Goal: Information Seeking & Learning: Compare options

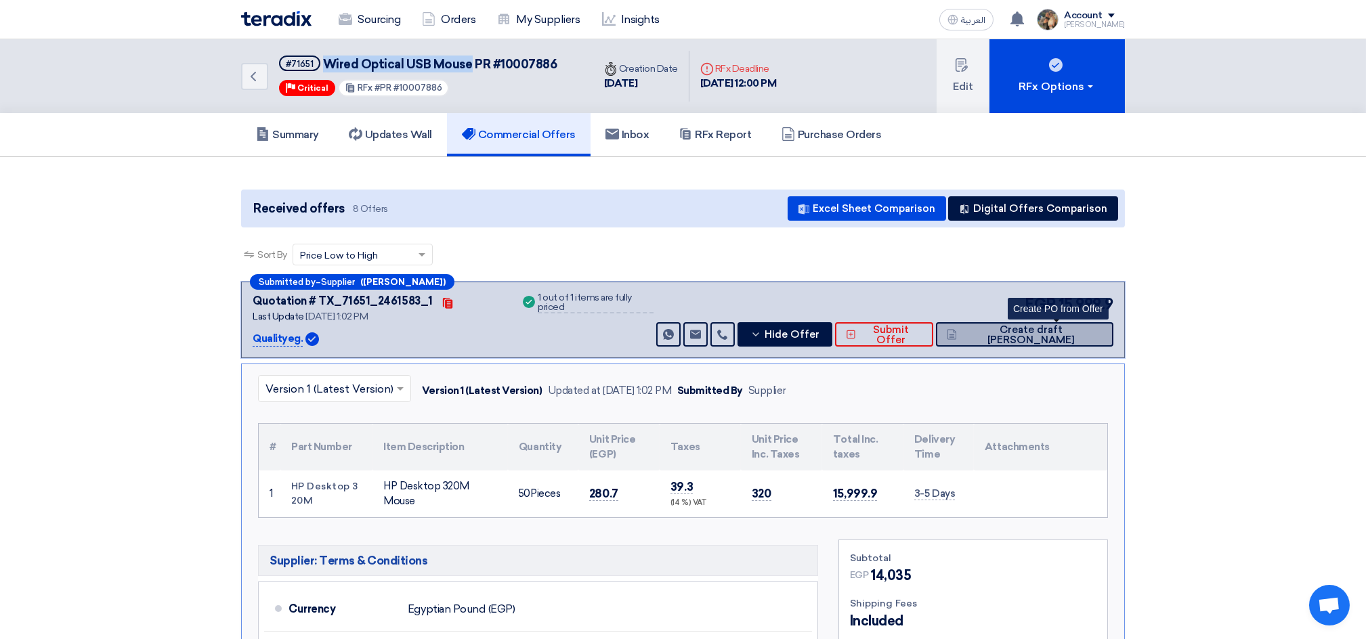
click at [1044, 327] on span "Create draft [PERSON_NAME]" at bounding box center [1031, 335] width 142 height 20
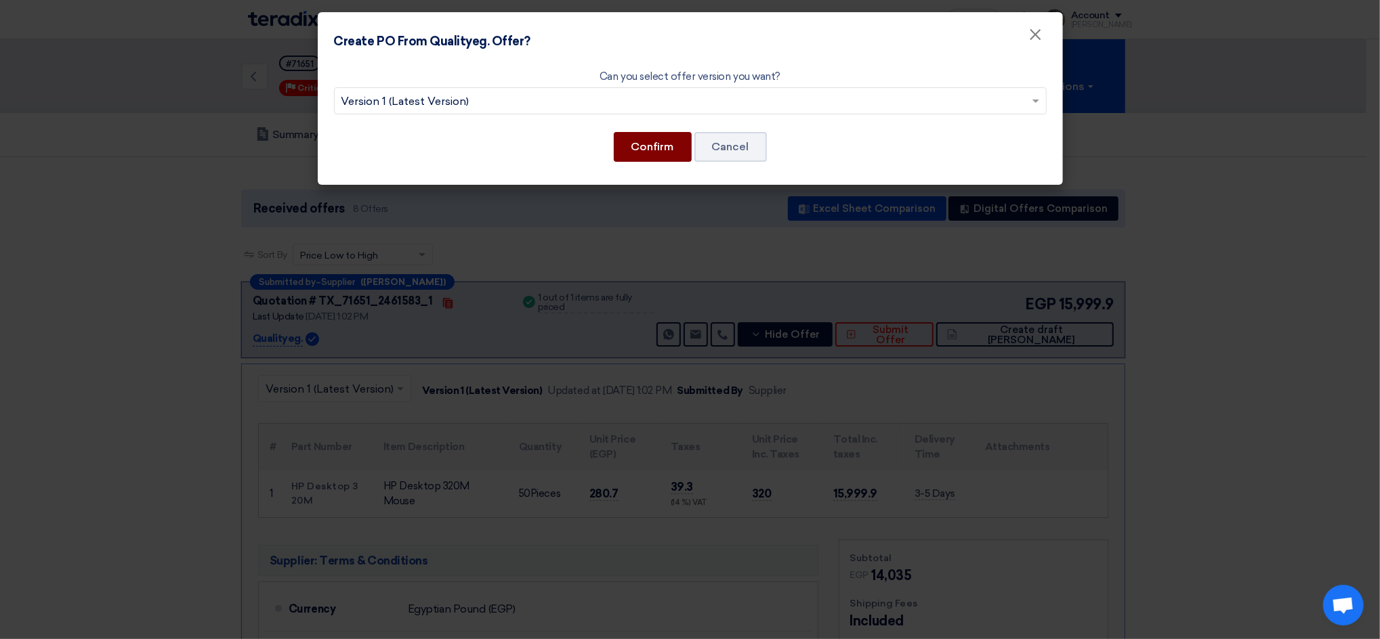
click at [656, 142] on button "Confirm" at bounding box center [653, 147] width 78 height 30
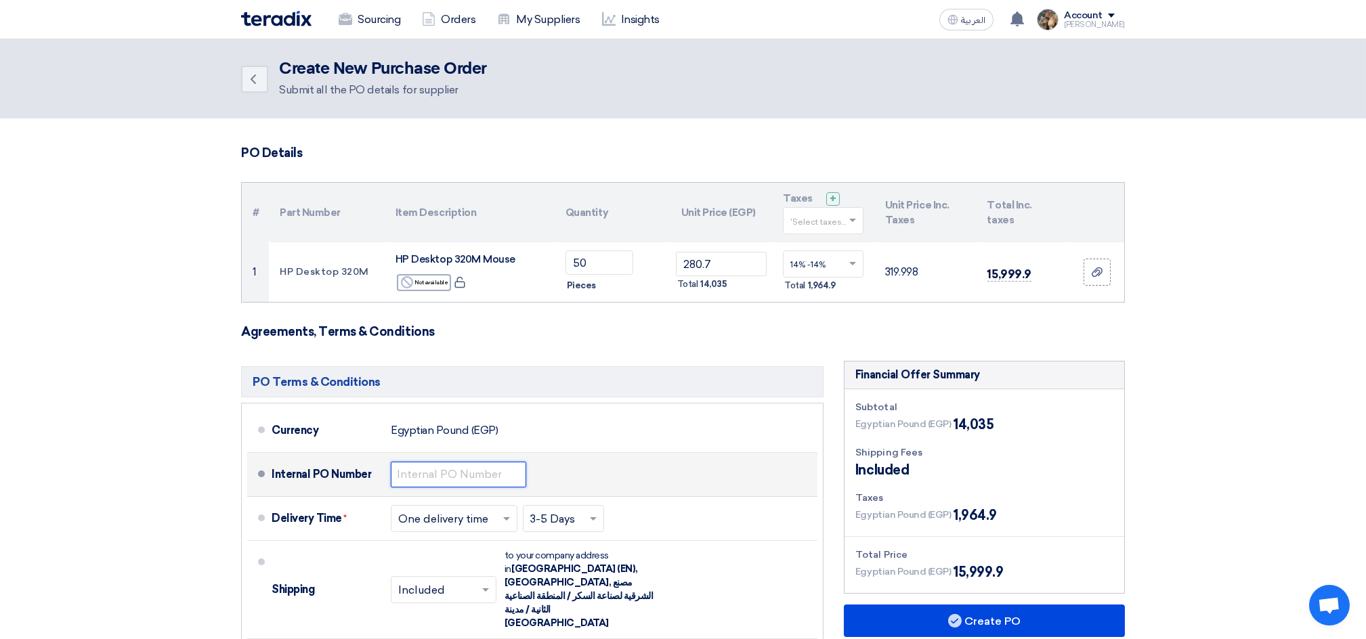
click at [455, 473] on input "text" at bounding box center [458, 475] width 135 height 26
drag, startPoint x: 440, startPoint y: 470, endPoint x: 524, endPoint y: 468, distance: 84.0
click at [524, 468] on input "4500007236" at bounding box center [458, 475] width 135 height 26
paste input "9602"
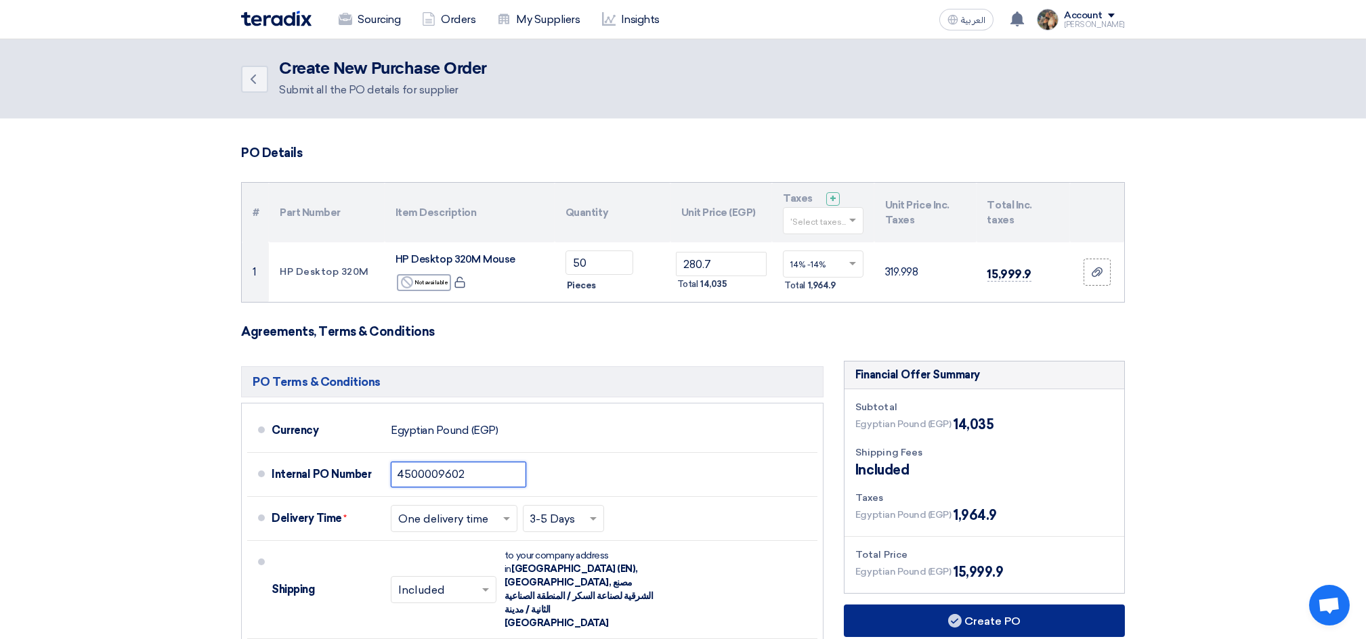
type input "4500009602"
click at [982, 620] on button "Create PO" at bounding box center [984, 621] width 281 height 33
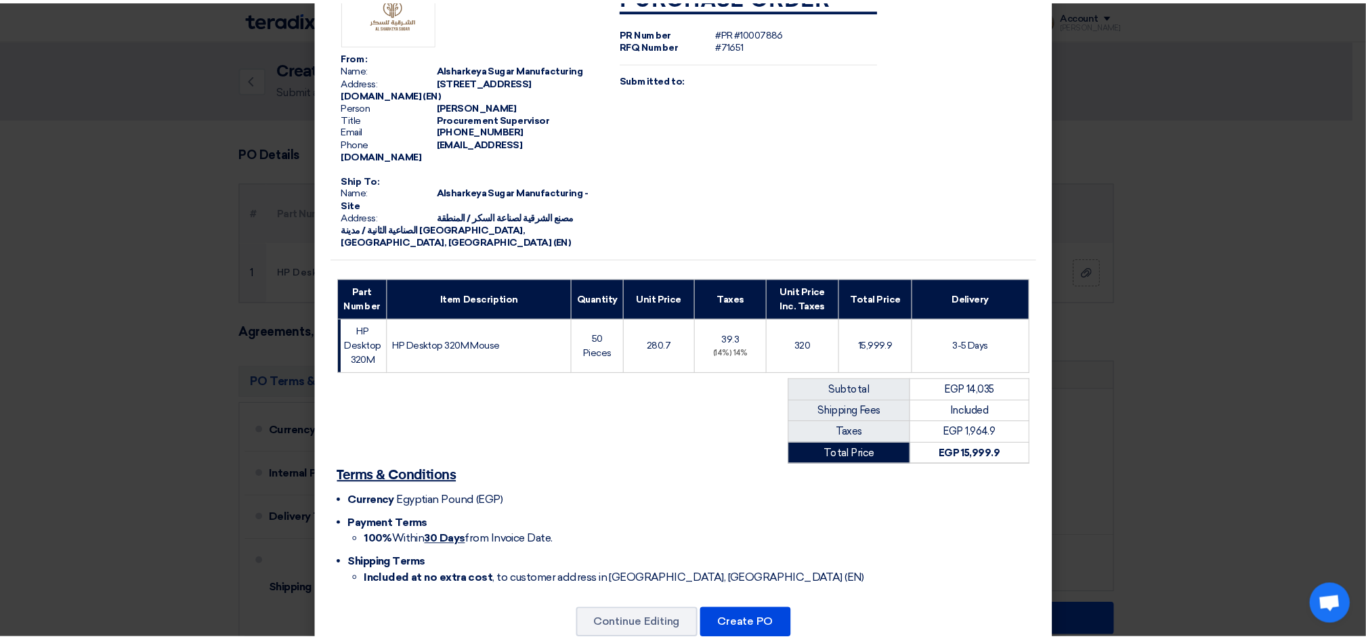
scroll to position [66, 0]
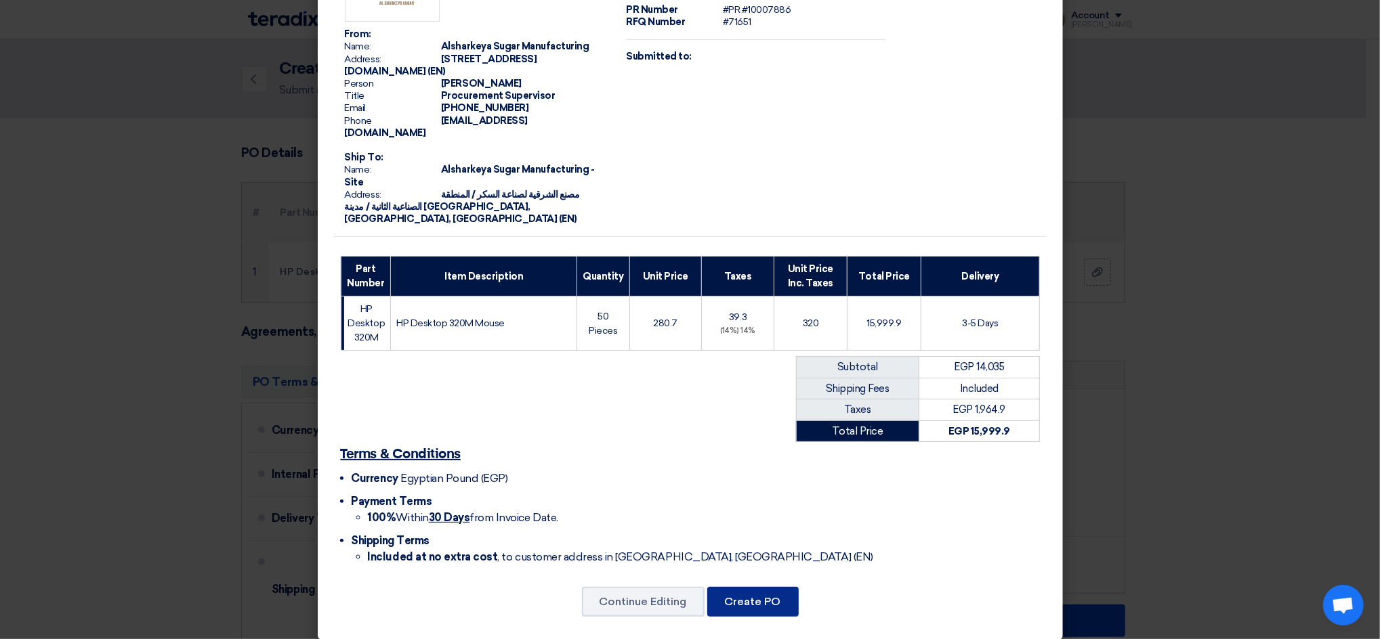
click at [775, 587] on button "Create PO" at bounding box center [752, 602] width 91 height 30
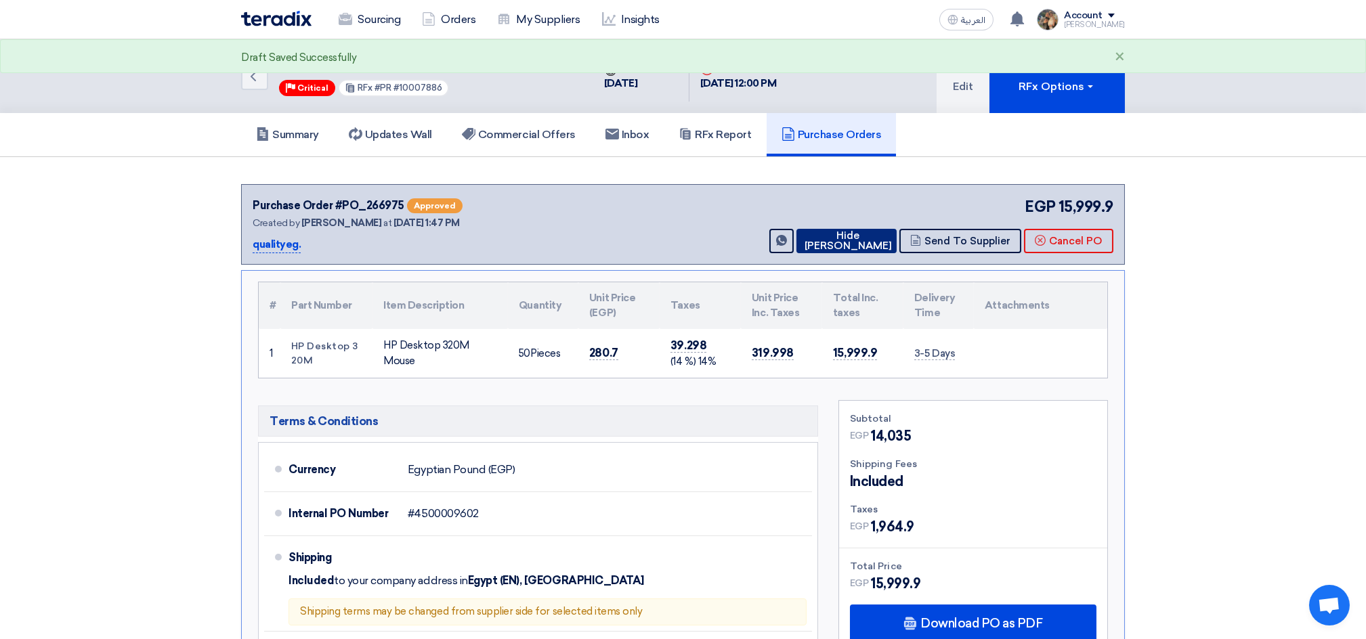
click at [801, 239] on icon at bounding box center [801, 240] width 0 height 11
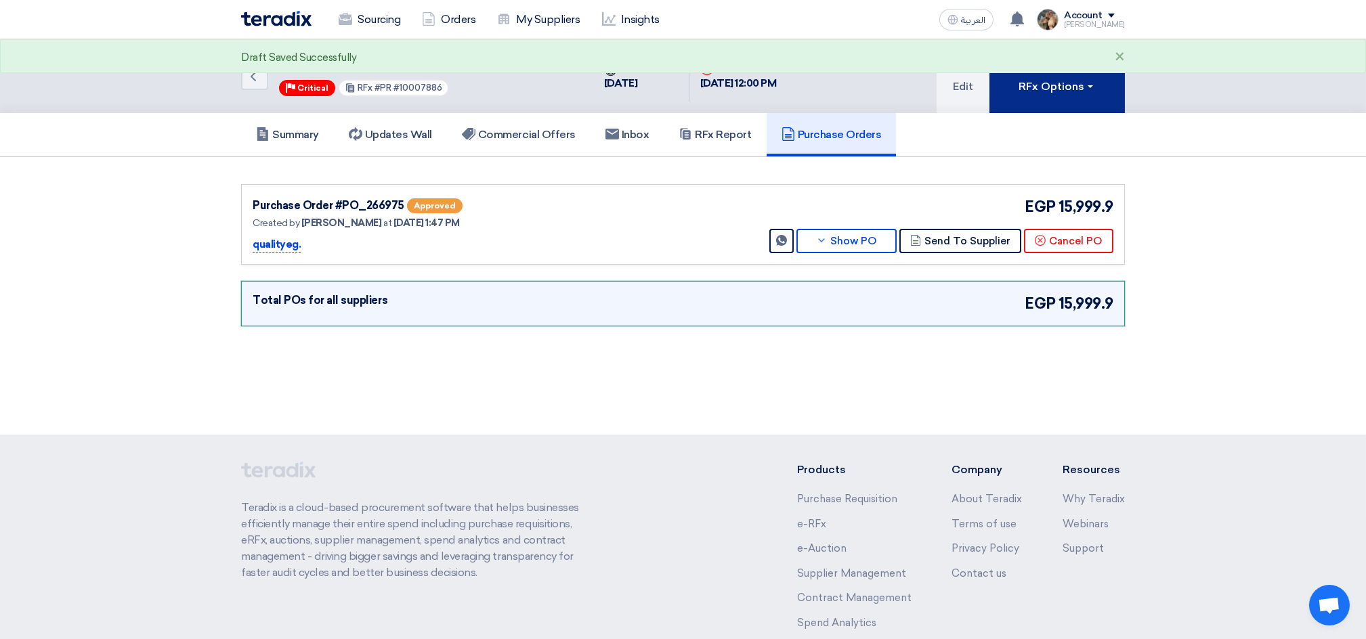
click at [1011, 99] on button "RFx Options" at bounding box center [1056, 76] width 135 height 74
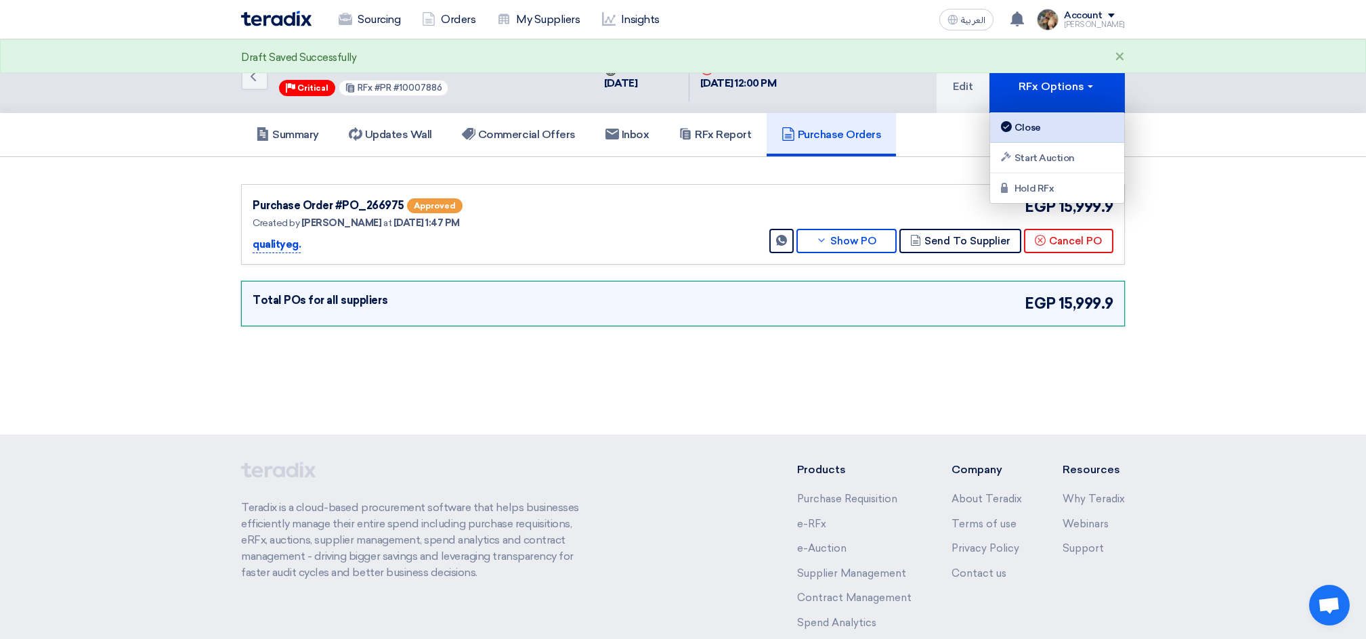
click at [1004, 125] on use at bounding box center [1006, 126] width 11 height 11
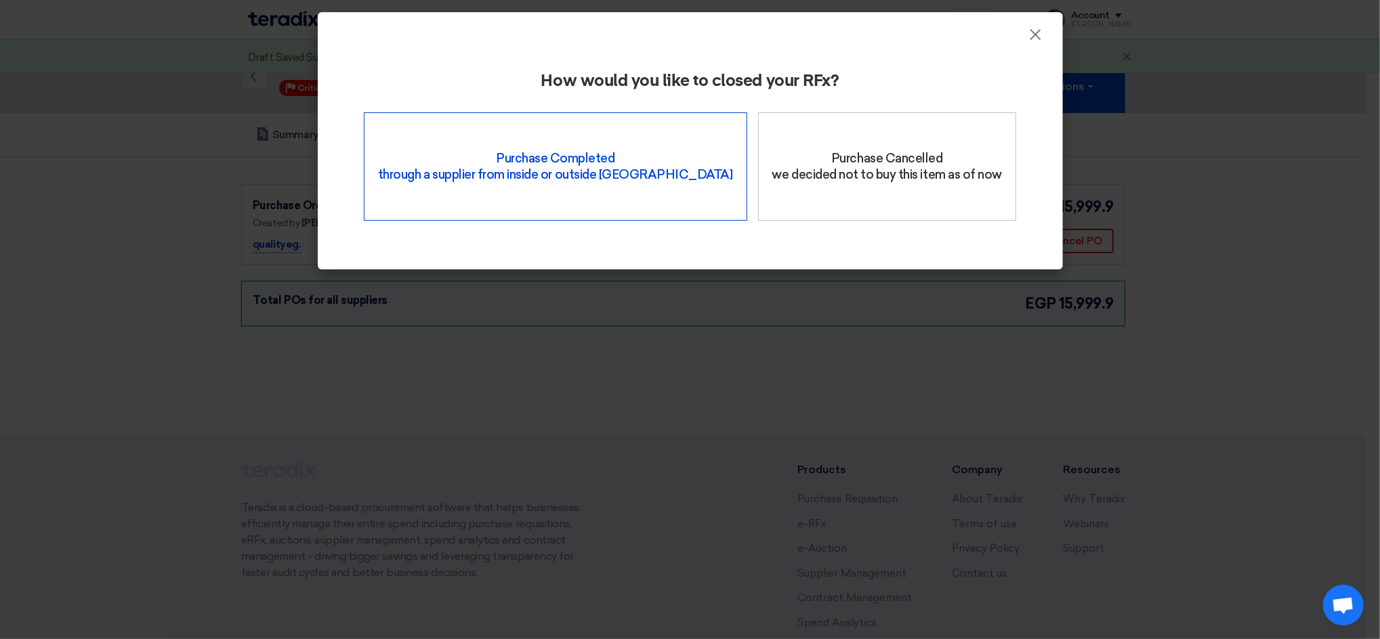
click at [575, 189] on div "Purchase Completed through a supplier from inside or outside Teradix" at bounding box center [555, 166] width 383 height 108
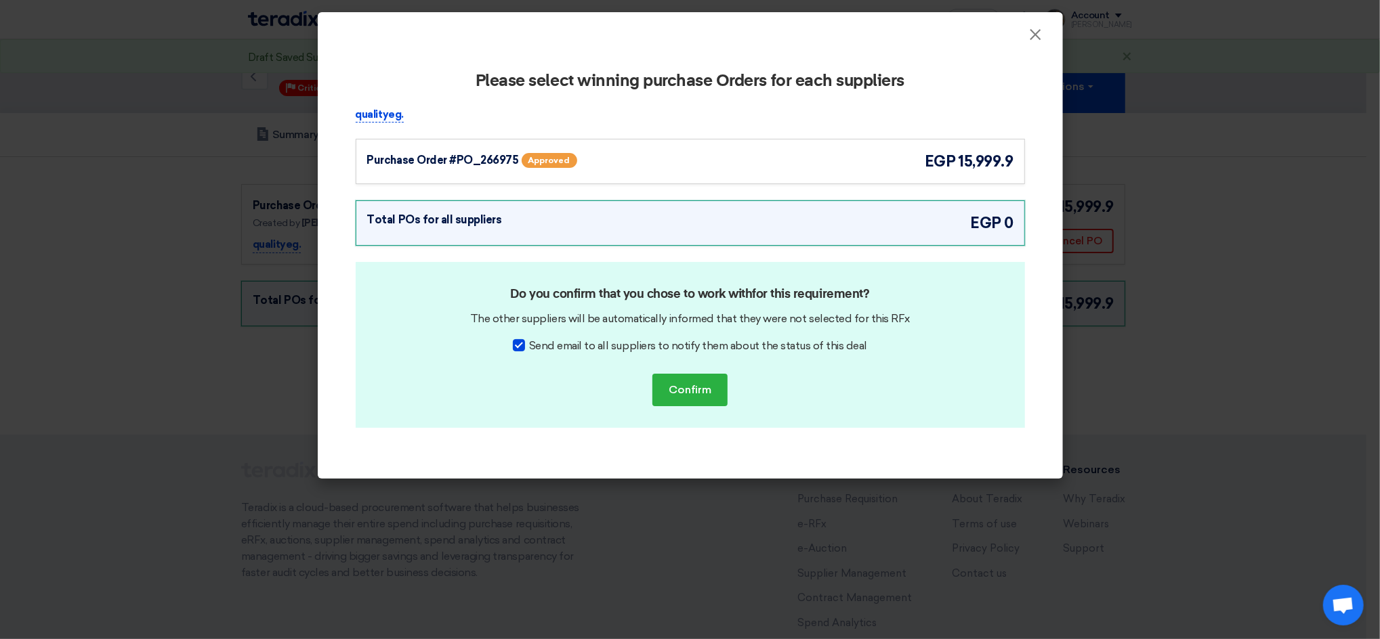
click at [846, 198] on div "qualityeg. Purchase Order #PO_266975 Approved egp 15,999.9" at bounding box center [689, 271] width 689 height 328
click at [860, 165] on div "Purchase Order #PO_266975 Approved egp 15,999.9" at bounding box center [690, 161] width 646 height 22
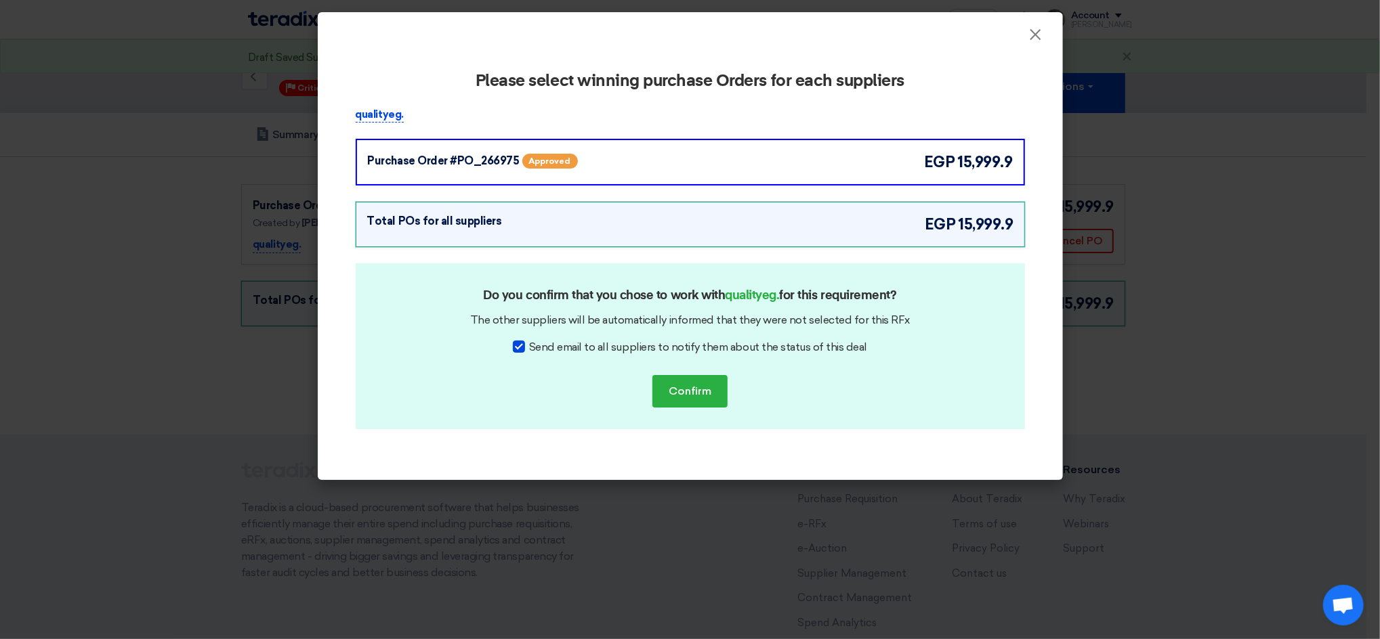
click at [773, 347] on span "Send email to all suppliers to notify them about the status of this deal" at bounding box center [698, 347] width 338 height 16
click at [538, 347] on input "Send email to all suppliers to notify them about the status of this deal" at bounding box center [533, 343] width 9 height 9
checkbox input "false"
click at [700, 398] on button "Confirm" at bounding box center [689, 391] width 75 height 33
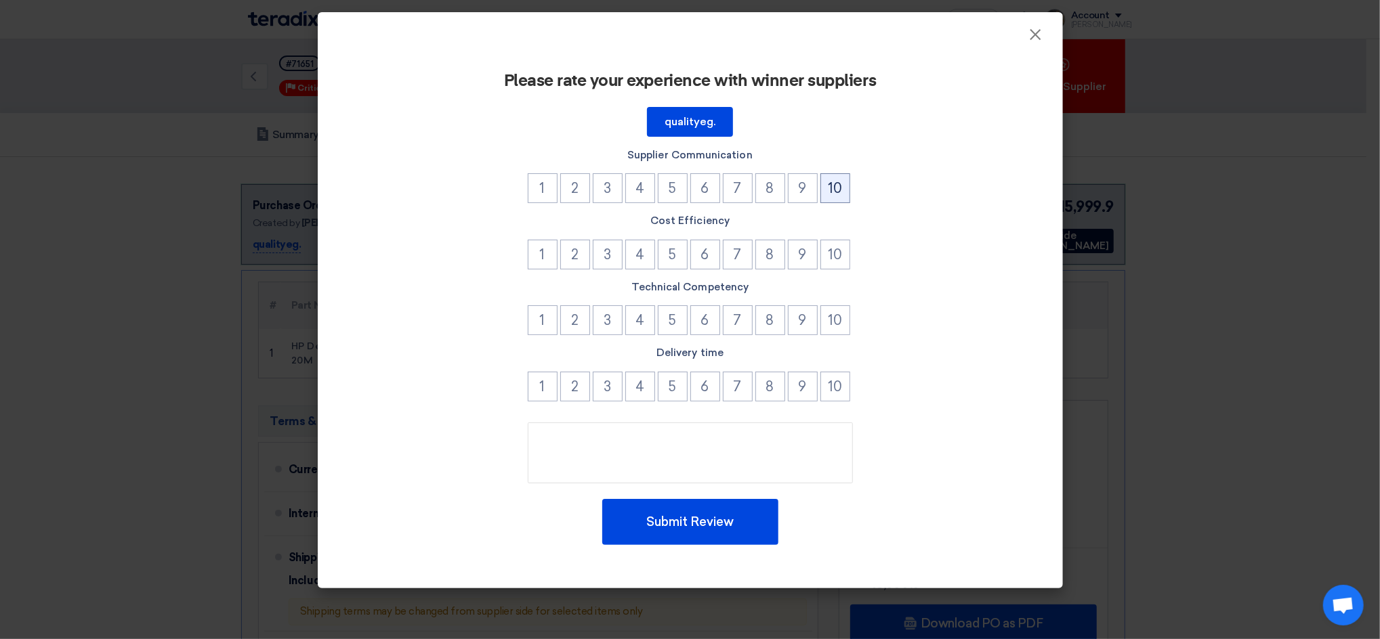
click at [830, 186] on button "10" at bounding box center [835, 188] width 30 height 30
click at [831, 247] on button "10" at bounding box center [835, 255] width 30 height 30
click at [830, 325] on button "10" at bounding box center [835, 320] width 30 height 30
click at [838, 377] on button "10" at bounding box center [835, 387] width 30 height 30
click at [748, 484] on div "Please rate your experience with winner suppliers qualityeg. Supplier Communica…" at bounding box center [690, 308] width 712 height 517
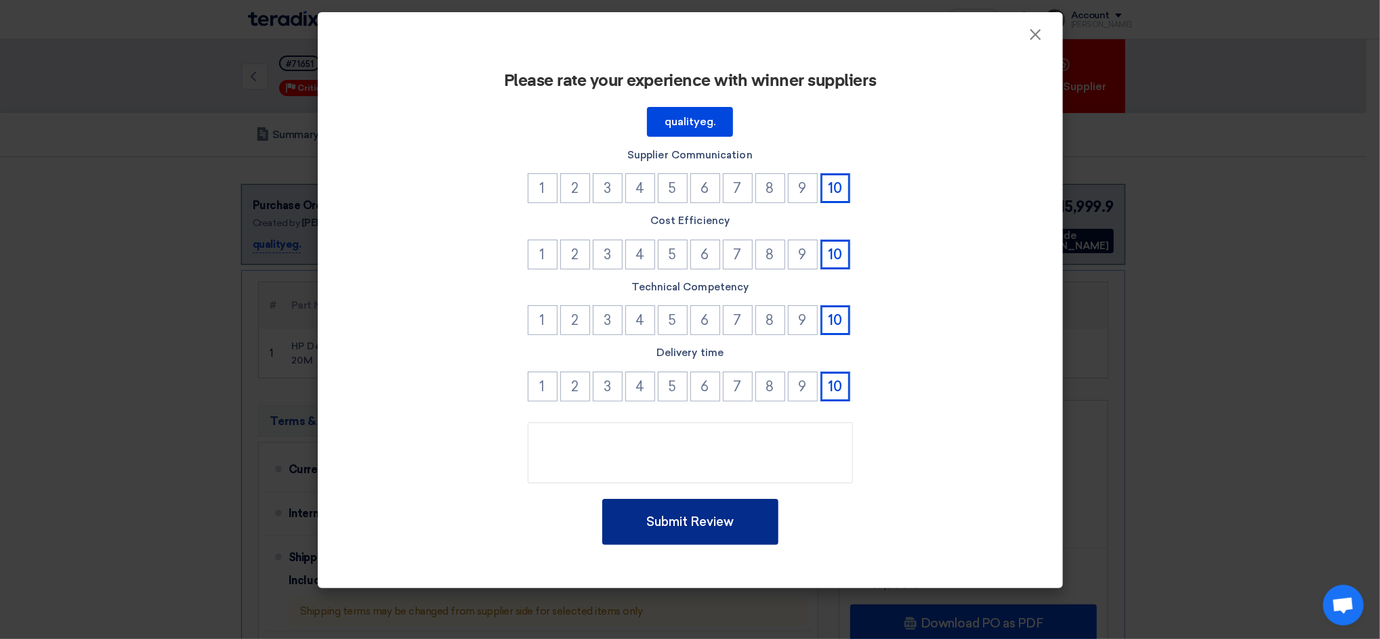
click at [749, 528] on button "Submit Review" at bounding box center [690, 522] width 176 height 46
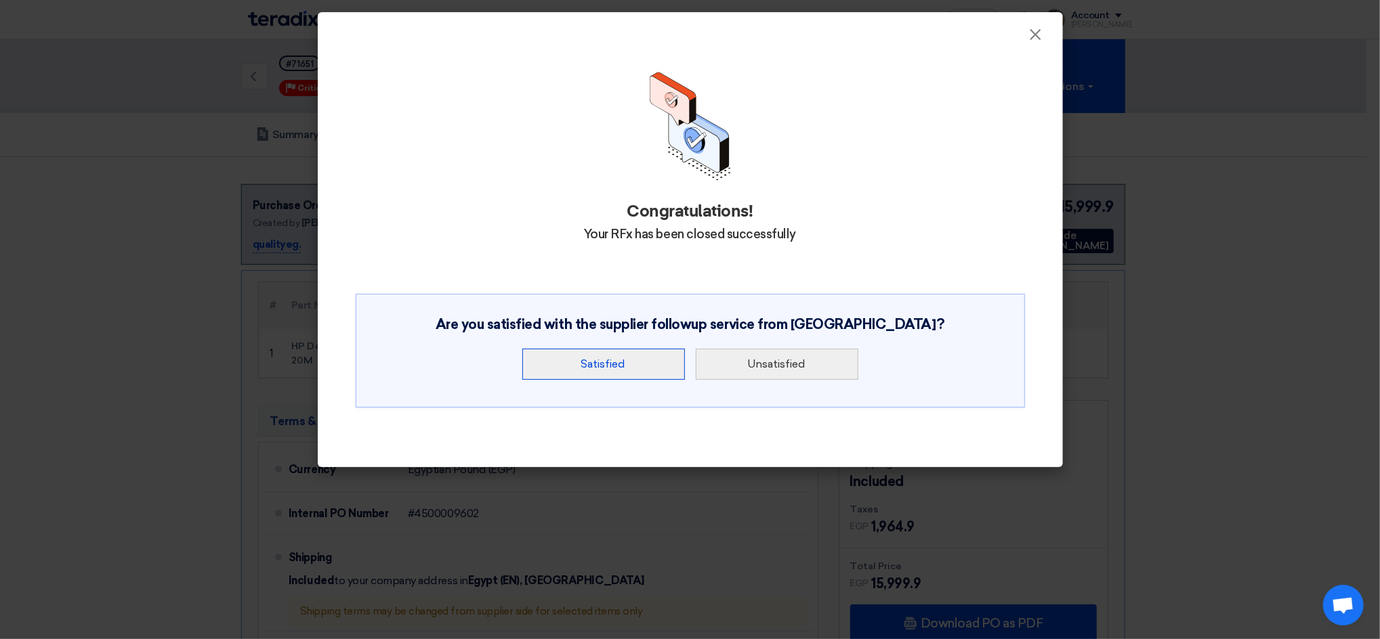
click at [631, 371] on button "Satisfied" at bounding box center [603, 364] width 163 height 31
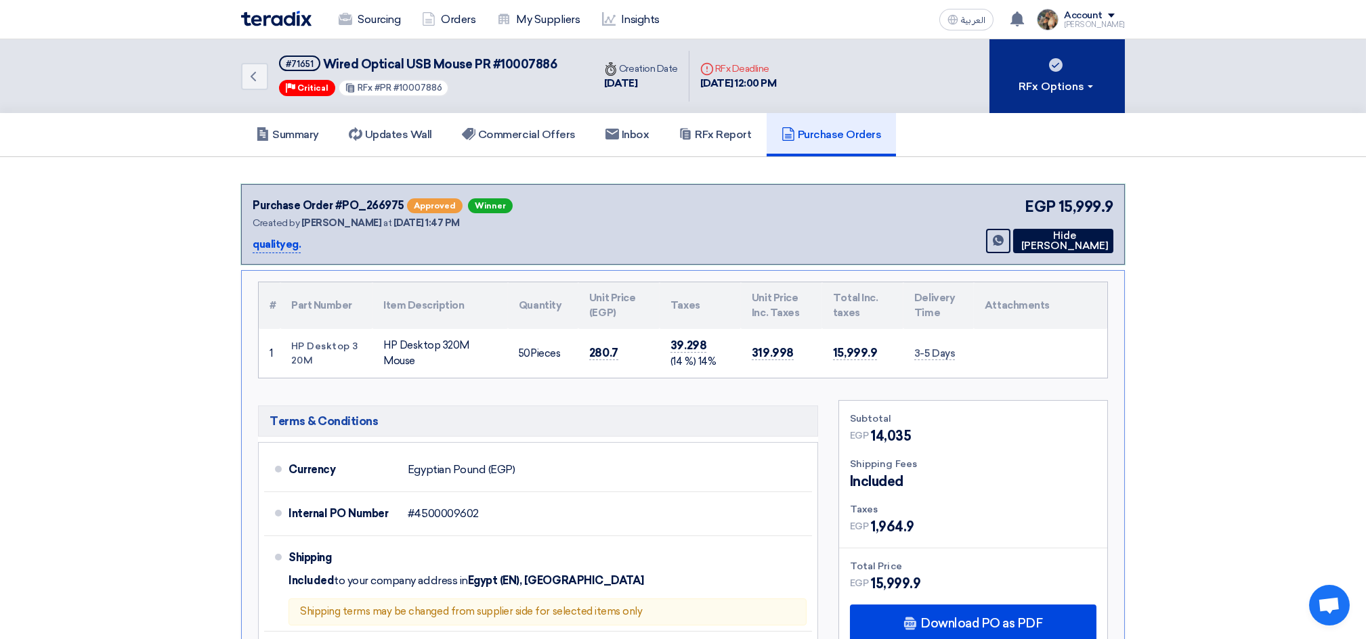
click at [1070, 109] on button "RFx Options" at bounding box center [1056, 76] width 135 height 74
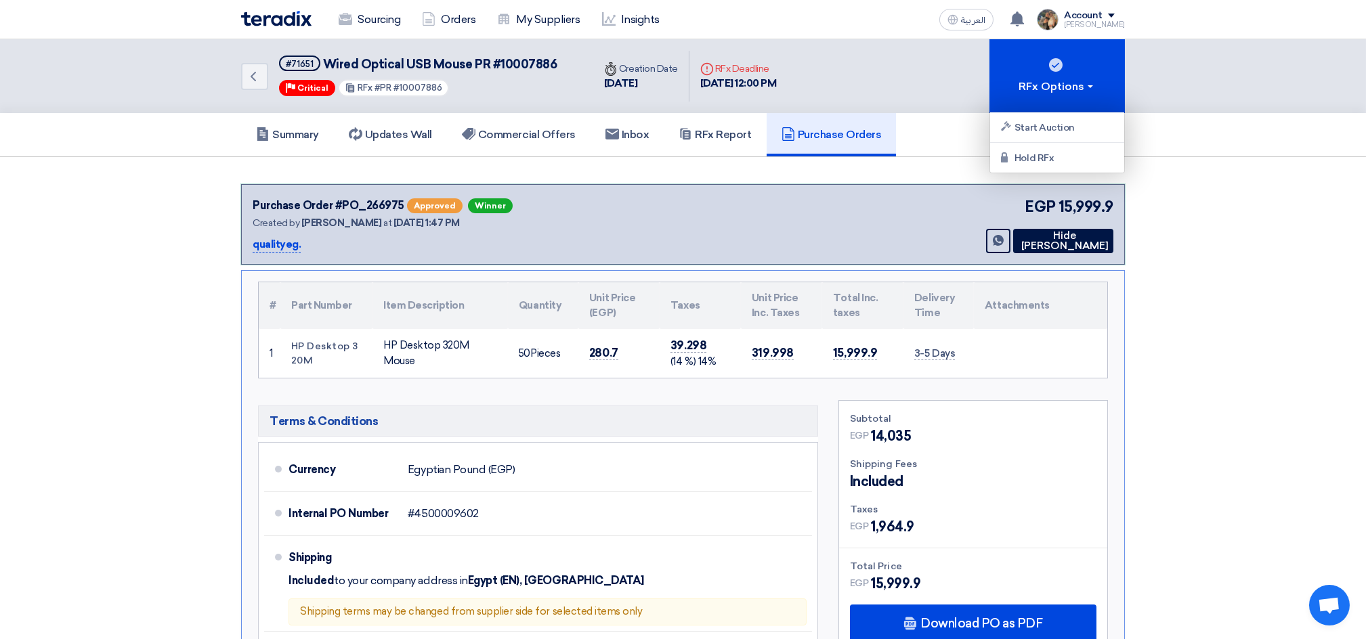
click at [883, 180] on section "Purchase Order #PO_266975 Approved Winner Created by [PERSON_NAME] at [DATE] 1:…" at bounding box center [683, 554] width 1366 height 794
click at [283, 22] on img at bounding box center [276, 19] width 70 height 16
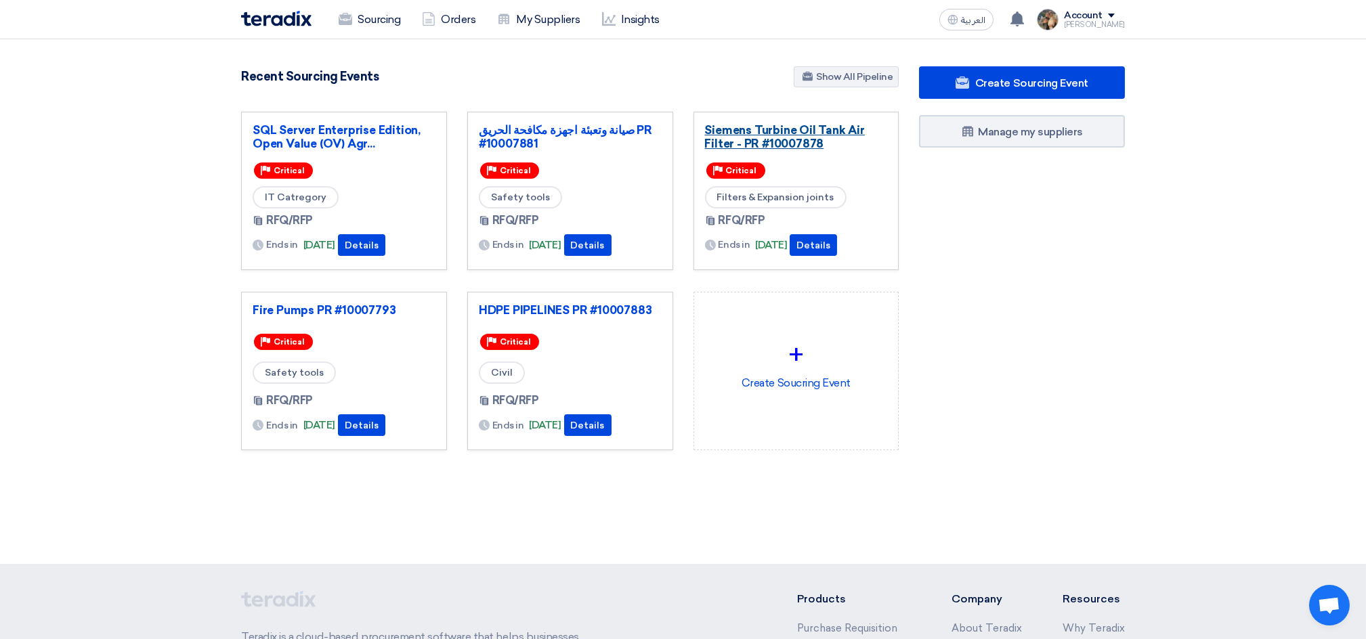
click at [748, 127] on link "Siemens Turbine Oil Tank Air Filter - PR #10007878" at bounding box center [796, 136] width 183 height 27
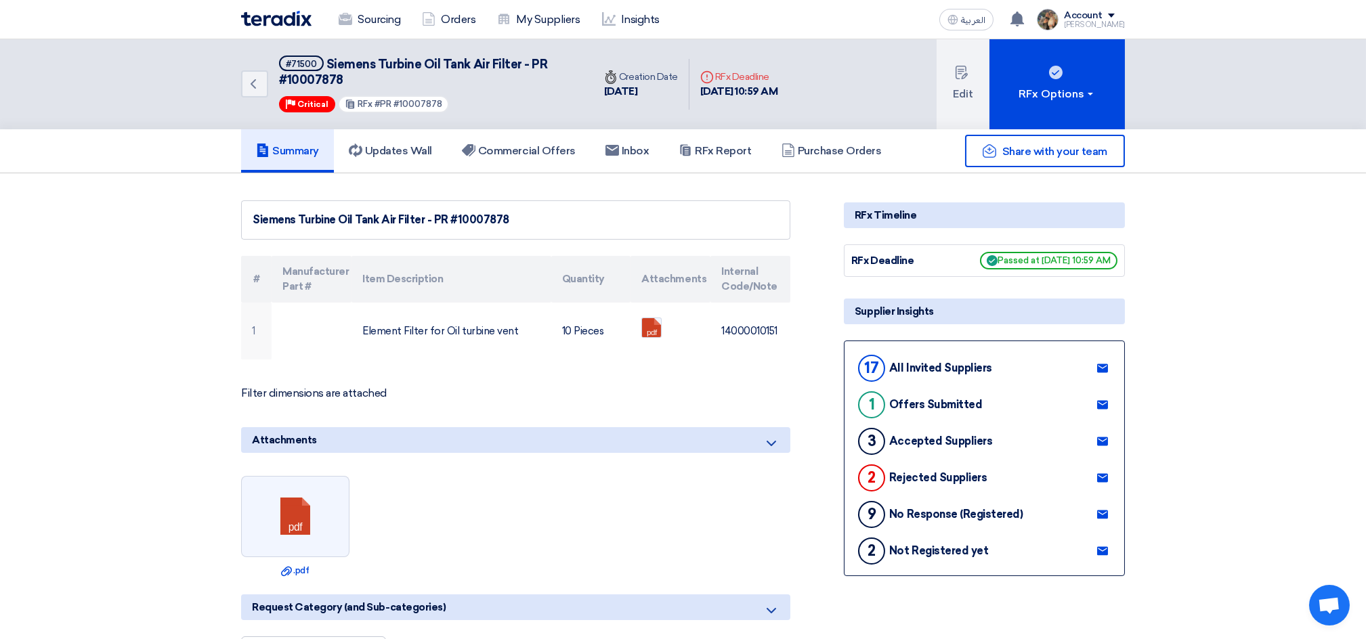
click at [283, 13] on img at bounding box center [276, 19] width 70 height 16
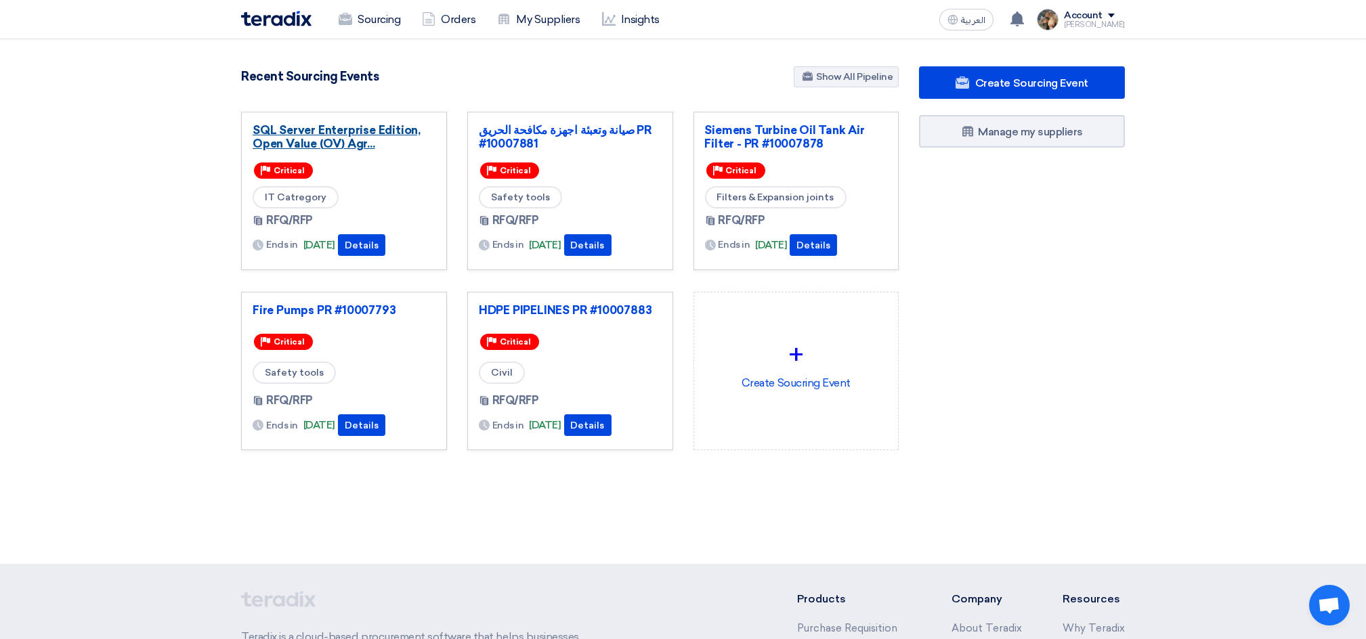
click at [335, 135] on link "SQL Server Enterprise Edition, Open Value (OV) Agr..." at bounding box center [344, 136] width 183 height 27
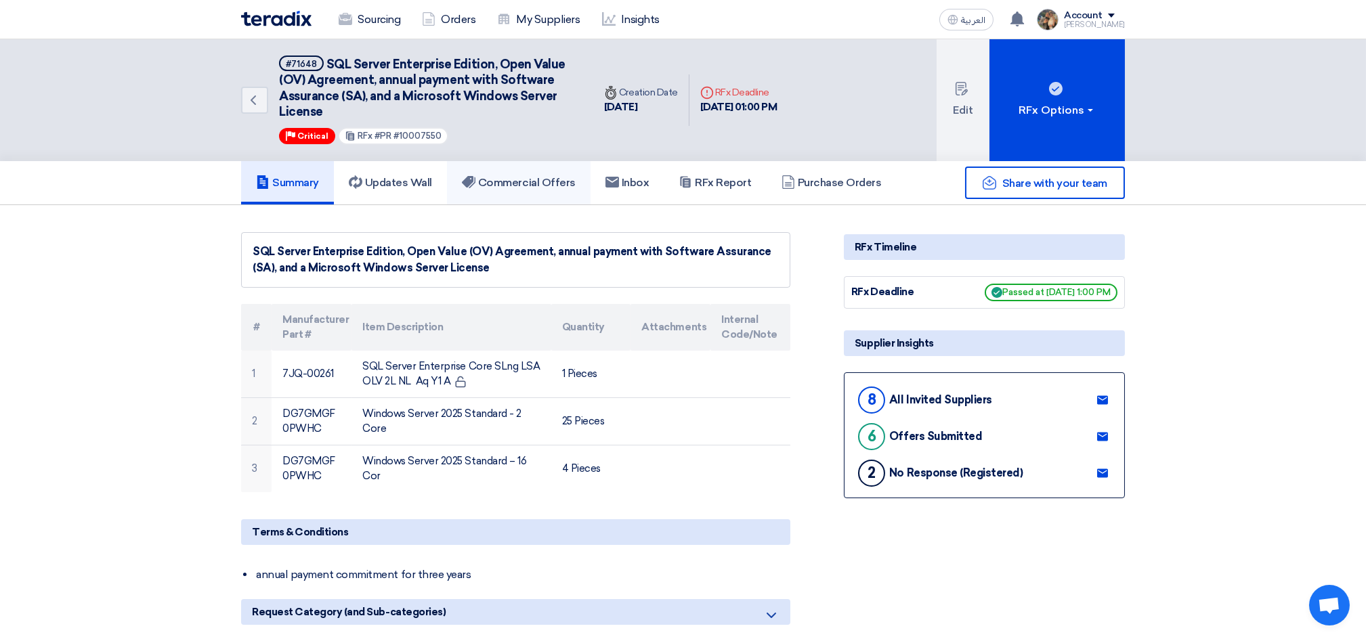
click at [524, 182] on h5 "Commercial Offers" at bounding box center [519, 183] width 114 height 14
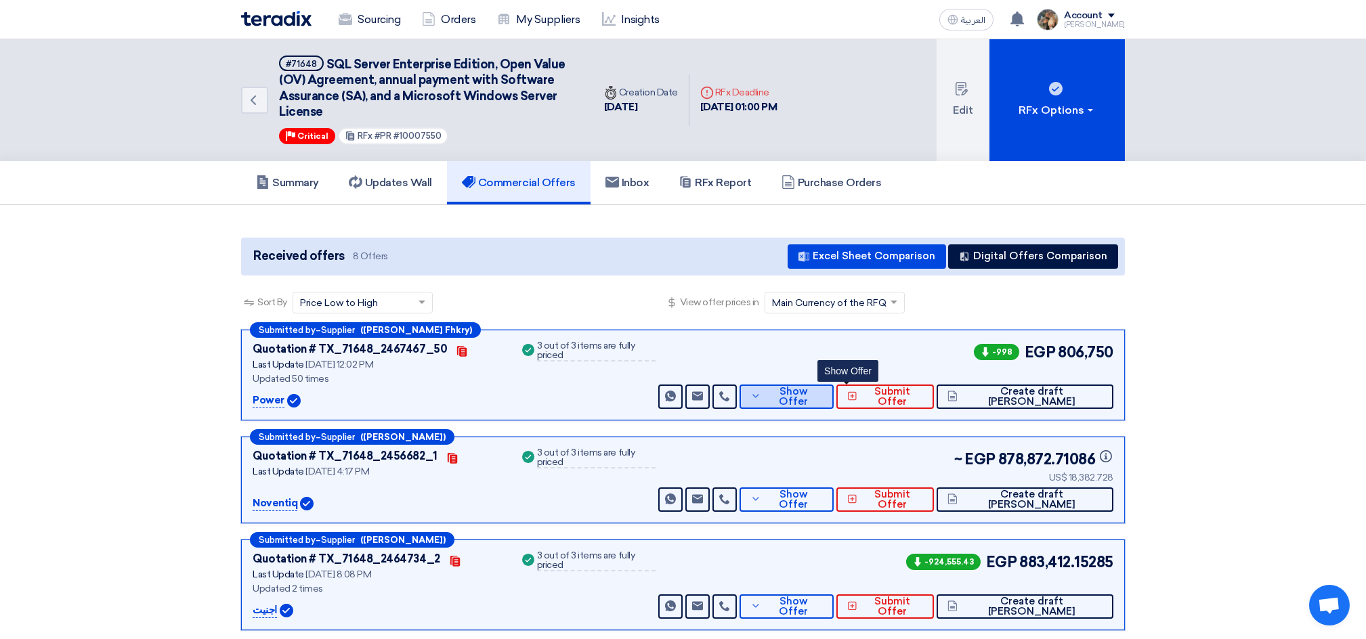
click at [834, 402] on button "Show Offer" at bounding box center [787, 397] width 94 height 24
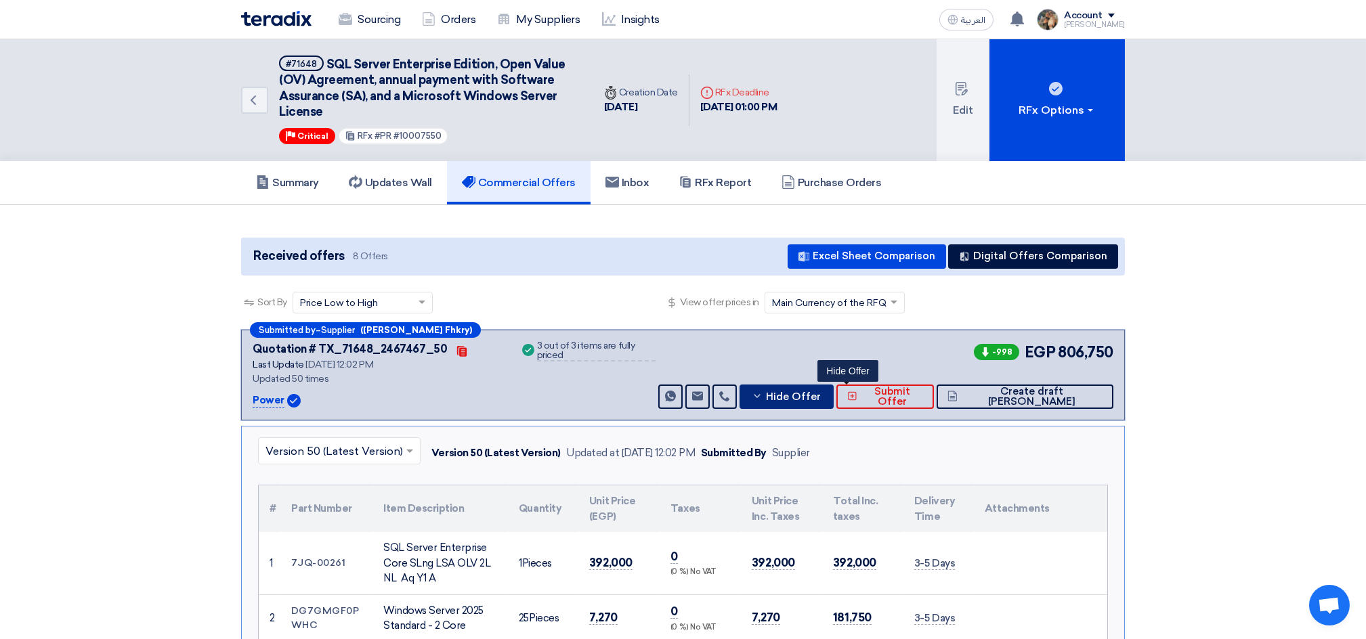
click at [763, 391] on icon at bounding box center [757, 396] width 11 height 11
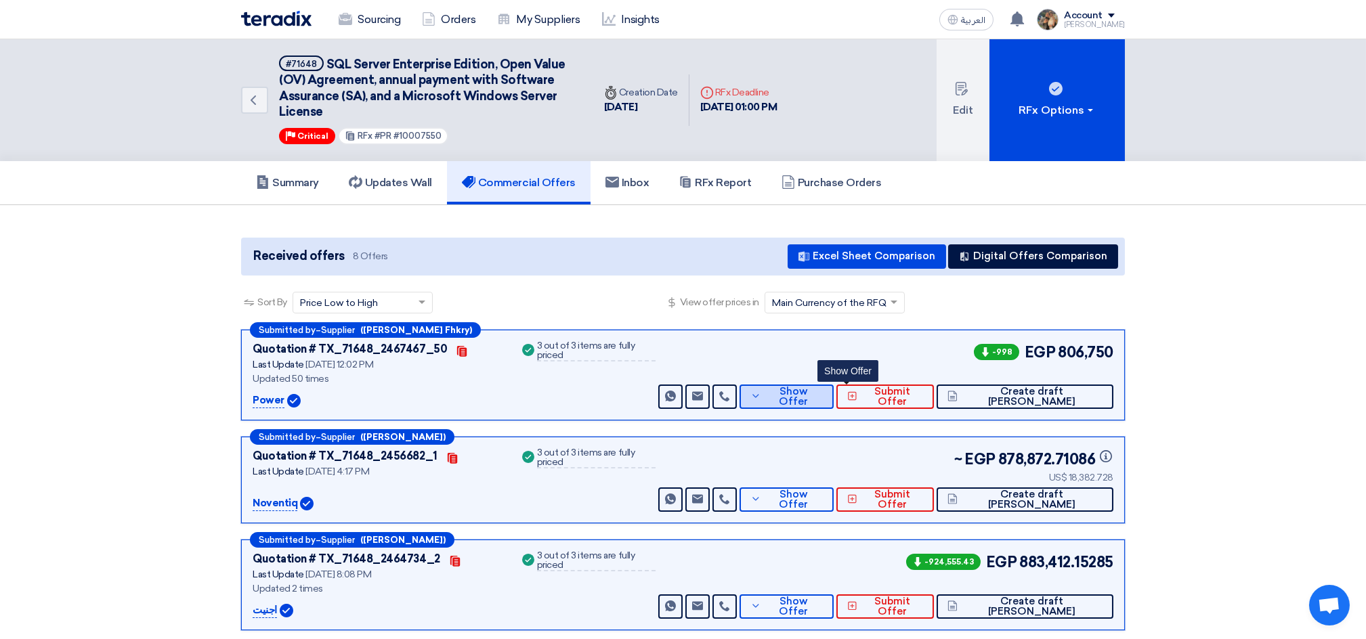
click at [834, 385] on button "Show Offer" at bounding box center [787, 397] width 94 height 24
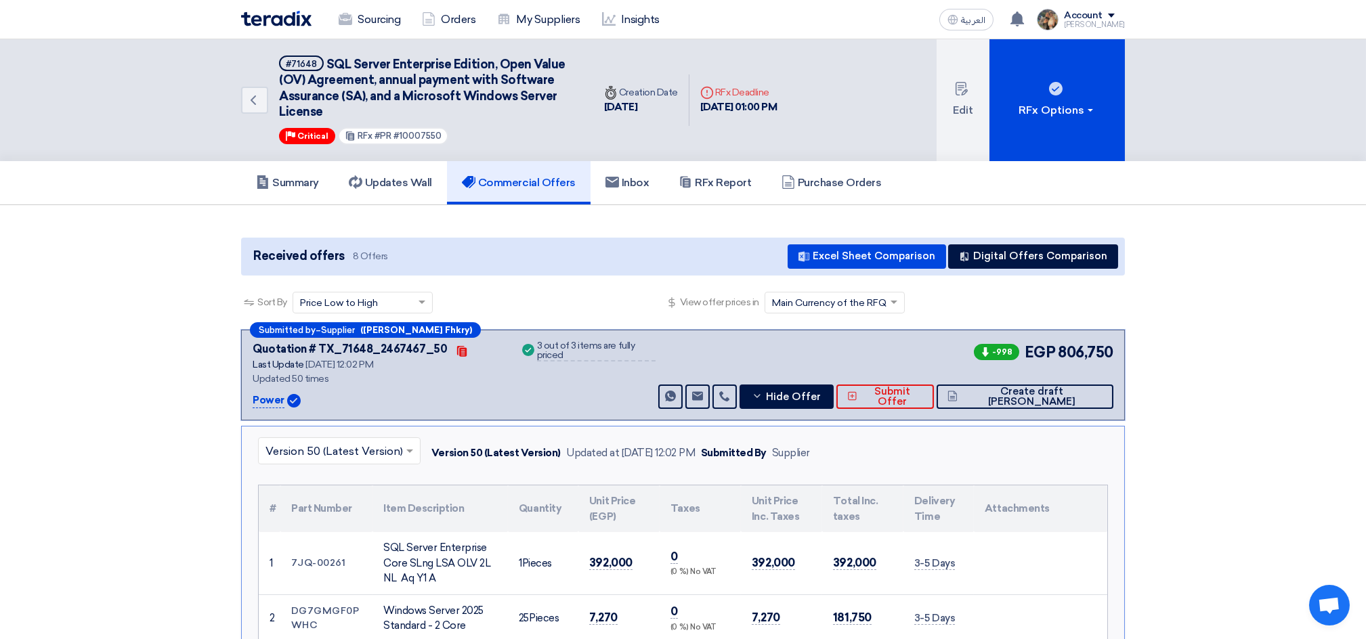
click at [349, 447] on input "text" at bounding box center [332, 452] width 134 height 22
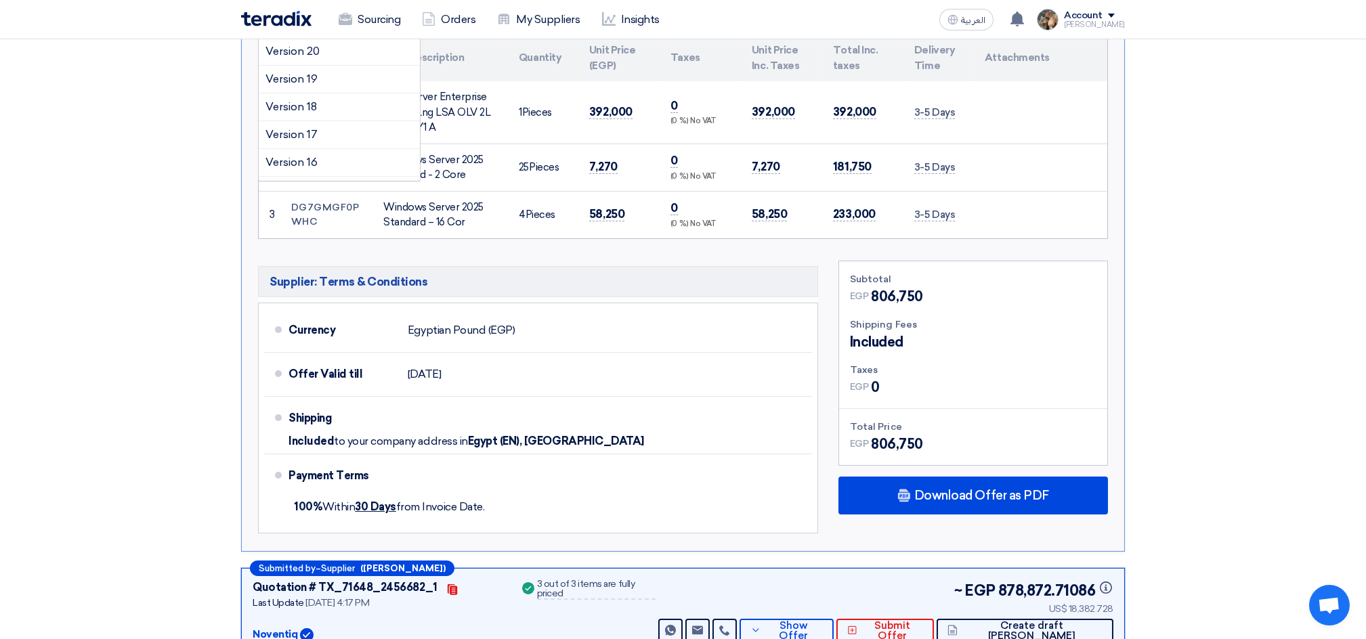
scroll to position [1227, 0]
click at [327, 163] on div "Version 1" at bounding box center [339, 166] width 161 height 27
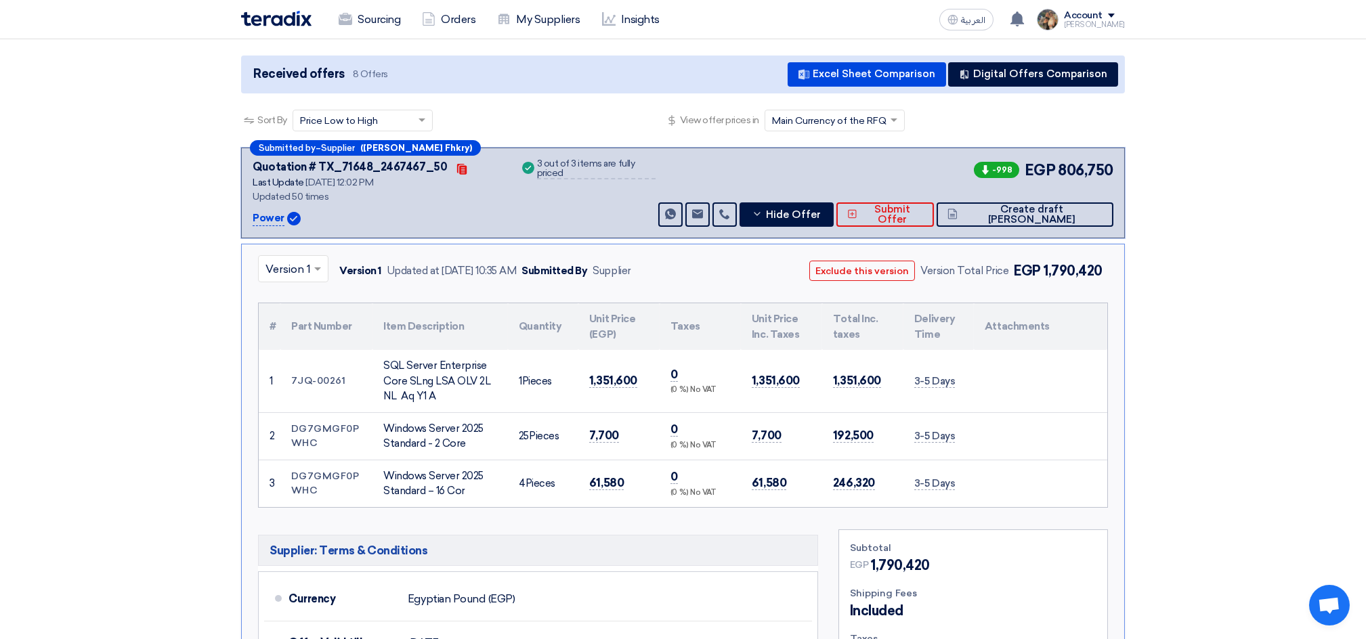
scroll to position [180, 0]
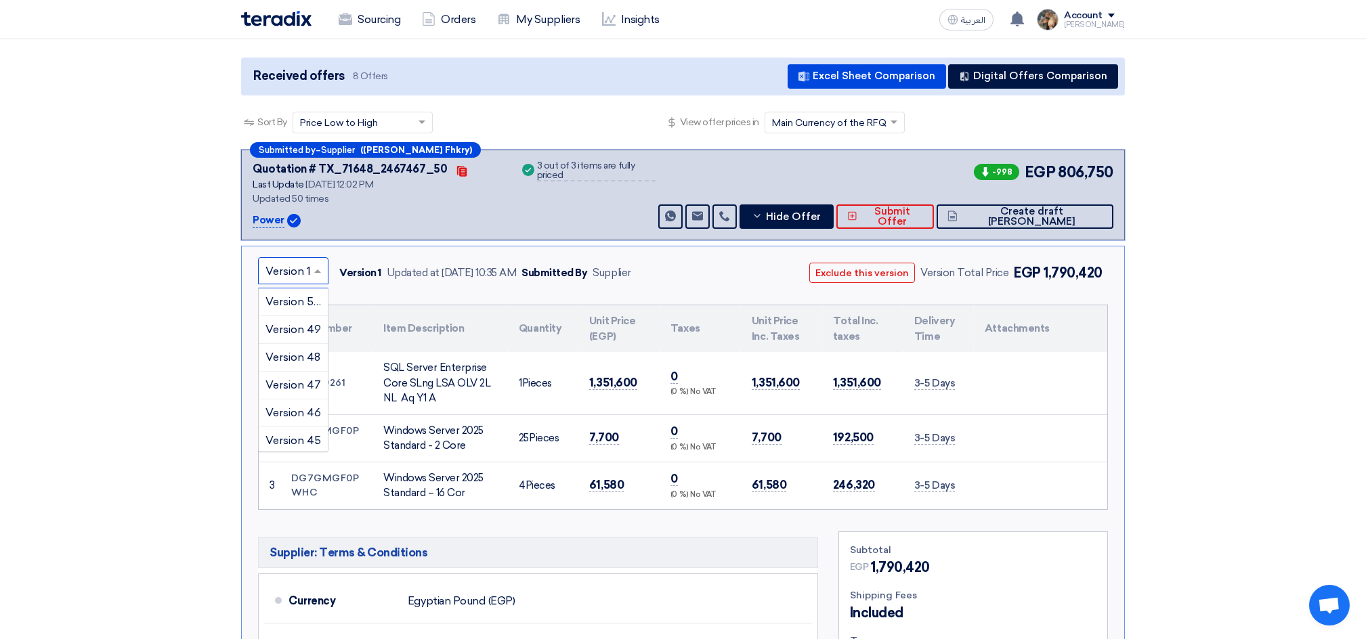
click at [296, 276] on input "text" at bounding box center [286, 272] width 42 height 22
click at [286, 298] on span "Version 50 (Latest Version)" at bounding box center [333, 301] width 137 height 13
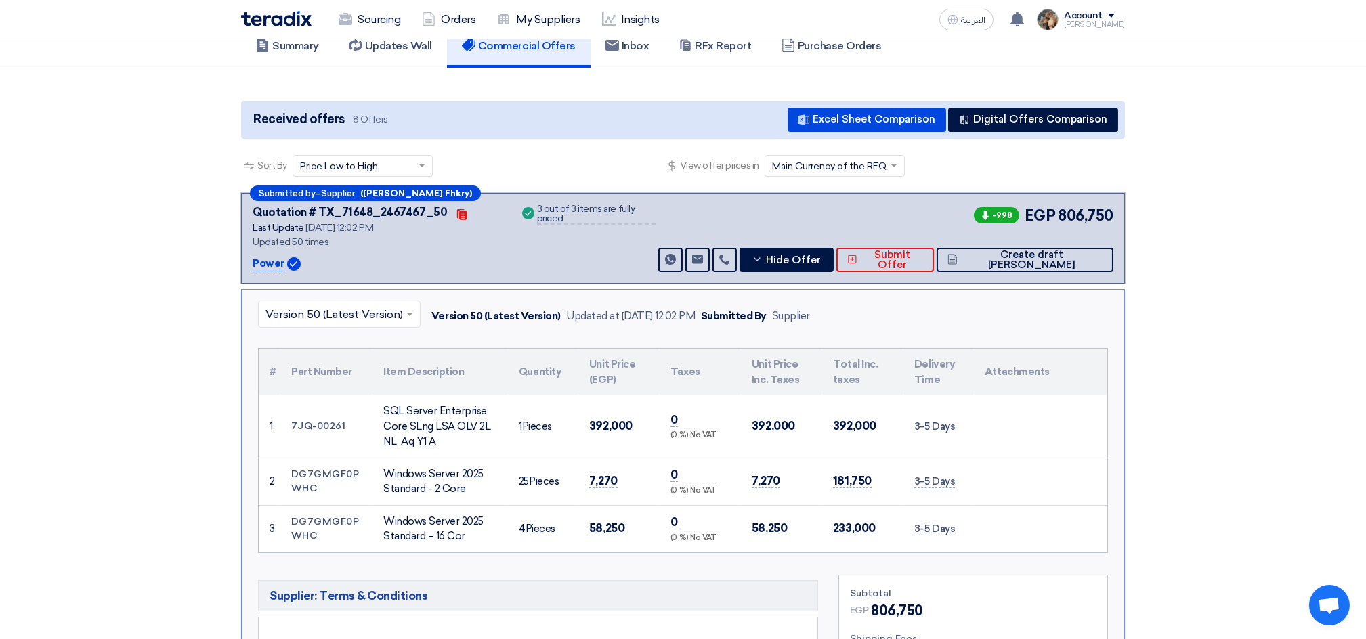
scroll to position [180, 0]
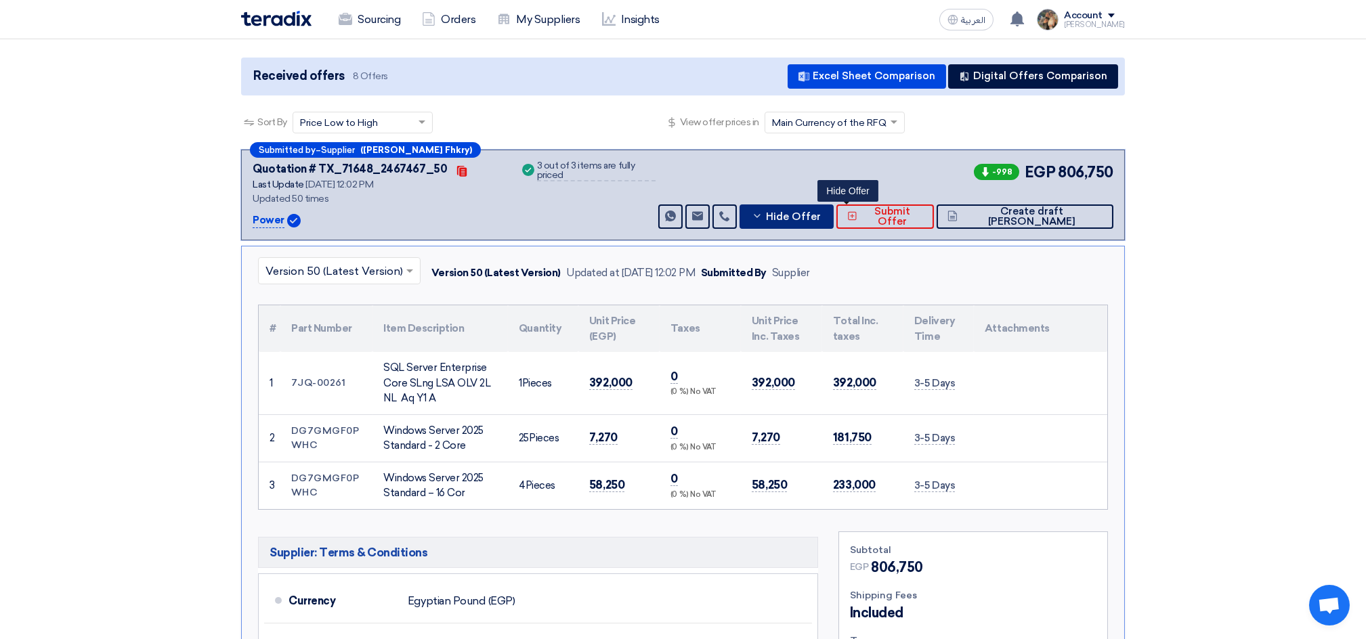
click at [763, 217] on icon at bounding box center [757, 216] width 11 height 11
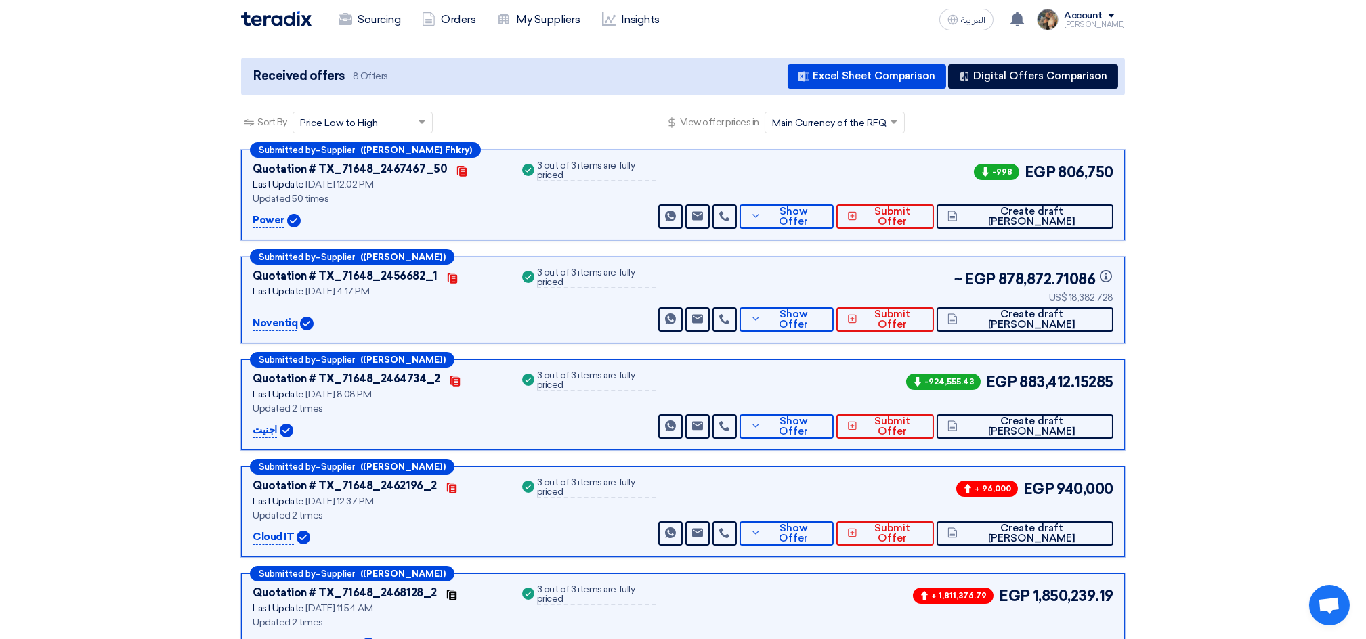
drag, startPoint x: 1053, startPoint y: 169, endPoint x: 1117, endPoint y: 163, distance: 64.0
click at [1117, 163] on div "Submitted by – Supplier ([PERSON_NAME] Fhkry) Quotation # TX_71648_2467467_50 C…" at bounding box center [683, 195] width 884 height 91
click at [834, 221] on button "Show Offer" at bounding box center [787, 217] width 94 height 24
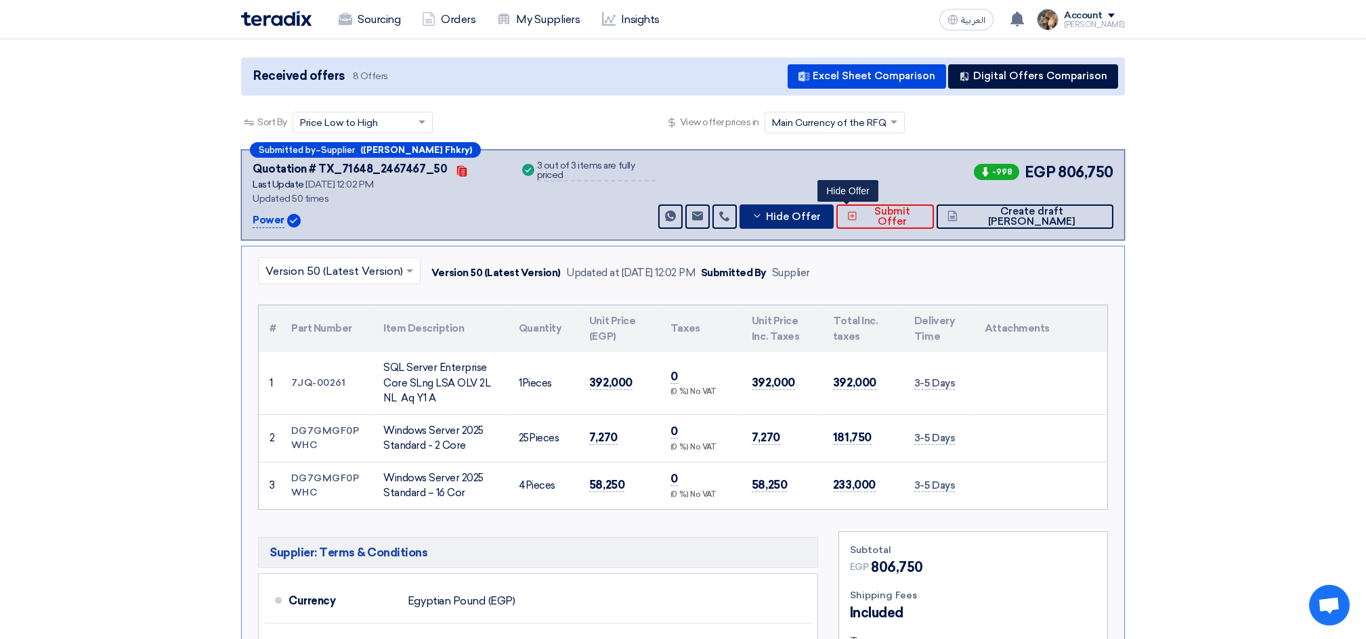
click at [821, 215] on span "Hide Offer" at bounding box center [793, 217] width 55 height 10
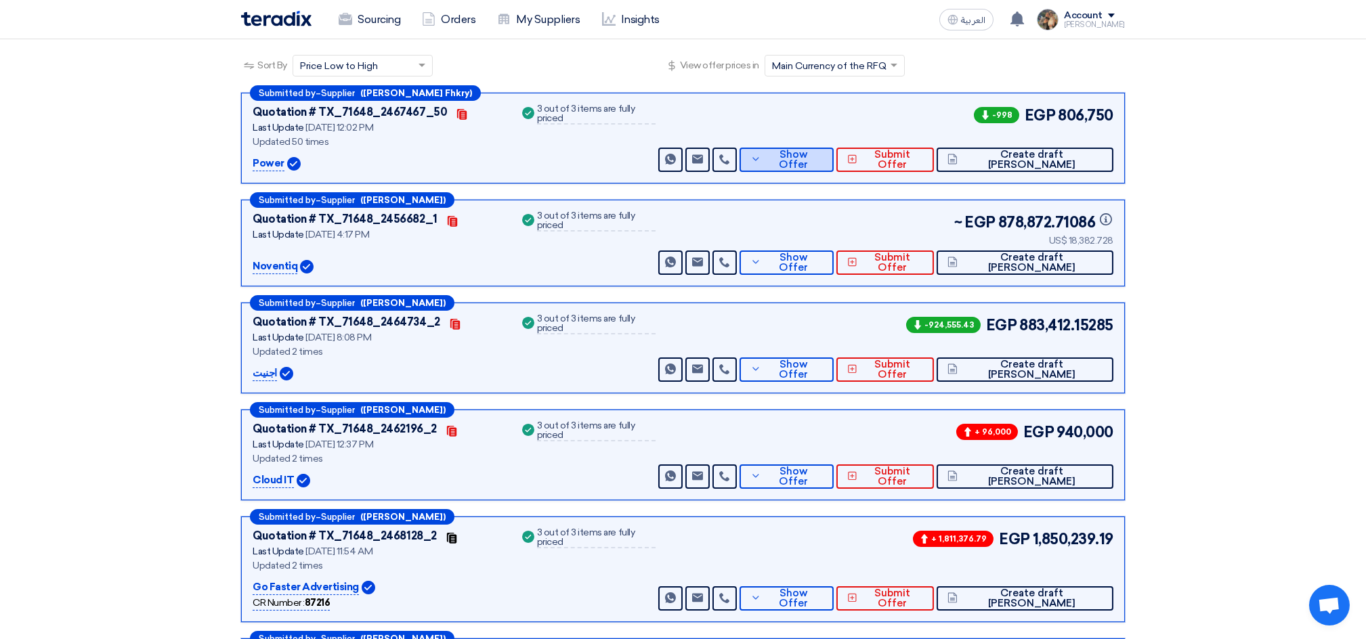
scroll to position [0, 0]
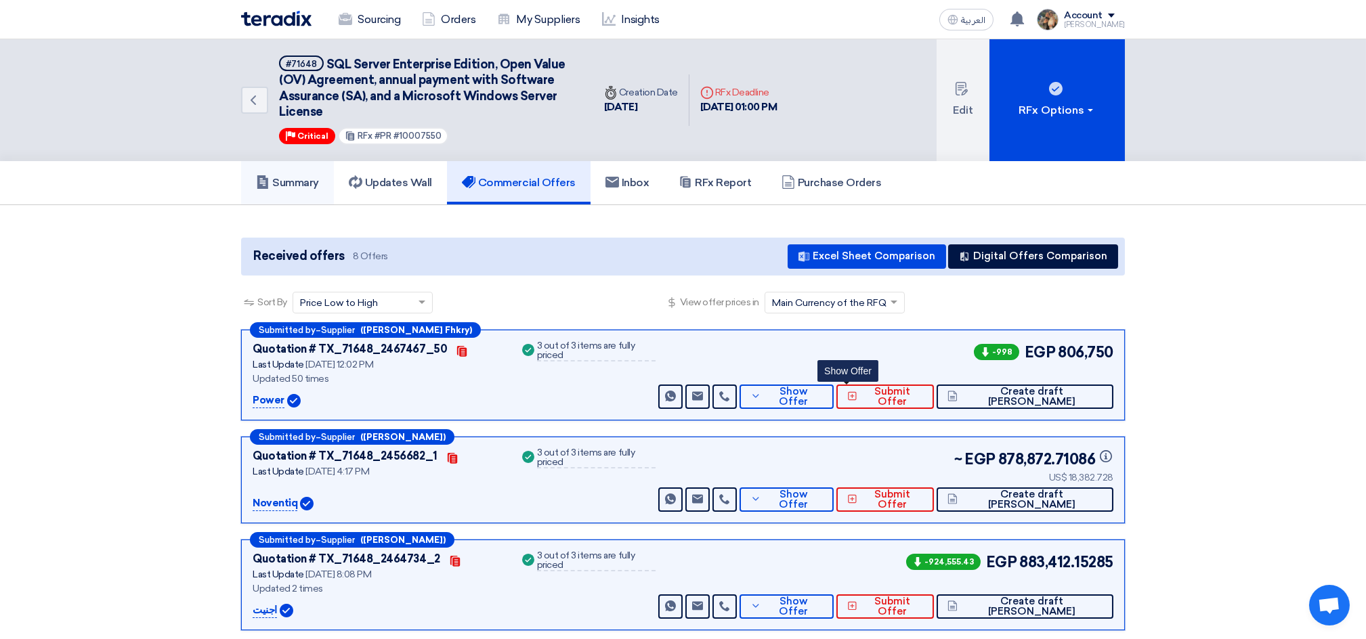
click at [297, 183] on h5 "Summary" at bounding box center [287, 183] width 63 height 14
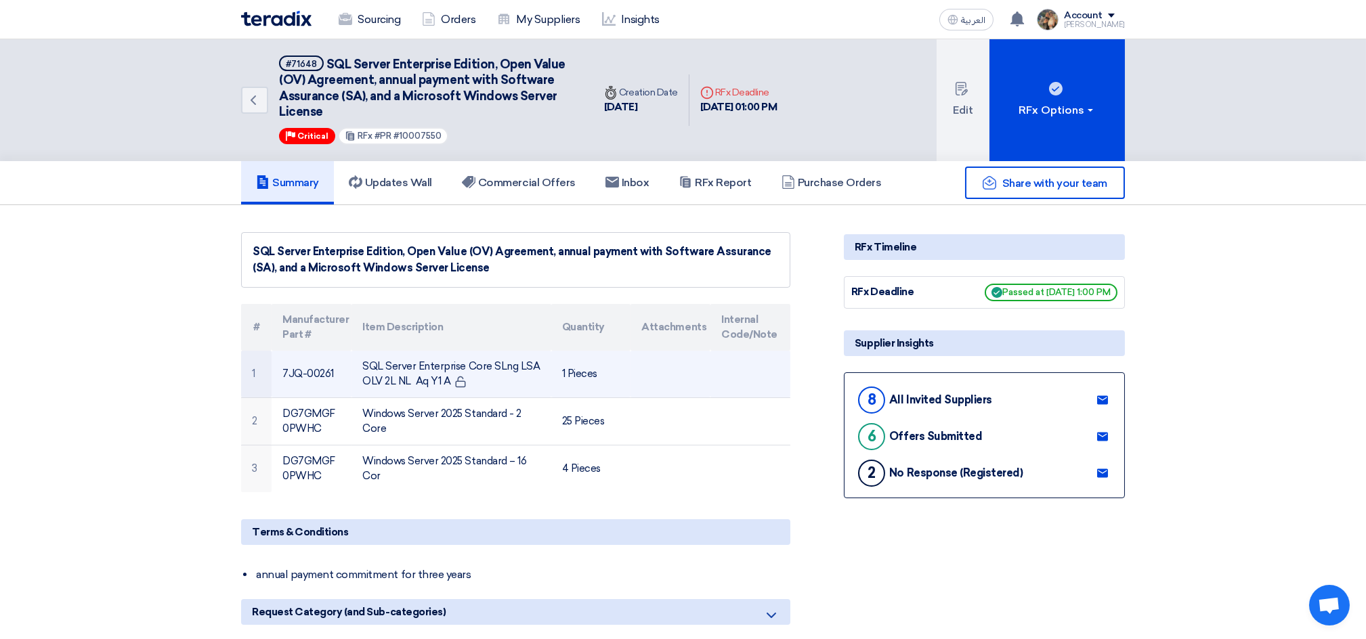
click at [564, 386] on td "1 Pieces" at bounding box center [591, 374] width 80 height 47
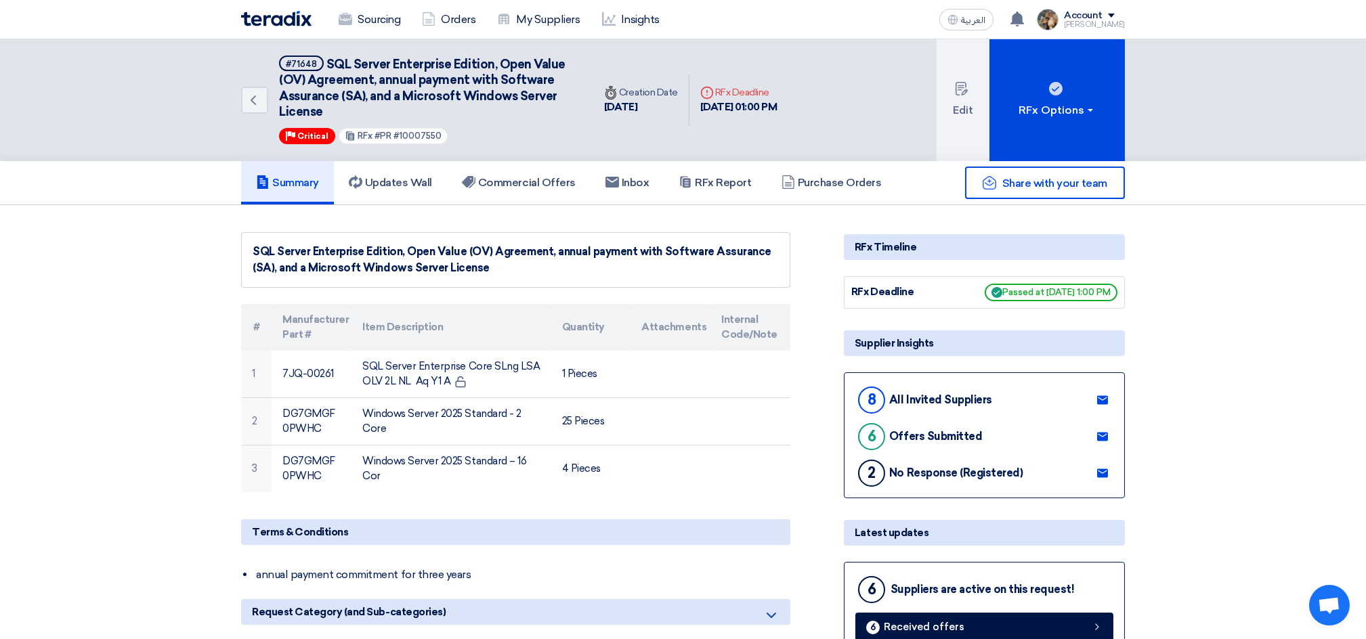
drag, startPoint x: 252, startPoint y: 244, endPoint x: 486, endPoint y: 251, distance: 233.7
click at [488, 276] on div "SQL Server Enterprise Edition, Open Value (OV) Agreement, annual payment with S…" at bounding box center [515, 260] width 549 height 56
click at [528, 179] on h5 "Commercial Offers" at bounding box center [519, 183] width 114 height 14
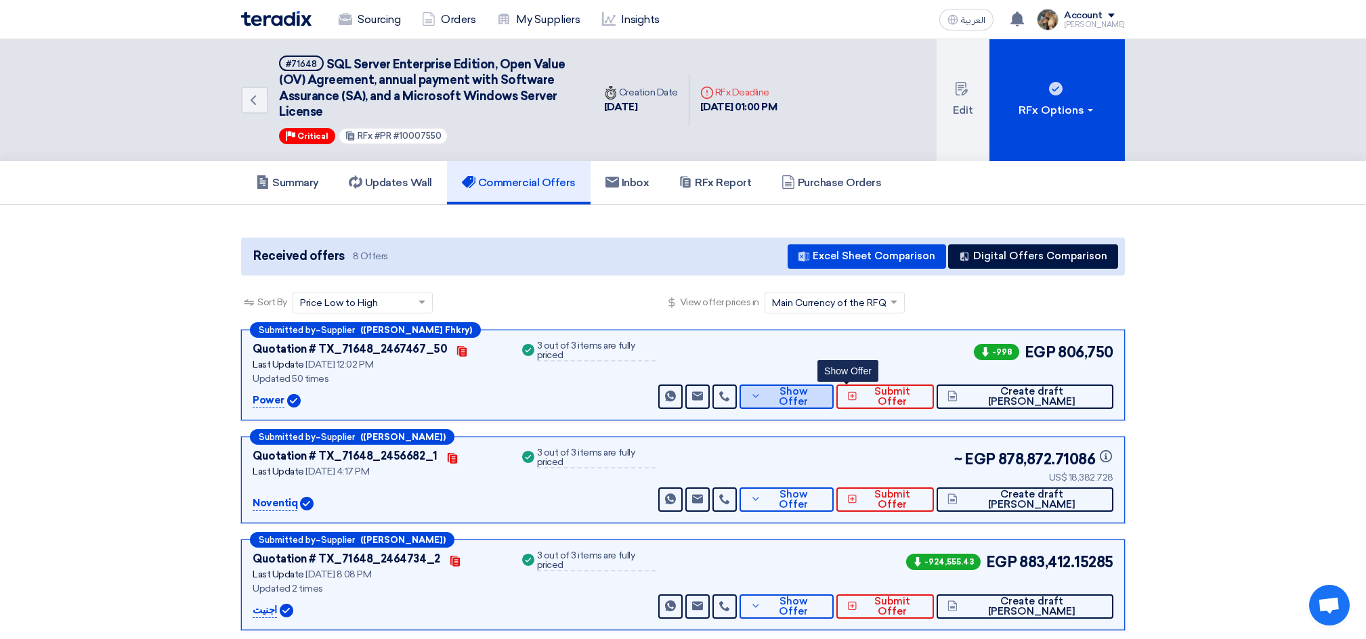
click at [824, 398] on span "Show Offer" at bounding box center [794, 397] width 59 height 20
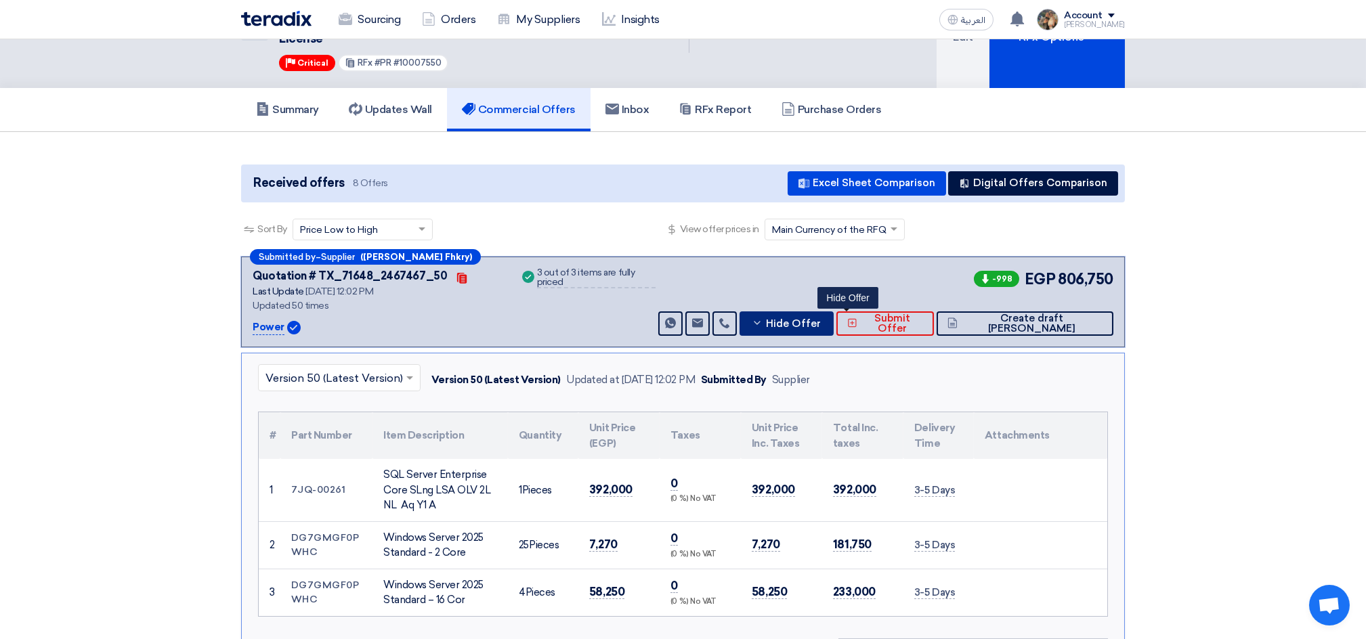
scroll to position [180, 0]
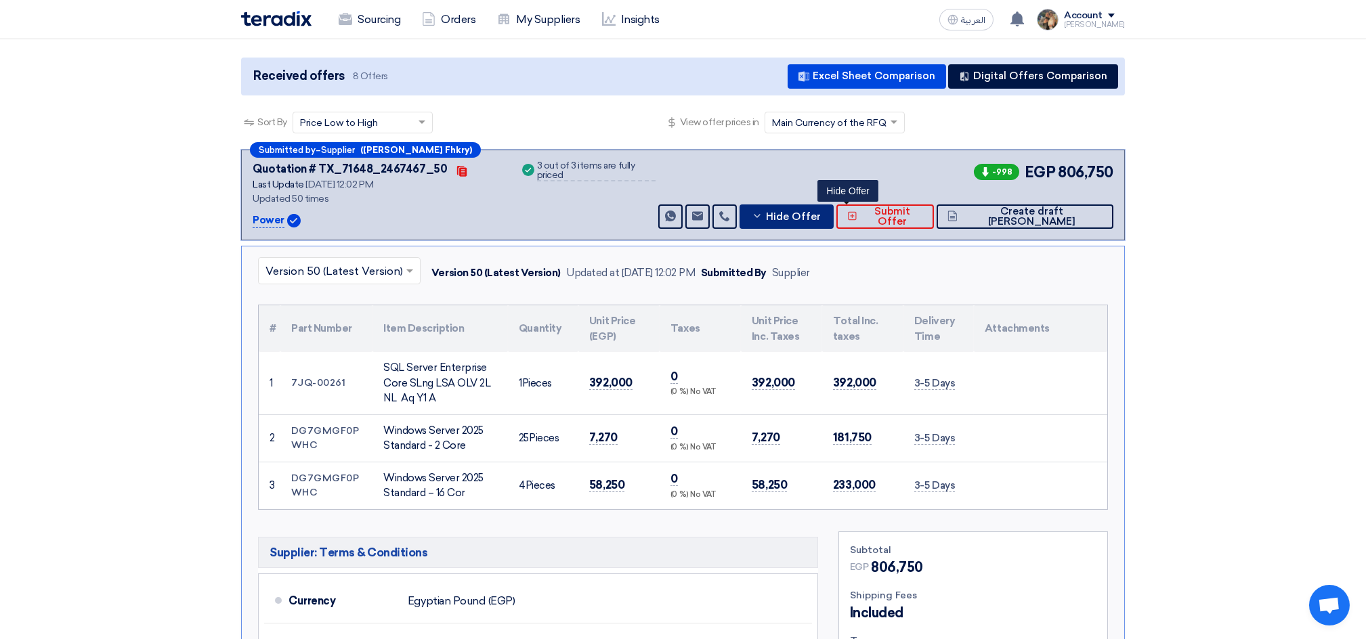
click at [821, 217] on span "Hide Offer" at bounding box center [793, 217] width 55 height 10
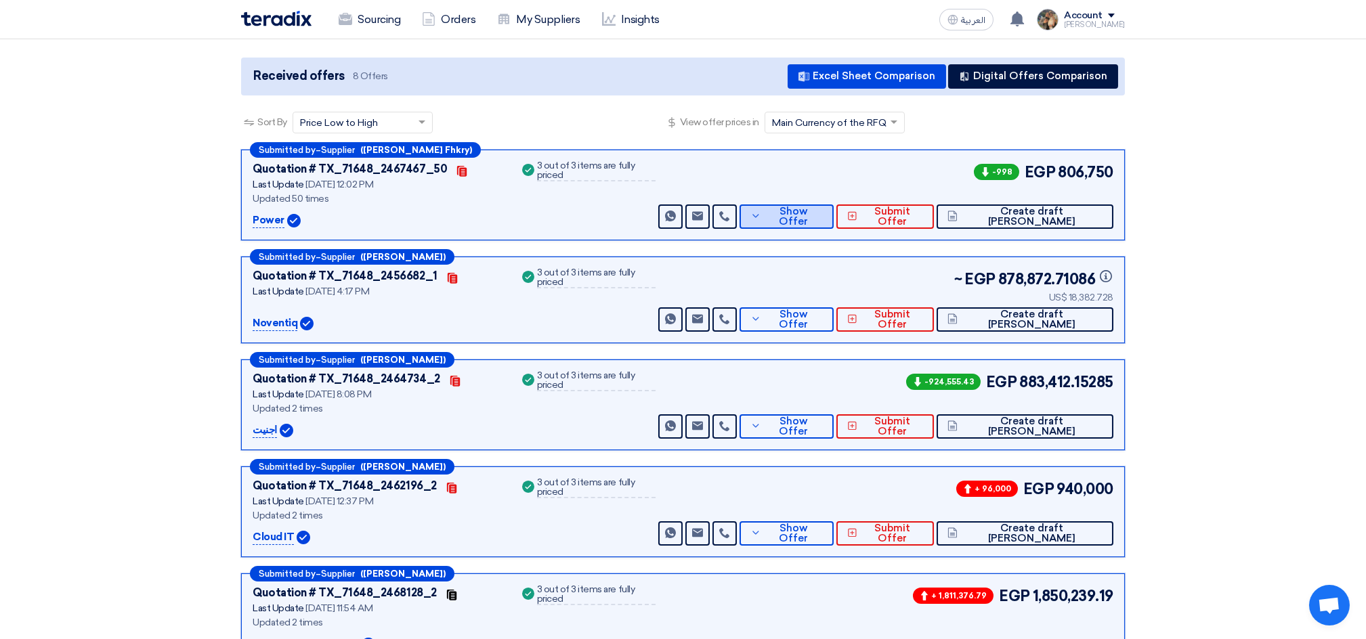
click at [834, 207] on button "Show Offer" at bounding box center [787, 217] width 94 height 24
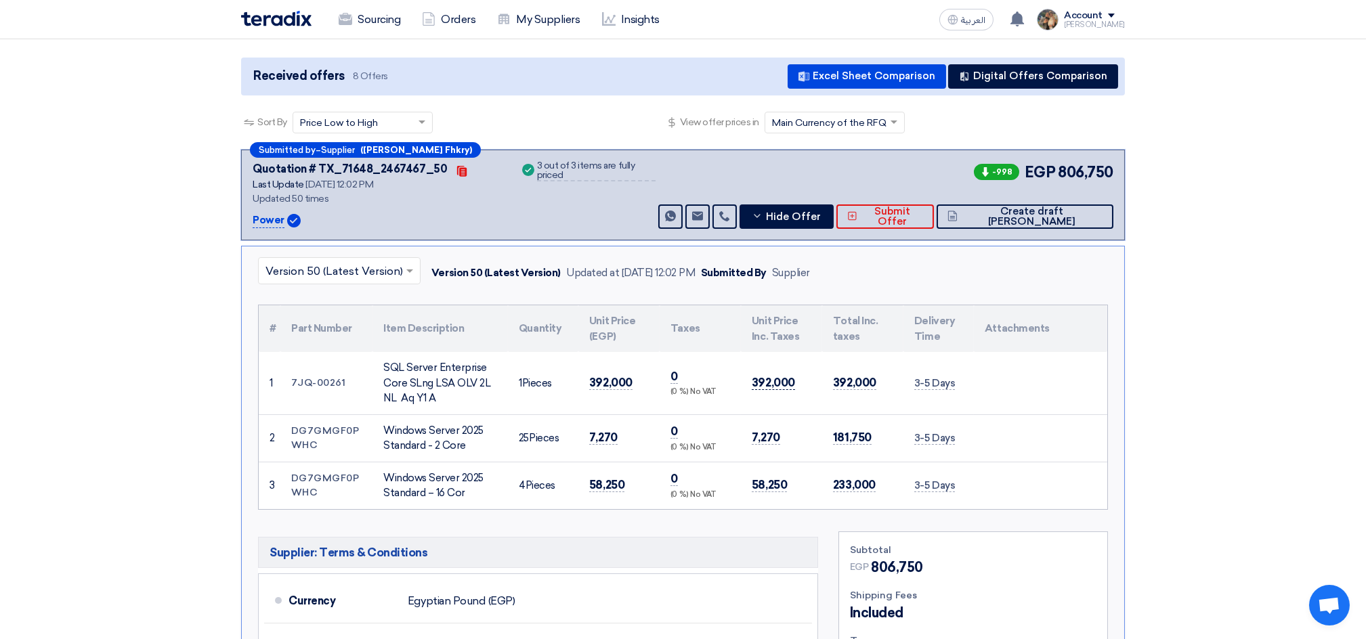
click at [777, 381] on span "392,000" at bounding box center [773, 383] width 43 height 14
click at [749, 429] on td "7,270" at bounding box center [781, 437] width 81 height 47
click at [759, 489] on span "58,250" at bounding box center [769, 485] width 35 height 14
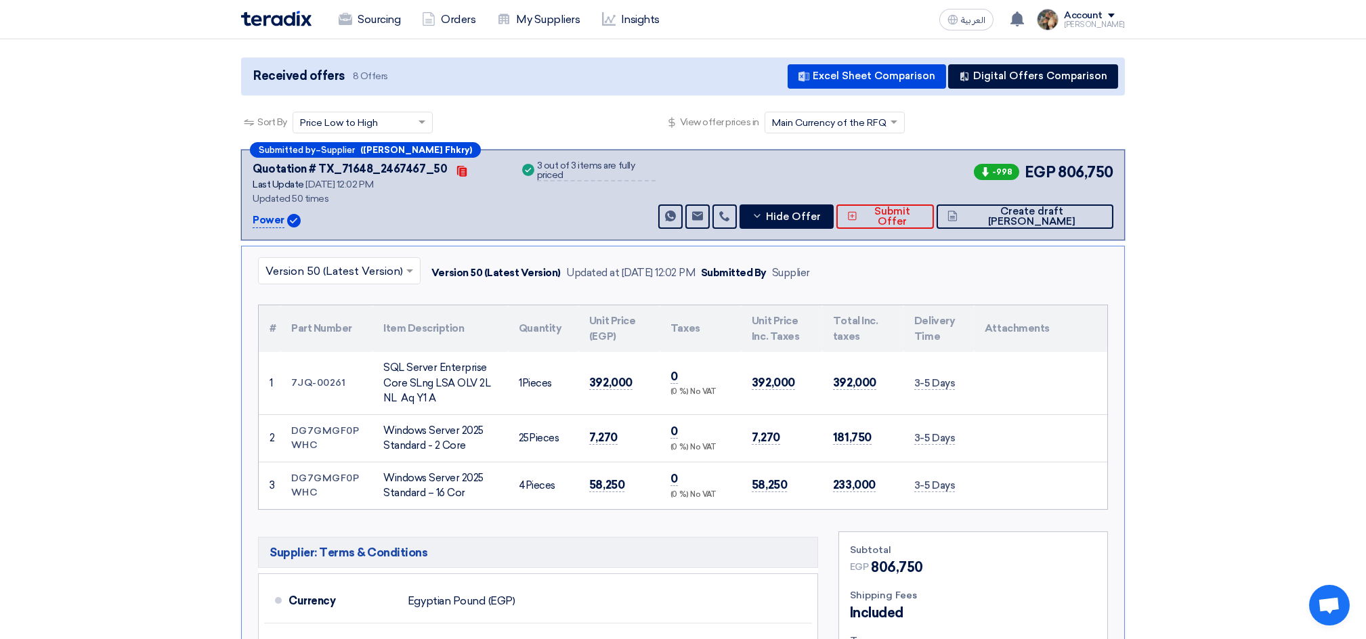
drag, startPoint x: 759, startPoint y: 489, endPoint x: 749, endPoint y: 382, distance: 107.5
click at [749, 382] on tbody "1 7JQ-00261 SQL Server Enterprise Core SLng LSA OLV 2L NL Aq Y1 A 1 2 25 3" at bounding box center [683, 430] width 849 height 157
click at [748, 429] on td "7,270" at bounding box center [781, 437] width 81 height 47
click at [843, 439] on span "181,750" at bounding box center [852, 438] width 39 height 14
click at [847, 376] on span "392,000" at bounding box center [854, 383] width 43 height 14
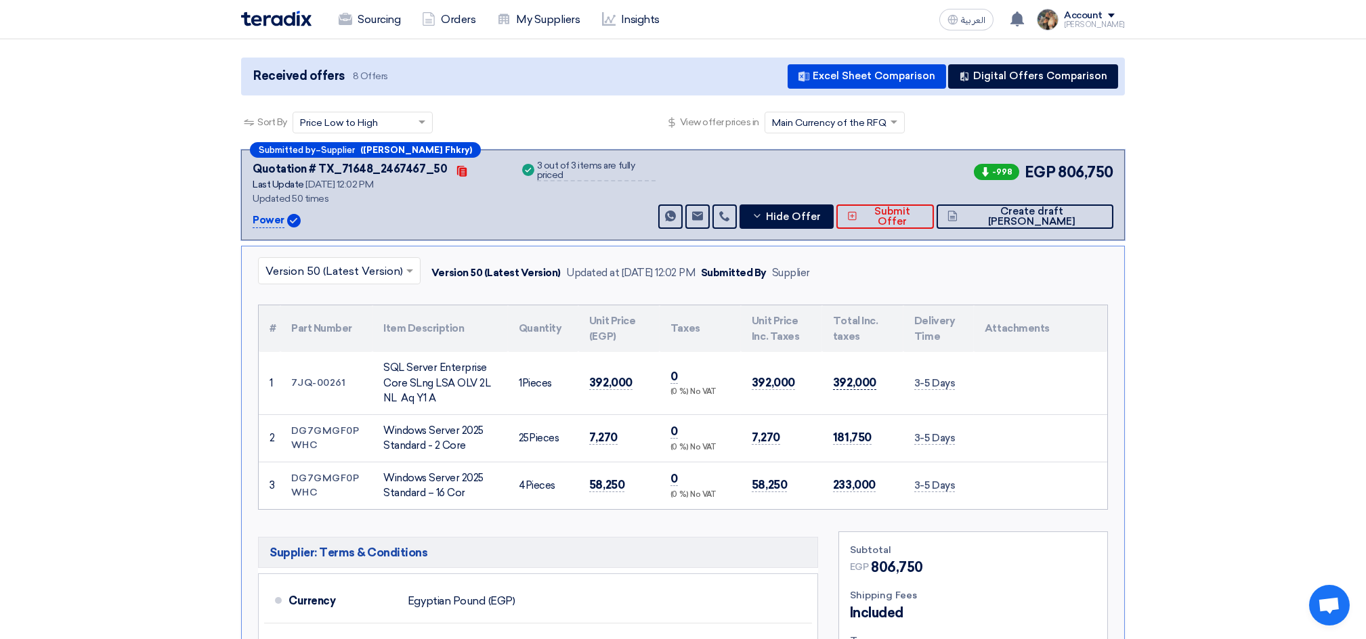
click at [847, 376] on span "392,000" at bounding box center [854, 383] width 43 height 14
click at [849, 447] on td "181,750" at bounding box center [862, 437] width 81 height 47
click at [850, 484] on span "233,000" at bounding box center [854, 485] width 43 height 14
click at [848, 442] on span "181,750" at bounding box center [852, 438] width 39 height 14
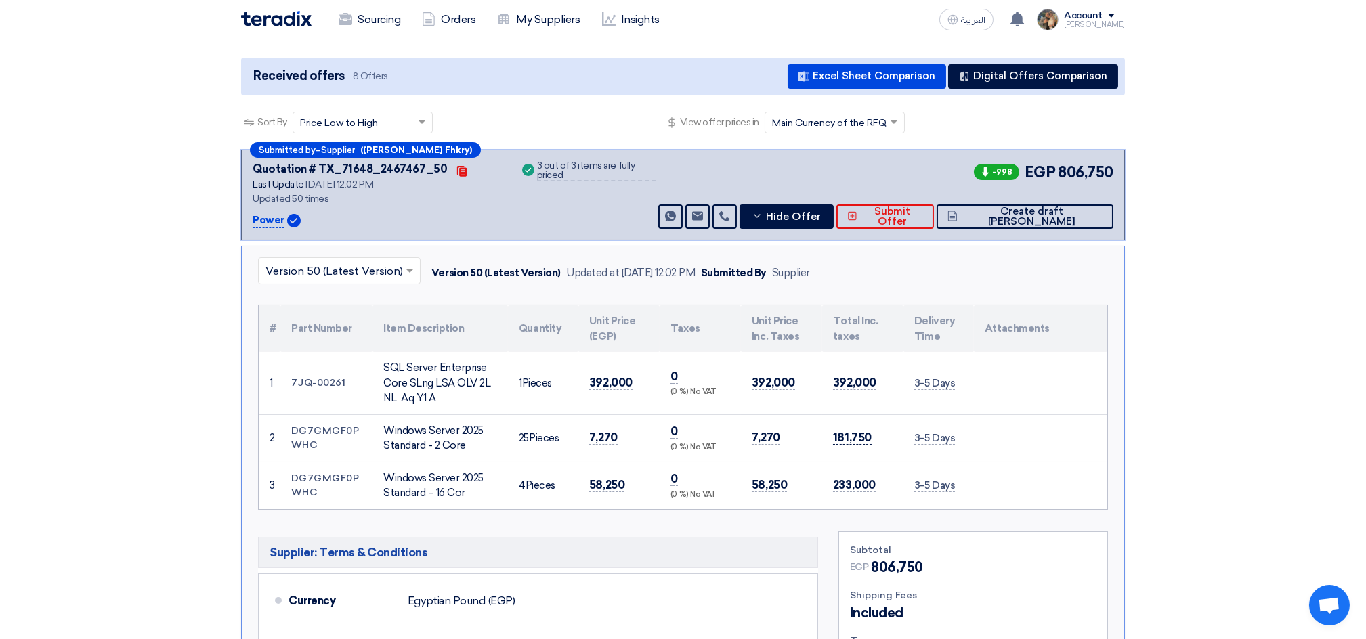
click at [848, 442] on span "181,750" at bounding box center [852, 438] width 39 height 14
click at [848, 437] on span "181,750" at bounding box center [852, 438] width 39 height 14
click at [849, 484] on span "233,000" at bounding box center [854, 485] width 43 height 14
drag, startPoint x: 849, startPoint y: 484, endPoint x: 839, endPoint y: 383, distance: 101.4
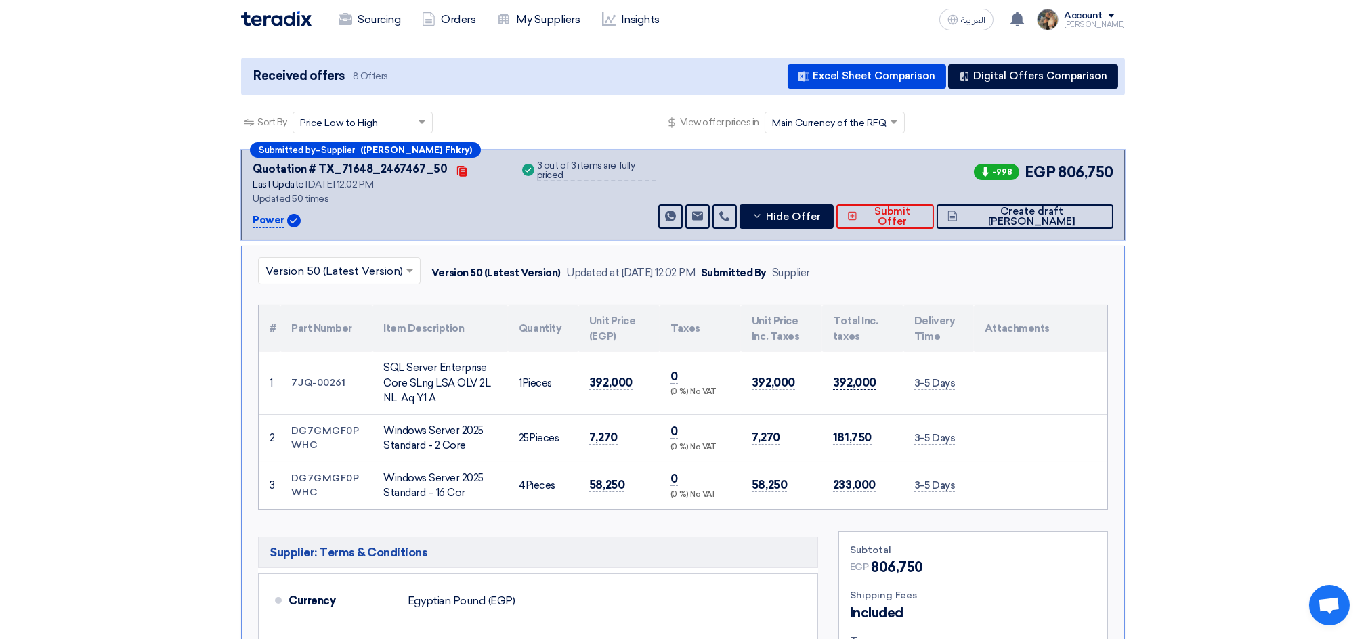
click at [839, 383] on tbody "1 7JQ-00261 SQL Server Enterprise Core SLng LSA OLV 2L NL Aq Y1 A 1 2 25 3" at bounding box center [683, 430] width 849 height 157
click at [842, 406] on td "392,000" at bounding box center [862, 383] width 81 height 62
click at [844, 384] on span "392,000" at bounding box center [854, 383] width 43 height 14
drag, startPoint x: 844, startPoint y: 384, endPoint x: 861, endPoint y: 486, distance: 103.7
click at [861, 486] on tbody "1 7JQ-00261 SQL Server Enterprise Core SLng LSA OLV 2L NL Aq Y1 A 1 2 25 3" at bounding box center [683, 430] width 849 height 157
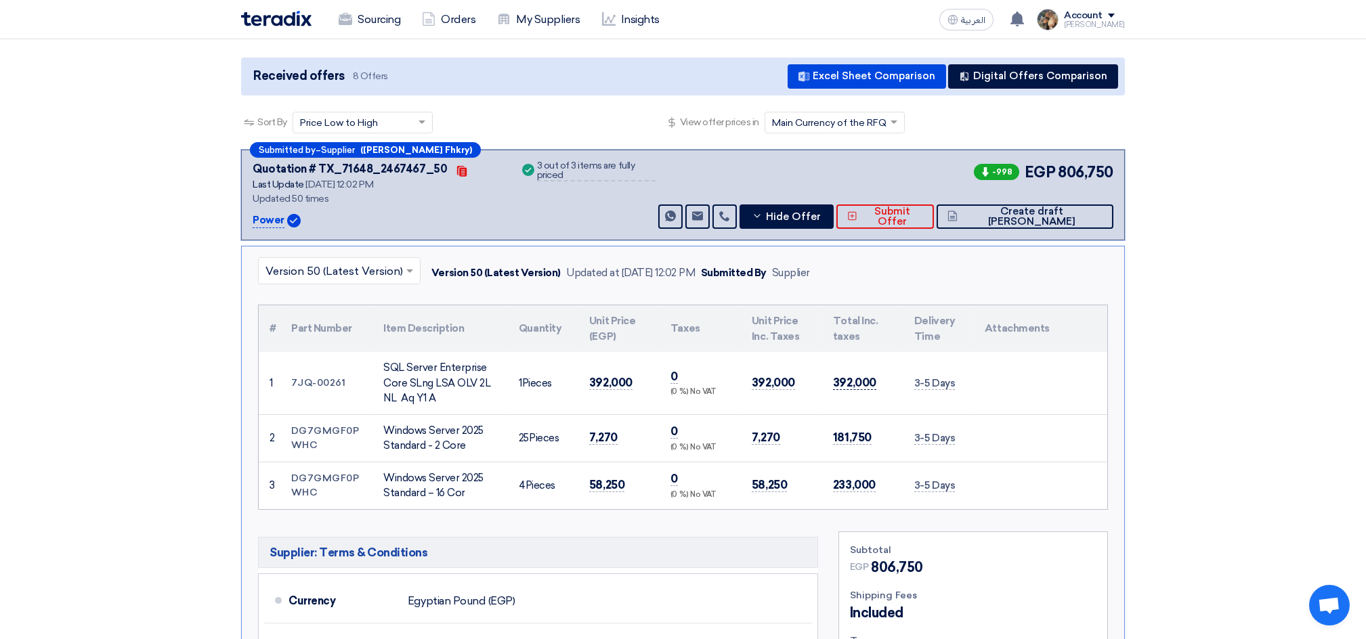
click at [842, 383] on span "392,000" at bounding box center [854, 383] width 43 height 14
drag, startPoint x: 842, startPoint y: 383, endPoint x: 861, endPoint y: 464, distance: 82.8
click at [860, 479] on tbody "1 7JQ-00261 SQL Server Enterprise Core SLng LSA OLV 2L NL Aq Y1 A 1 2 25 3" at bounding box center [683, 430] width 849 height 157
click at [857, 431] on span "181,750" at bounding box center [852, 438] width 39 height 14
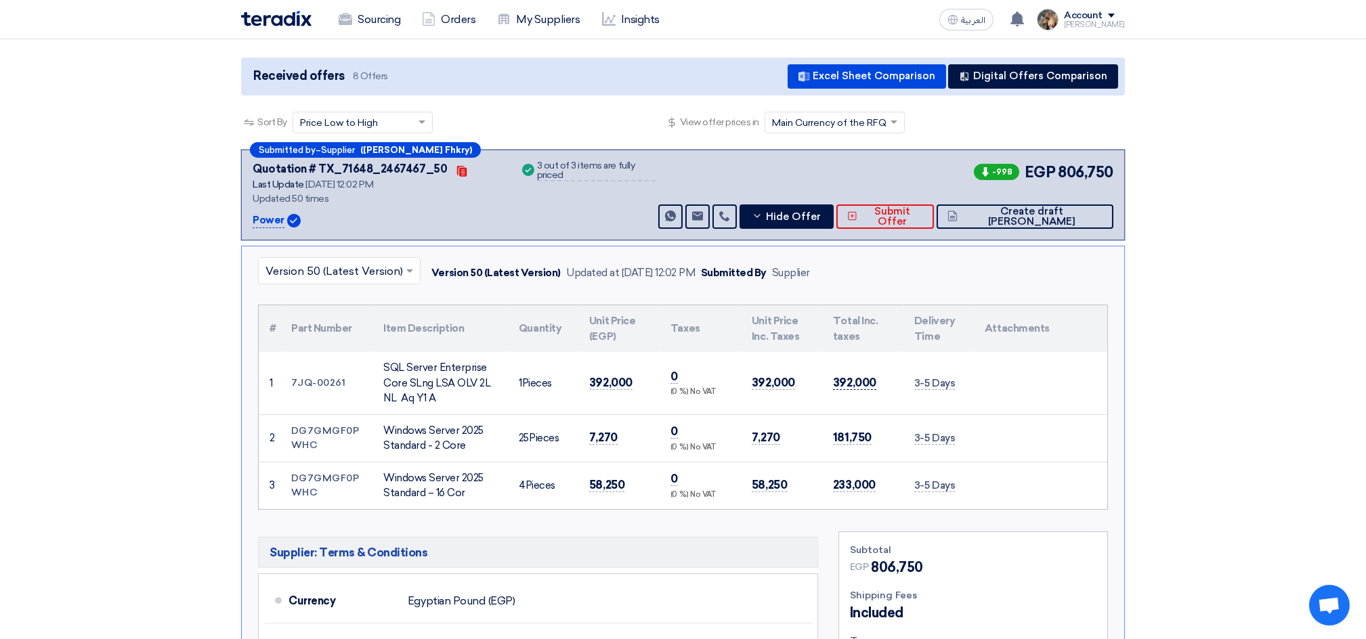
click at [851, 377] on span "392,000" at bounding box center [854, 383] width 43 height 14
drag, startPoint x: 851, startPoint y: 377, endPoint x: 861, endPoint y: 482, distance: 105.5
click at [861, 490] on tbody "1 7JQ-00261 SQL Server Enterprise Core SLng LSA OLV 2L NL Aq Y1 A 1 2 25 3" at bounding box center [683, 430] width 849 height 157
click at [836, 379] on span "392,000" at bounding box center [854, 383] width 43 height 14
drag, startPoint x: 264, startPoint y: 319, endPoint x: 975, endPoint y: 503, distance: 734.6
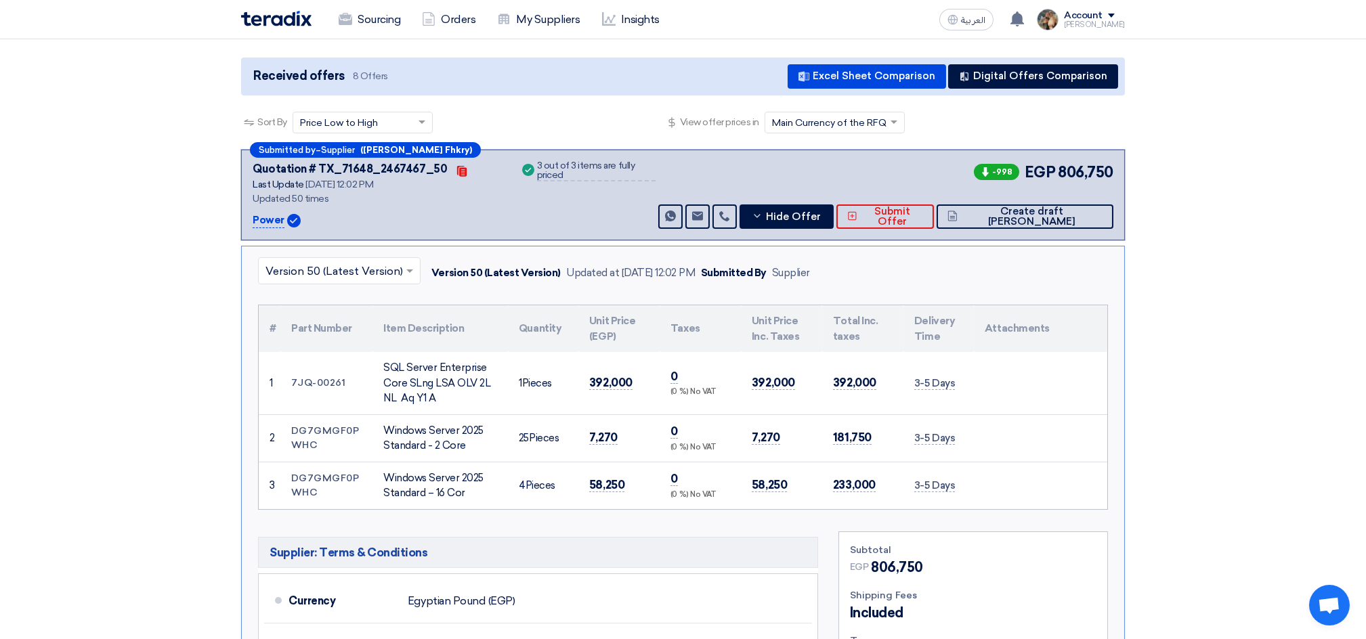
click at [975, 503] on table "# Part Number Item Description Quantity Unit Price (EGP) Taxes Unit Price Inc. …" at bounding box center [683, 407] width 849 height 204
click at [819, 398] on td "392,000" at bounding box center [781, 383] width 81 height 62
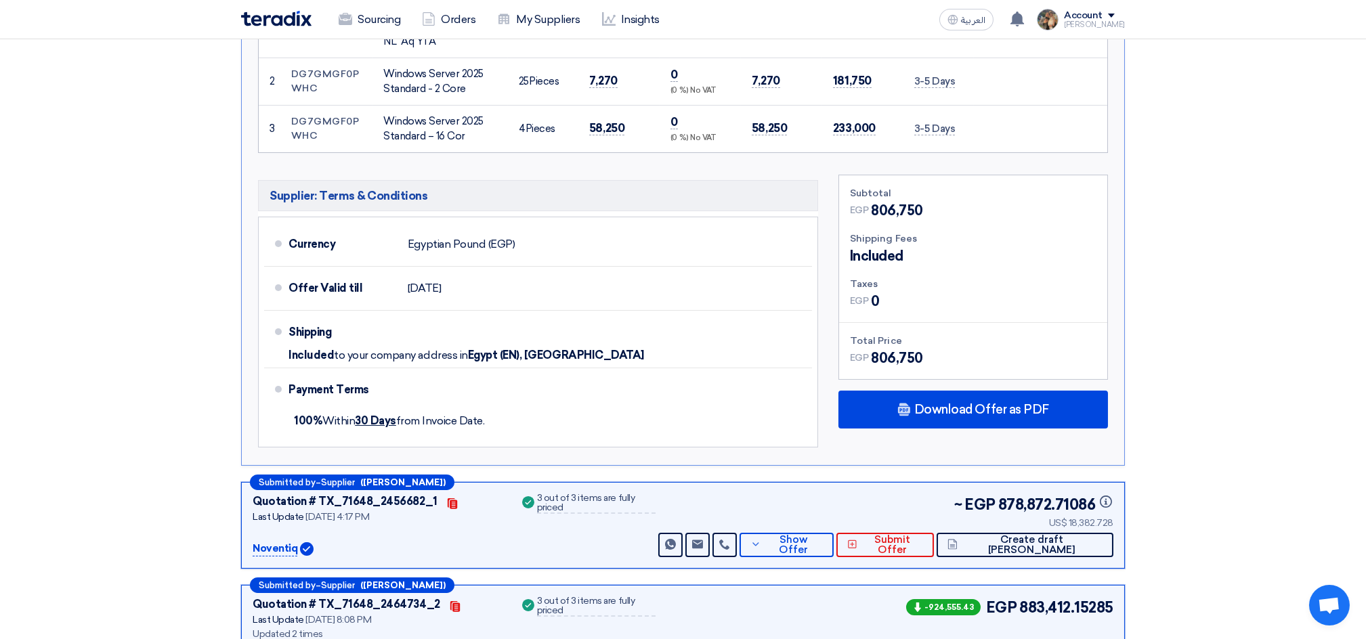
scroll to position [784, 0]
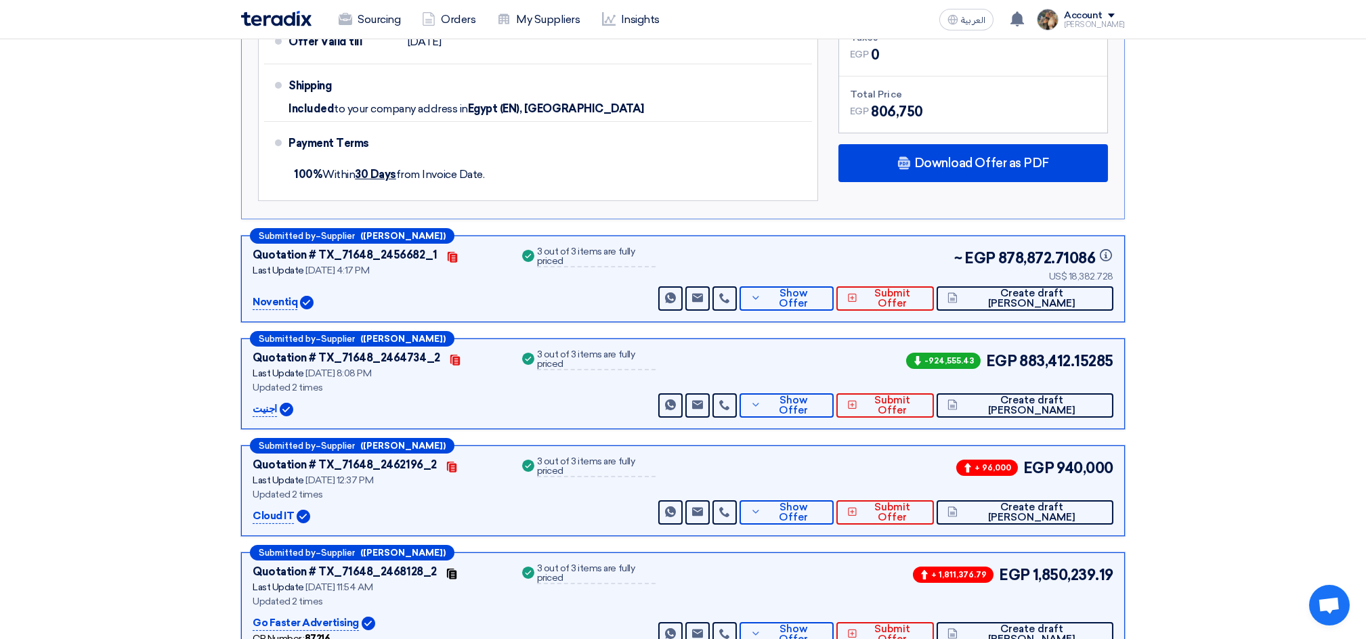
drag, startPoint x: 267, startPoint y: 316, endPoint x: 1143, endPoint y: 143, distance: 892.5
click at [1140, 143] on section "Received offers 8 Offers Excel Sheet Comparison Digital Offers Comparison Sort …" at bounding box center [683, 172] width 1366 height 1500
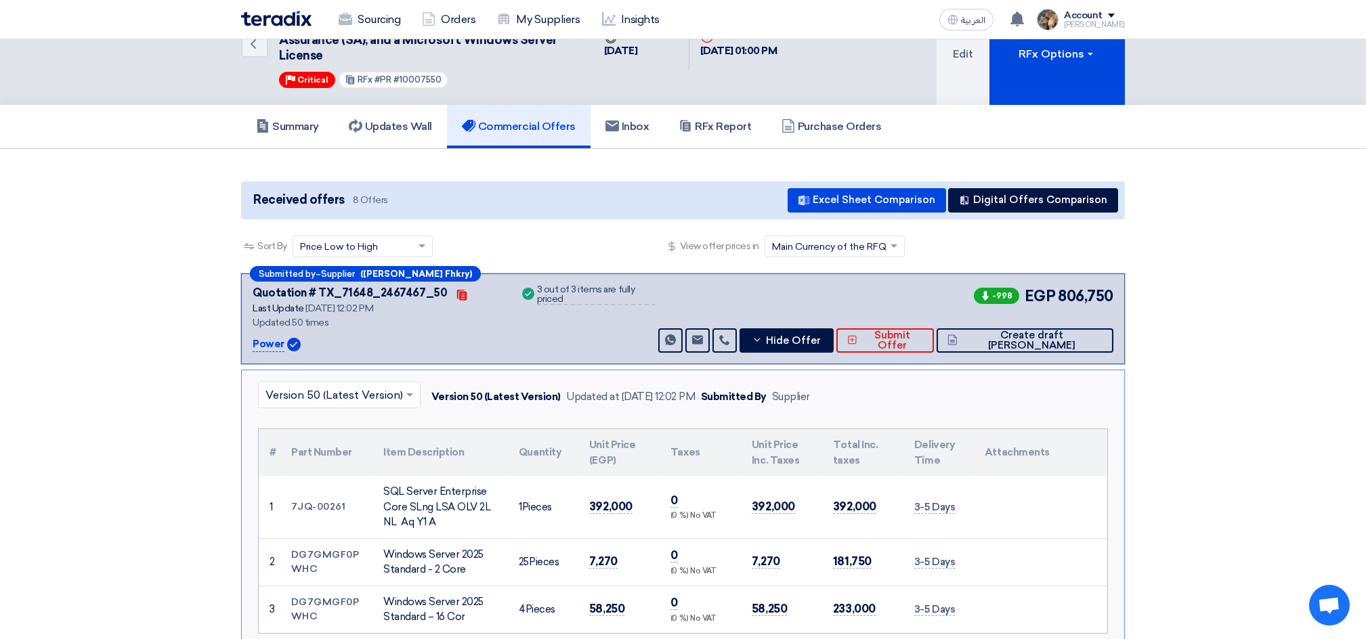
scroll to position [90, 0]
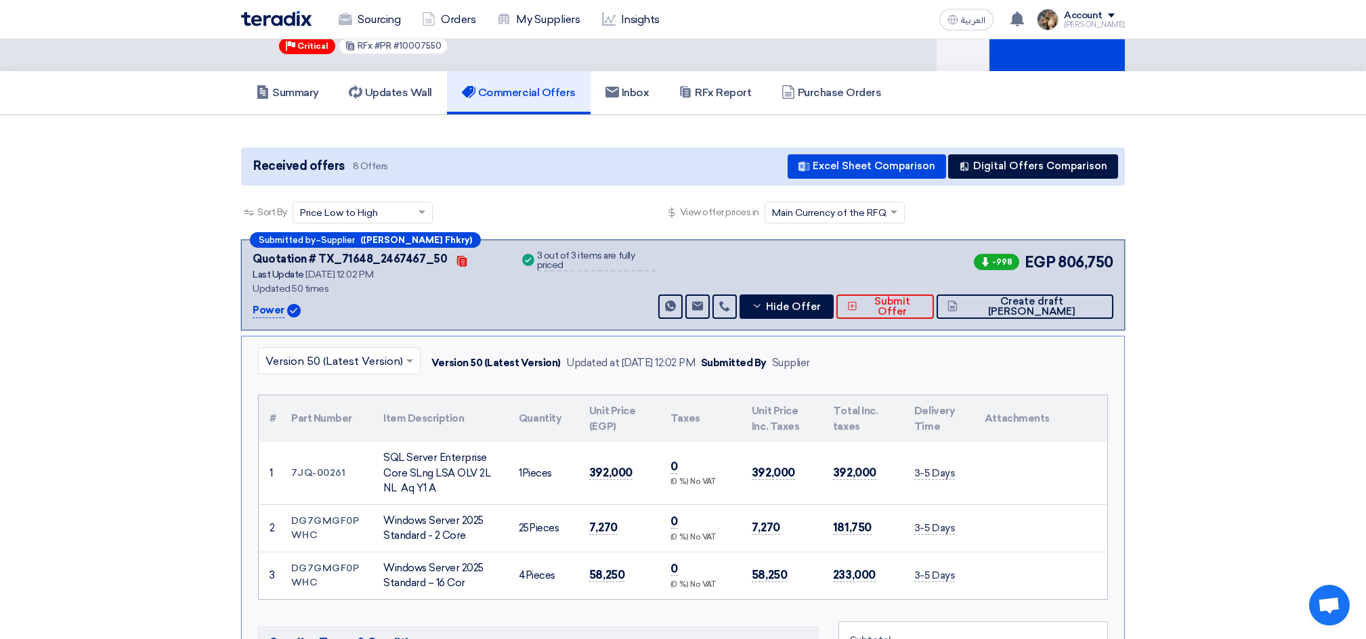
click at [359, 303] on div "Power" at bounding box center [378, 311] width 251 height 16
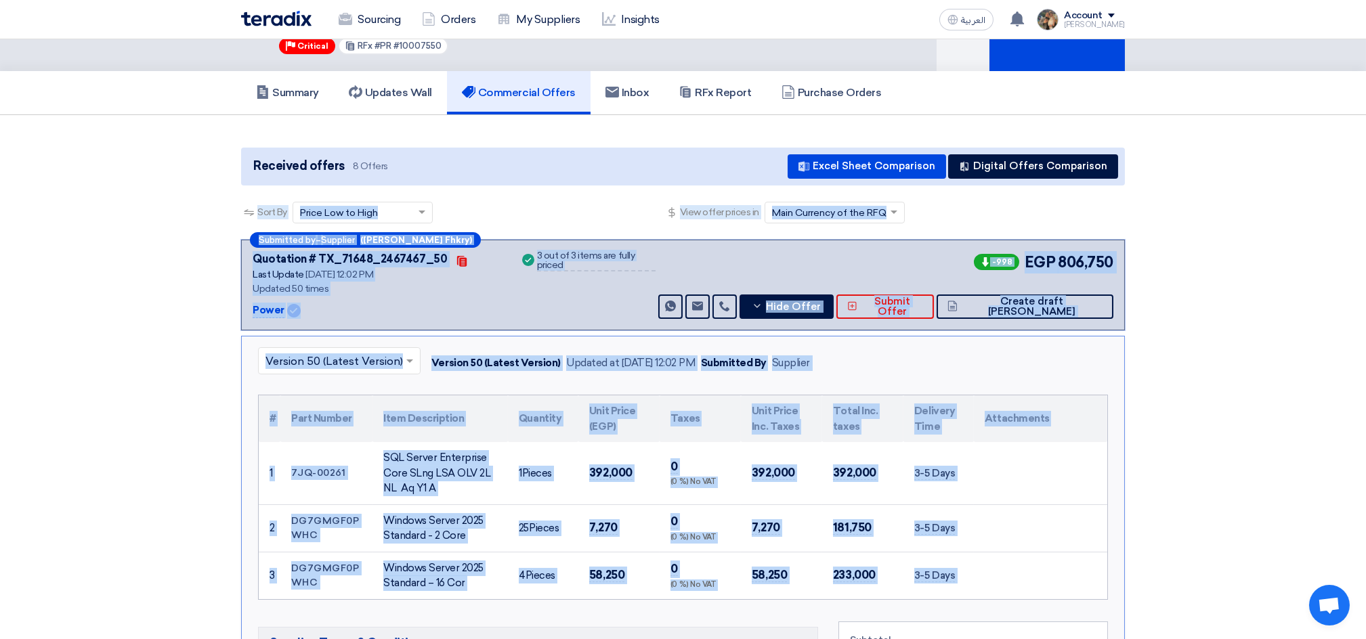
drag, startPoint x: 242, startPoint y: 235, endPoint x: 1006, endPoint y: 478, distance: 802.3
click at [1006, 478] on td at bounding box center [1040, 473] width 133 height 62
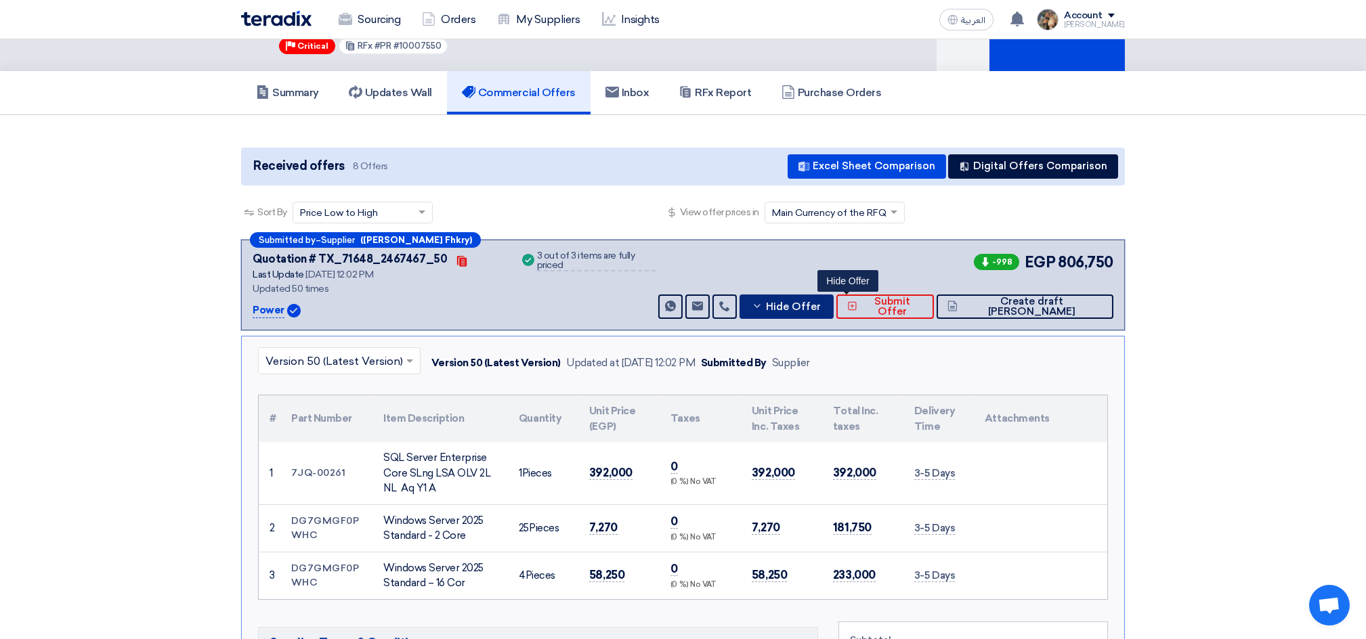
click at [821, 302] on span "Hide Offer" at bounding box center [793, 307] width 55 height 10
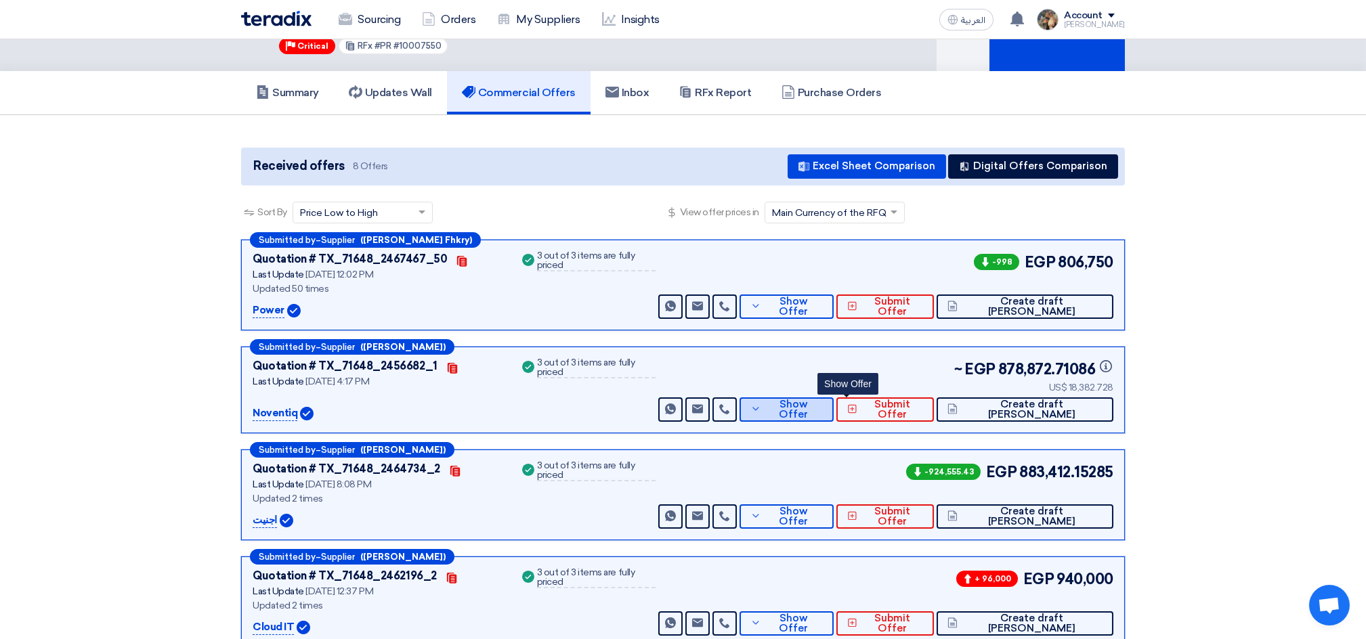
click at [826, 401] on button "Show Offer" at bounding box center [787, 410] width 94 height 24
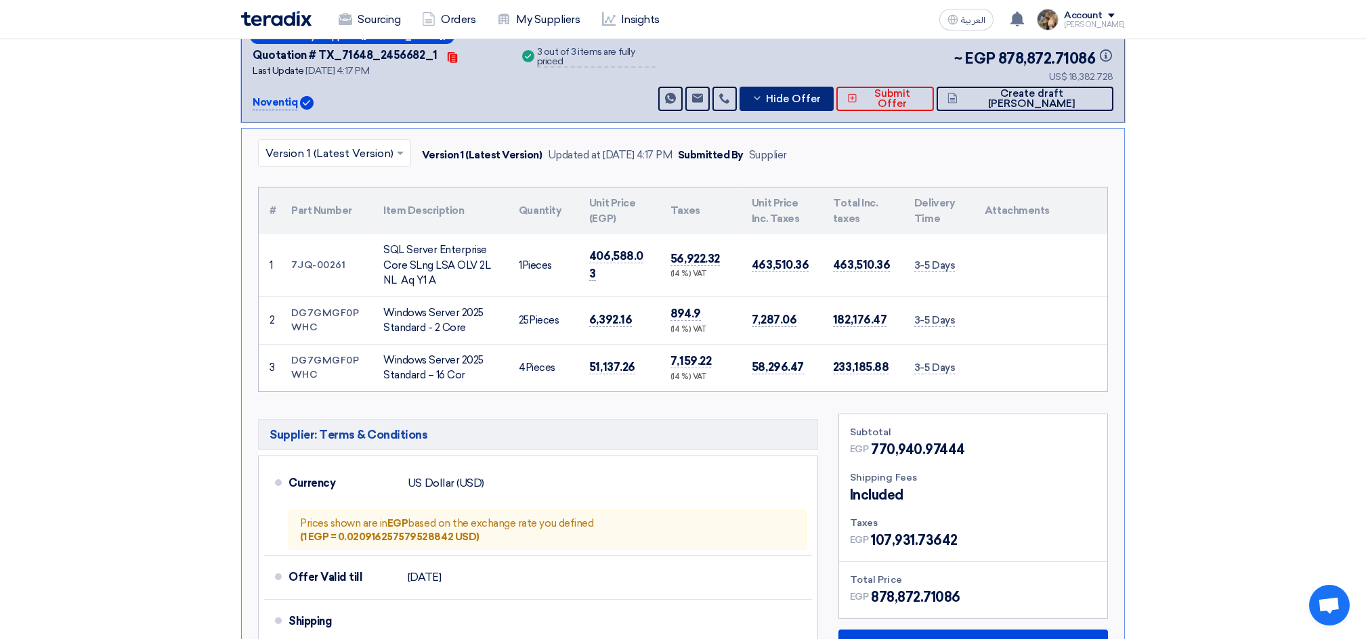
scroll to position [361, 0]
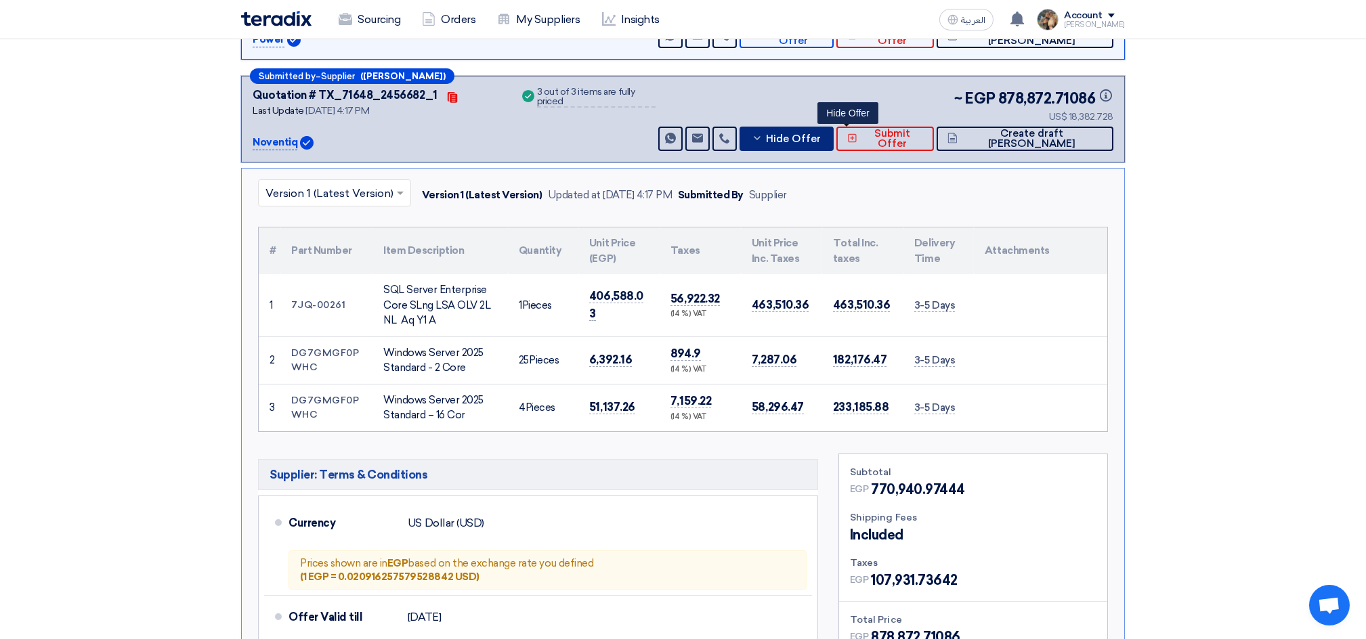
click at [822, 127] on button "Hide Offer" at bounding box center [787, 139] width 94 height 24
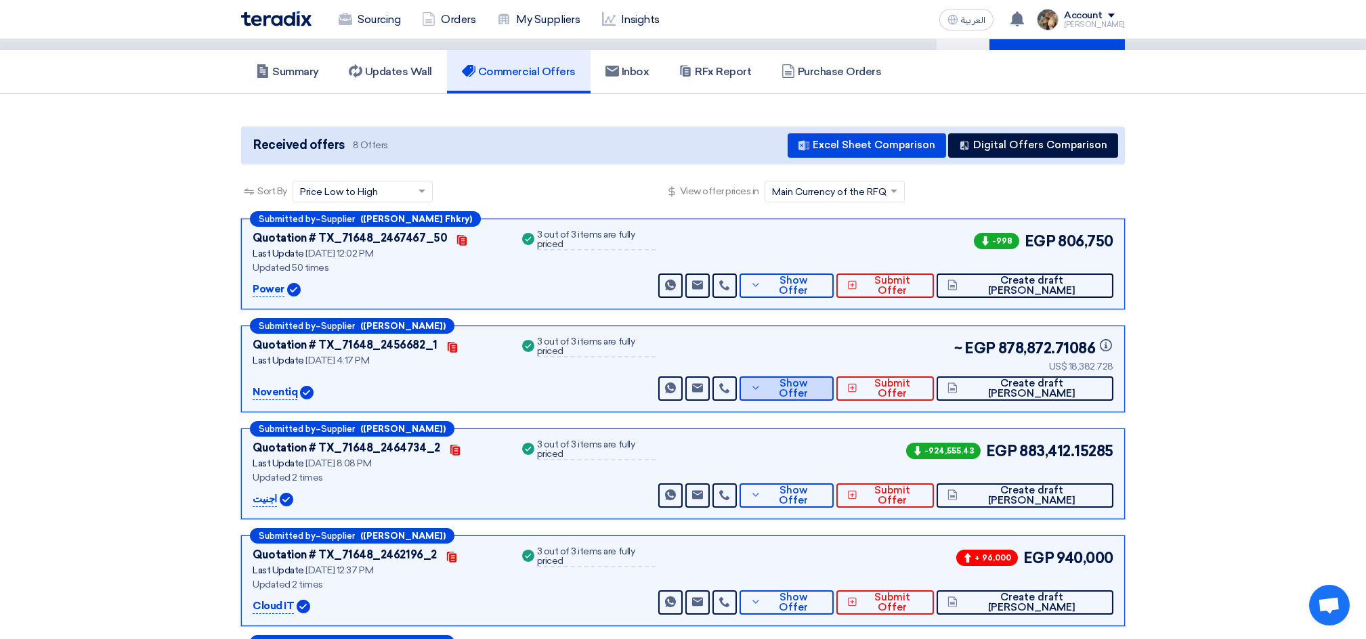
scroll to position [90, 0]
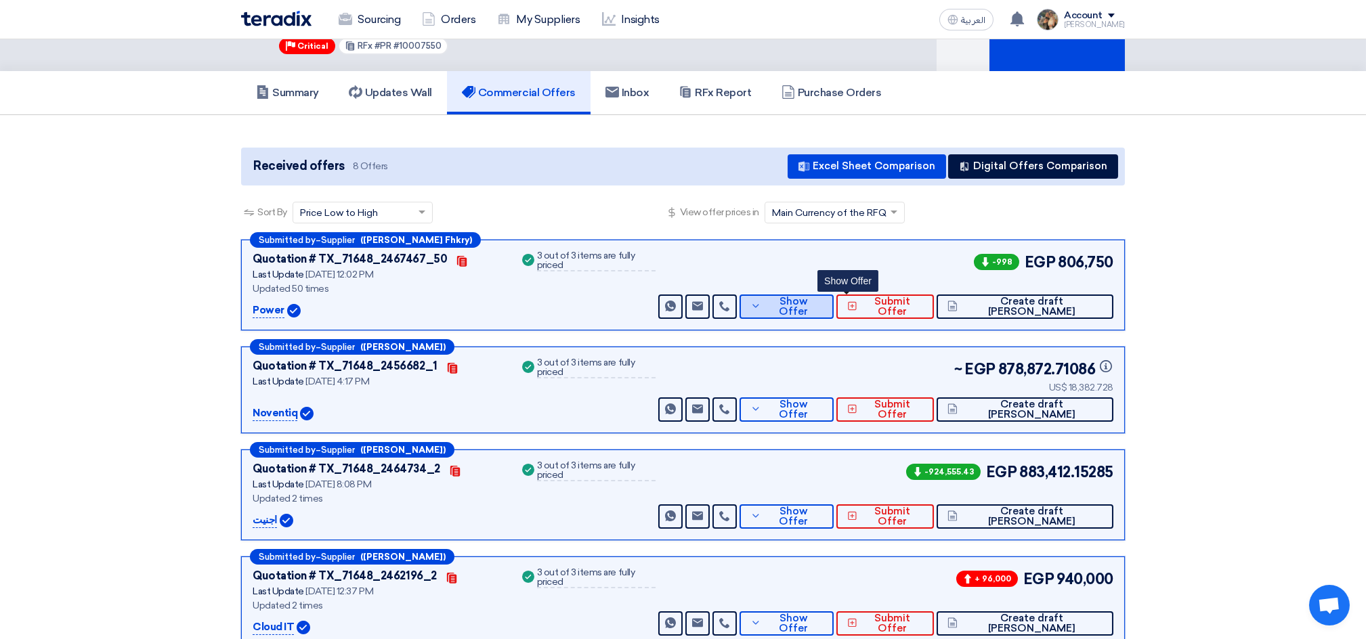
click at [824, 305] on span "Show Offer" at bounding box center [794, 307] width 59 height 20
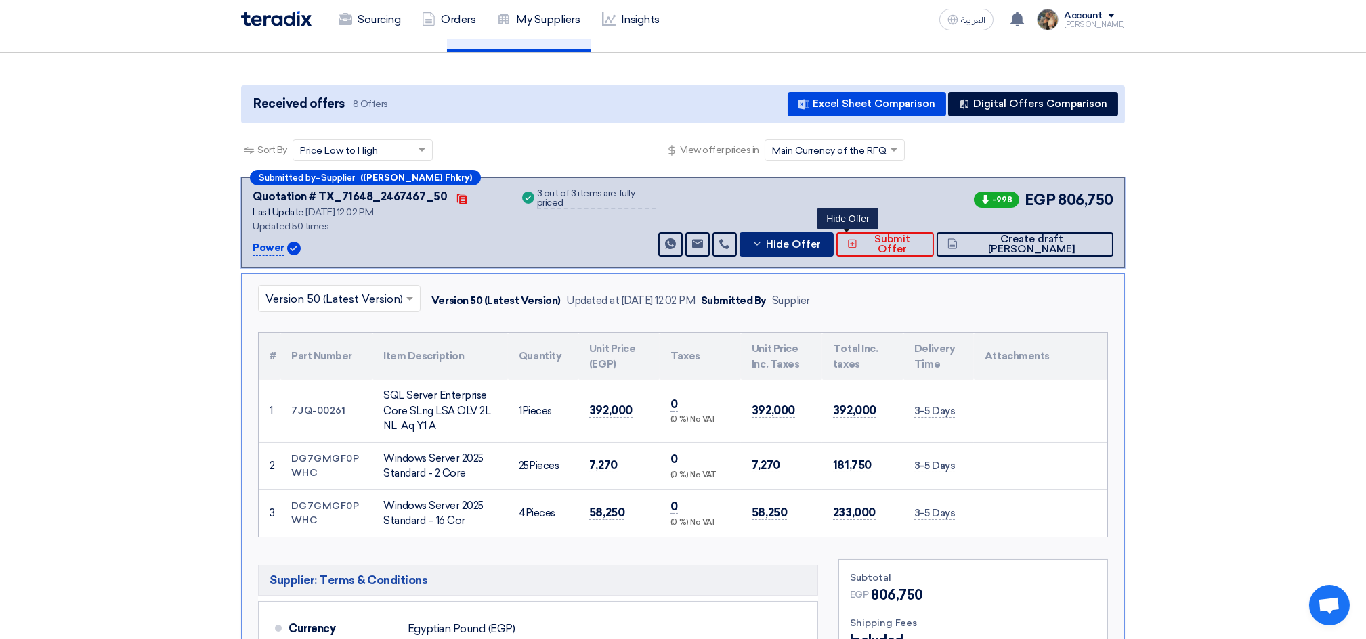
scroll to position [180, 0]
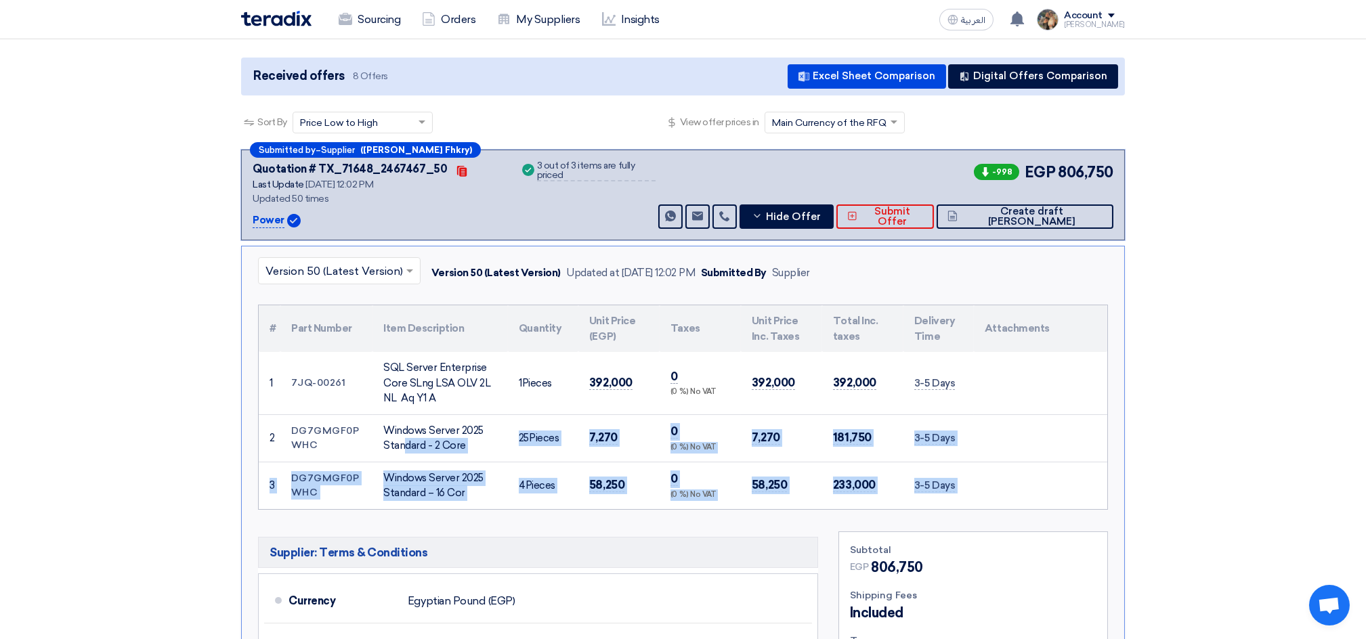
drag, startPoint x: 391, startPoint y: 427, endPoint x: 992, endPoint y: 479, distance: 603.6
click at [992, 479] on tbody "1 7JQ-00261 SQL Server Enterprise Core SLng LSA OLV 2L NL Aq Y1 A 1 2 25 3" at bounding box center [683, 430] width 849 height 157
click at [467, 425] on div "Windows Server 2025 Standard - 2 Core" at bounding box center [440, 438] width 114 height 30
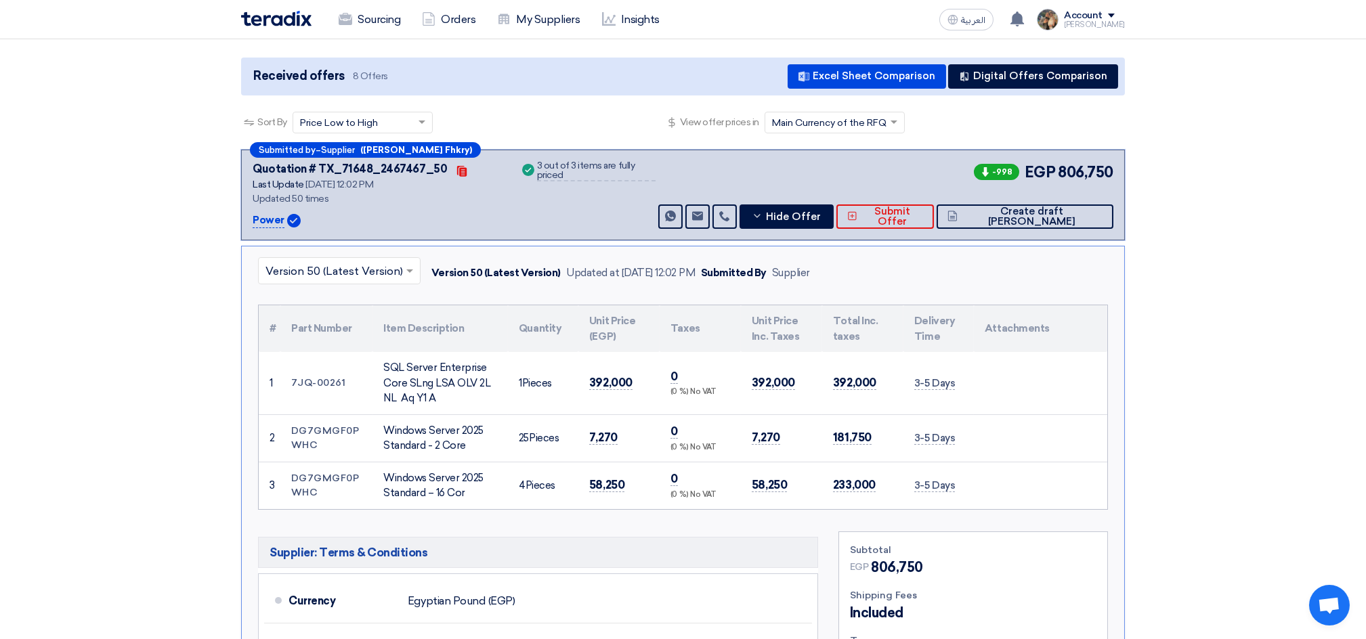
drag, startPoint x: 285, startPoint y: 424, endPoint x: 1022, endPoint y: 497, distance: 740.5
click at [1022, 497] on tbody "1 7JQ-00261 SQL Server Enterprise Core SLng LSA OLV 2L NL Aq Y1 A 1 2 25 3" at bounding box center [683, 430] width 849 height 157
click at [443, 450] on div "Windows Server 2025 Standard - 2 Core" at bounding box center [440, 438] width 114 height 30
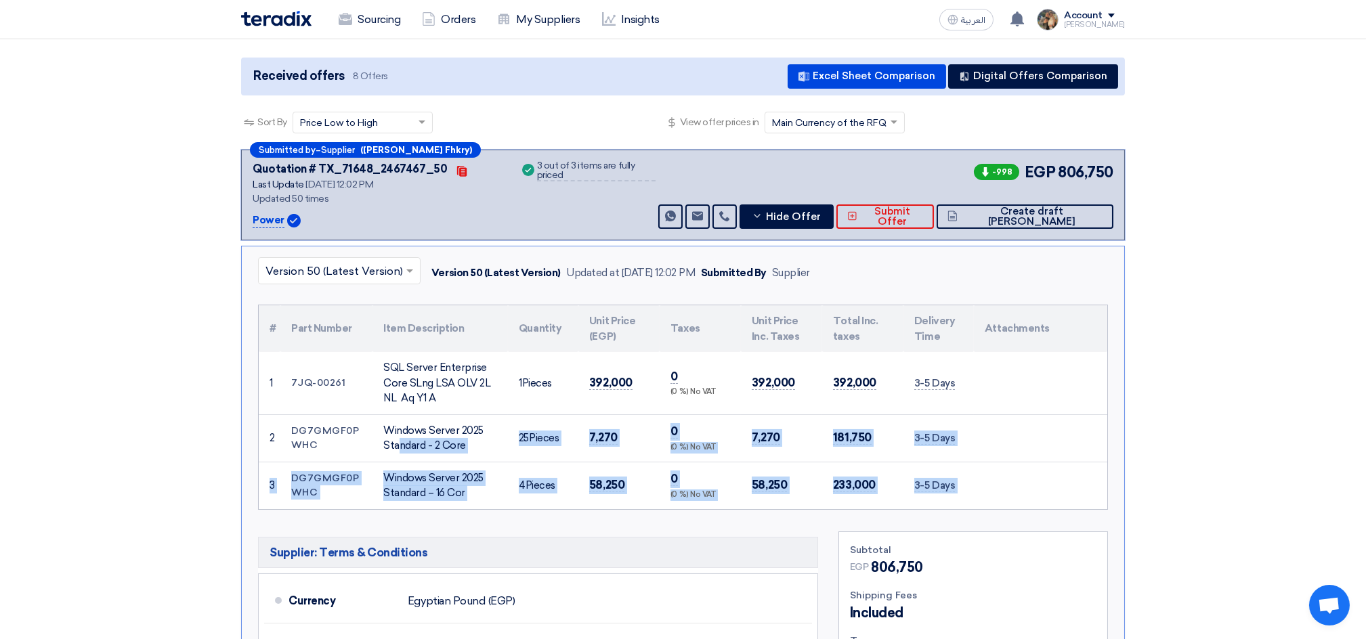
drag, startPoint x: 372, startPoint y: 425, endPoint x: 1054, endPoint y: 498, distance: 686.6
click at [1054, 498] on tbody "1 7JQ-00261 SQL Server Enterprise Core SLng LSA OLV 2L NL Aq Y1 A 1 2 25 3" at bounding box center [683, 430] width 849 height 157
click at [842, 431] on span "181,750" at bounding box center [852, 438] width 39 height 14
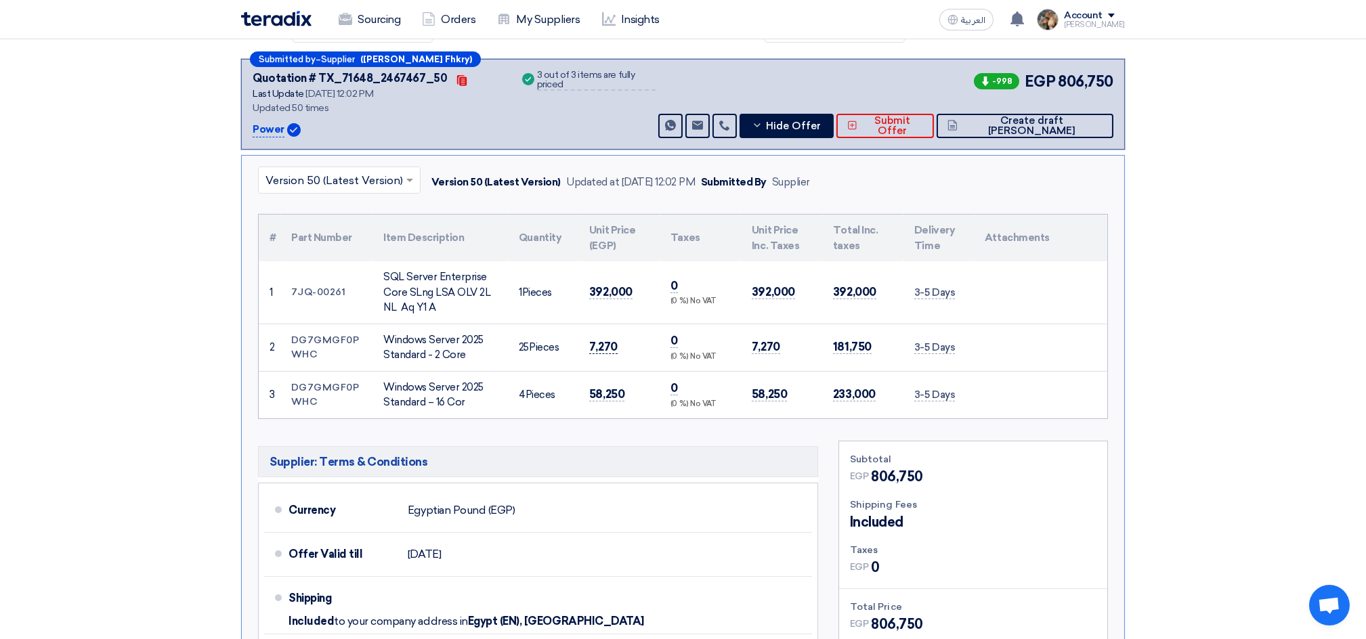
scroll to position [361, 0]
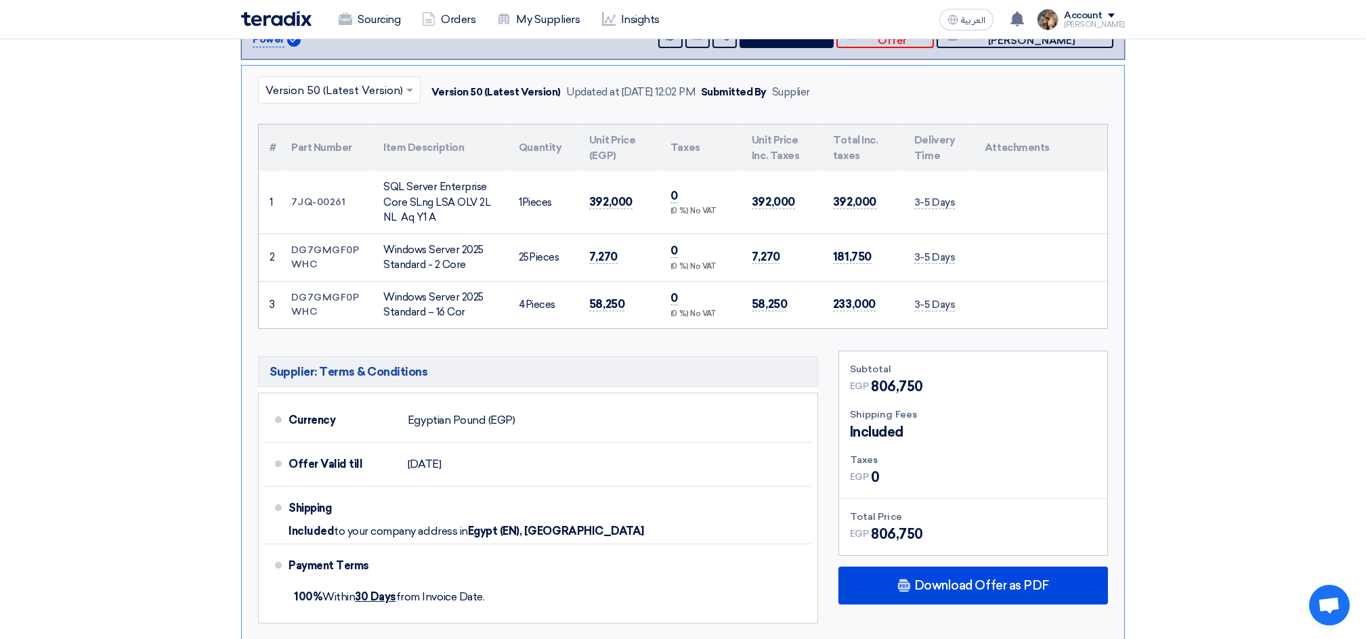
drag, startPoint x: 927, startPoint y: 532, endPoint x: 833, endPoint y: 367, distance: 190.2
click at [833, 367] on div "Subtotal EGP 806,750 Shipping Fees Included Taxes EGP EGP" at bounding box center [973, 491] width 290 height 280
click at [496, 278] on td "Windows Server 2025 Standard - 2 Core" at bounding box center [439, 257] width 135 height 47
drag, startPoint x: 291, startPoint y: 246, endPoint x: 954, endPoint y: 312, distance: 666.9
click at [954, 312] on tbody "1 7JQ-00261 SQL Server Enterprise Core SLng LSA OLV 2L NL Aq Y1 A 1 2 25 3" at bounding box center [683, 249] width 849 height 157
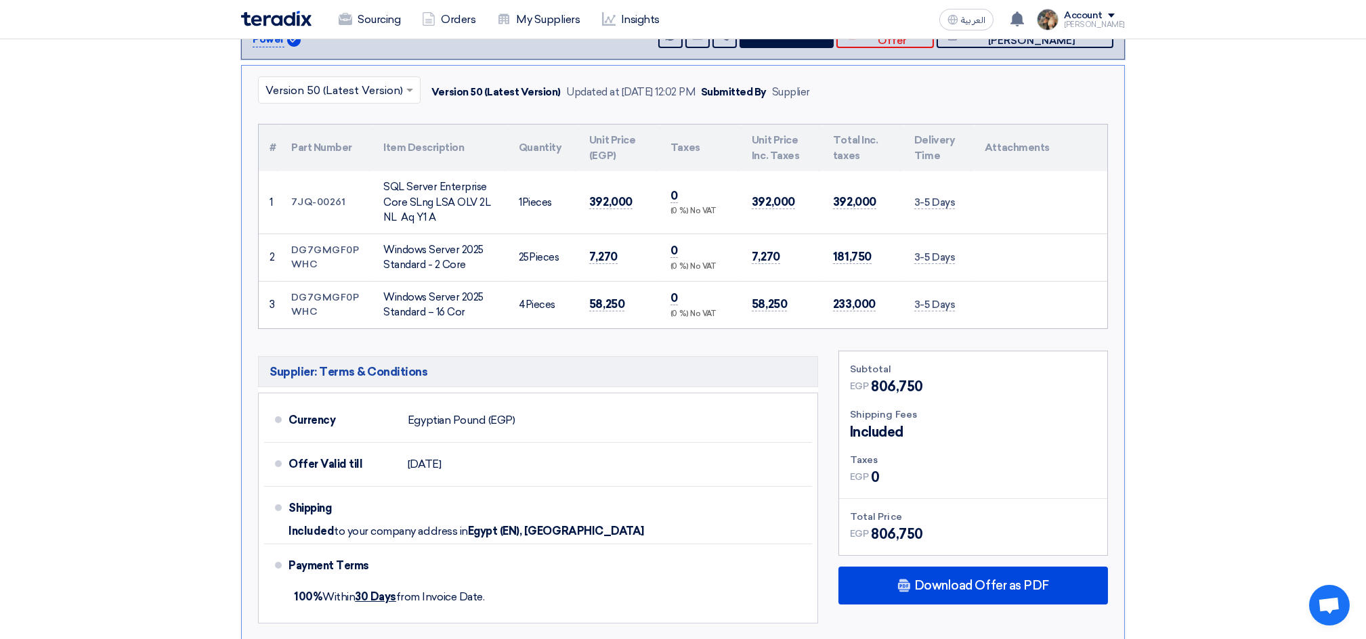
click at [803, 269] on td "7,270" at bounding box center [781, 257] width 81 height 47
click at [597, 255] on span "7,270" at bounding box center [603, 257] width 28 height 14
drag, startPoint x: 290, startPoint y: 247, endPoint x: 994, endPoint y: 308, distance: 706.3
click at [994, 308] on tbody "1 7JQ-00261 SQL Server Enterprise Core SLng LSA OLV 2L NL Aq Y1 A 1 2 25 3" at bounding box center [683, 249] width 849 height 157
click at [856, 265] on td "181,750" at bounding box center [862, 257] width 81 height 47
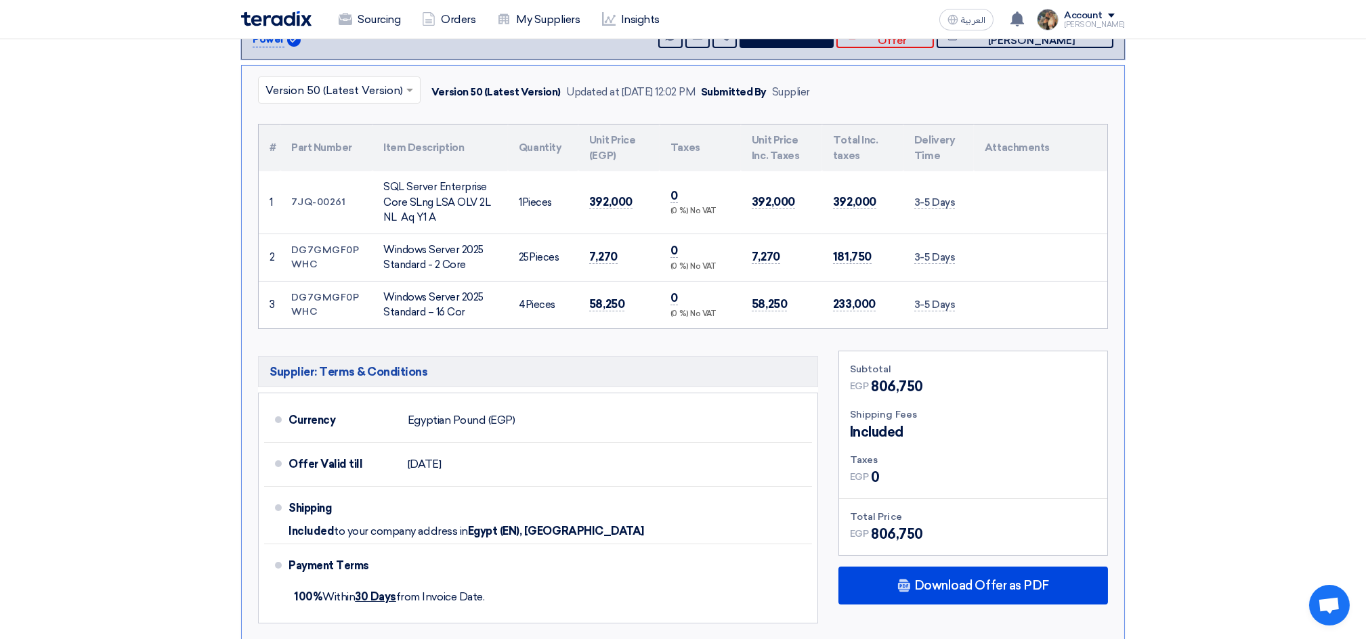
drag, startPoint x: 284, startPoint y: 244, endPoint x: 933, endPoint y: 288, distance: 650.2
click at [977, 329] on div "× Version 50 (Latest Version) Version 50 (Latest Version) Updated at [DATE] 12:…" at bounding box center [683, 353] width 884 height 577
click at [931, 288] on td "3-5 Days" at bounding box center [938, 304] width 70 height 47
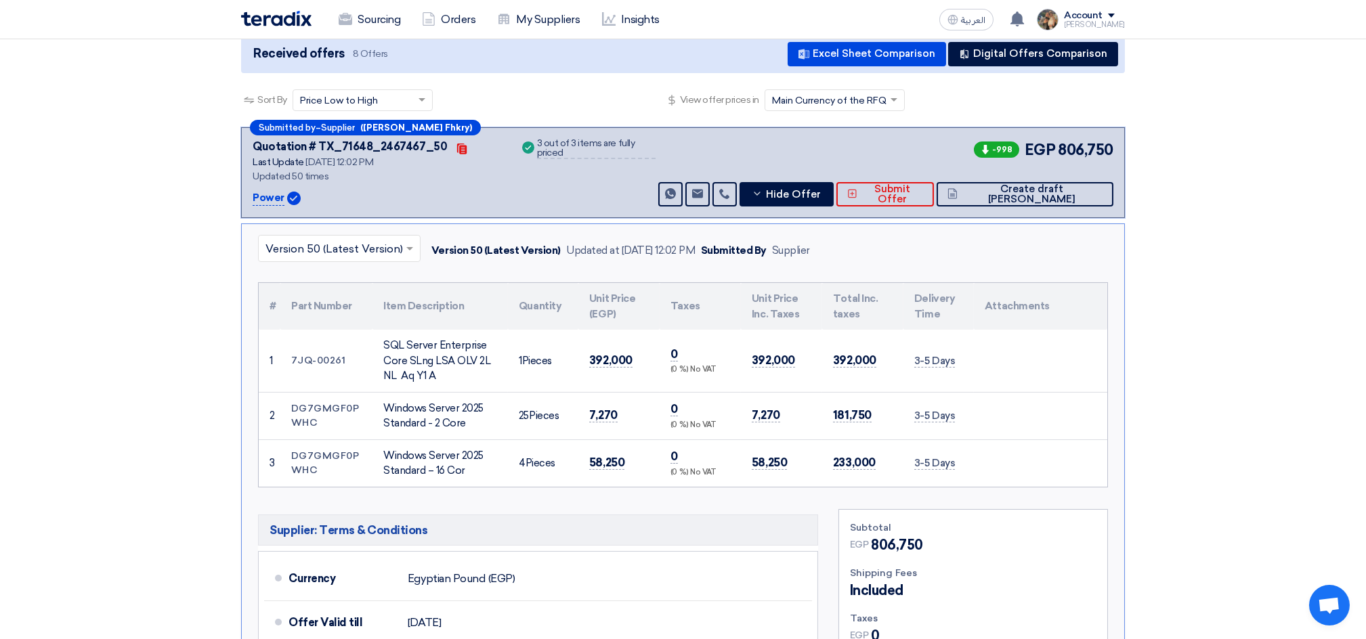
scroll to position [90, 0]
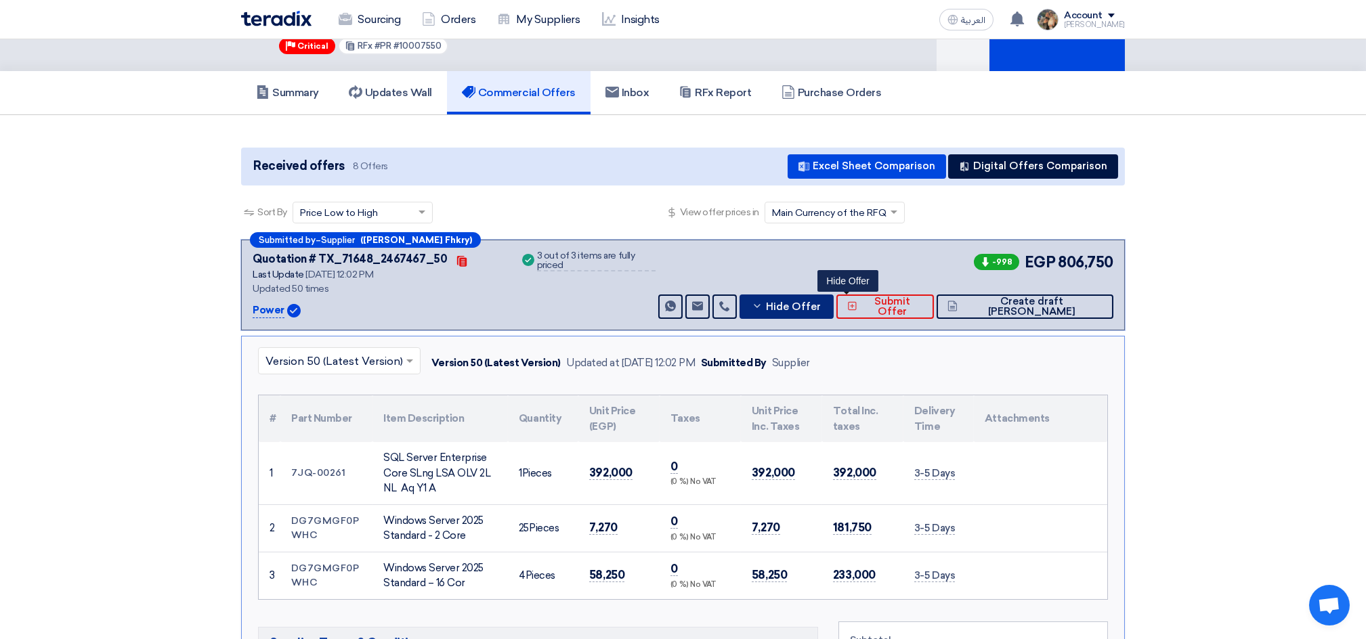
click at [834, 310] on button "Hide Offer" at bounding box center [787, 307] width 94 height 24
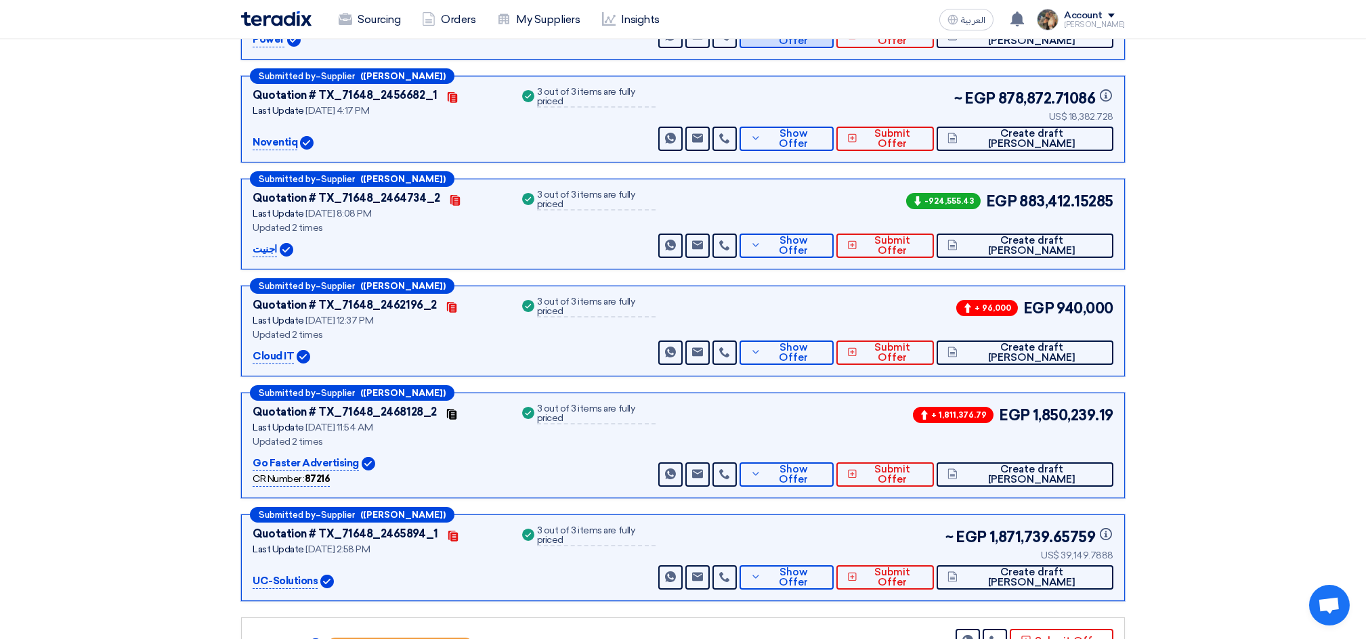
scroll to position [0, 0]
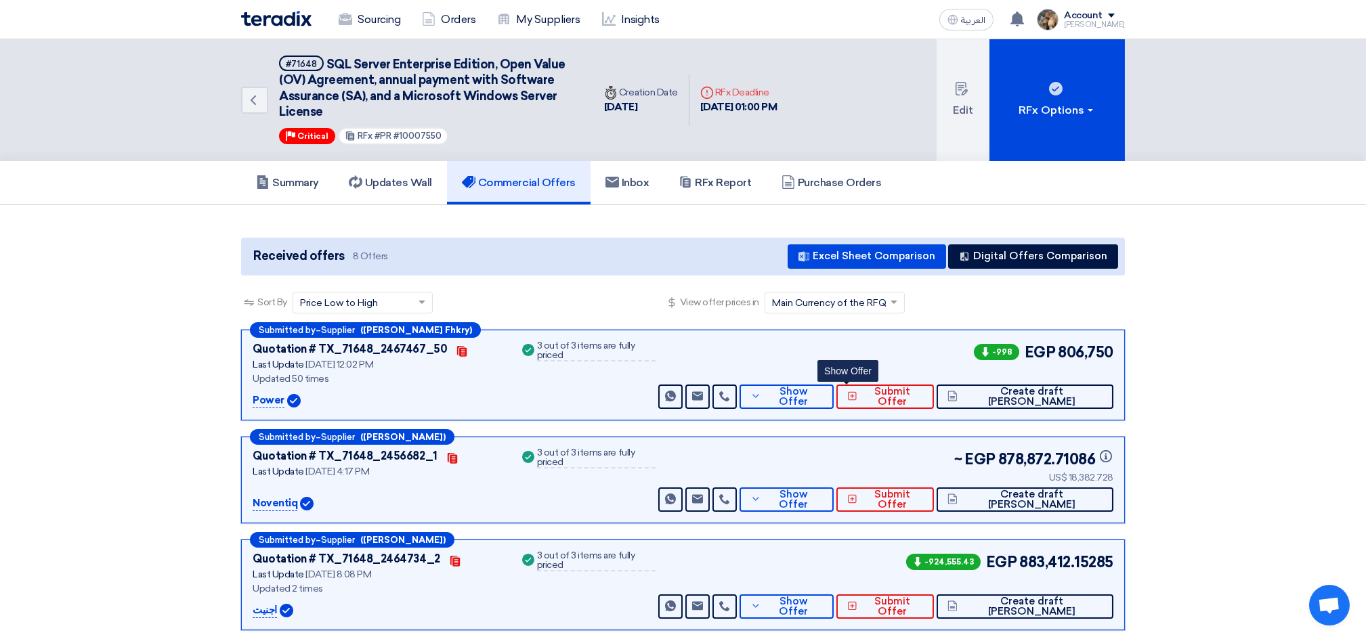
click at [273, 16] on img at bounding box center [276, 19] width 70 height 16
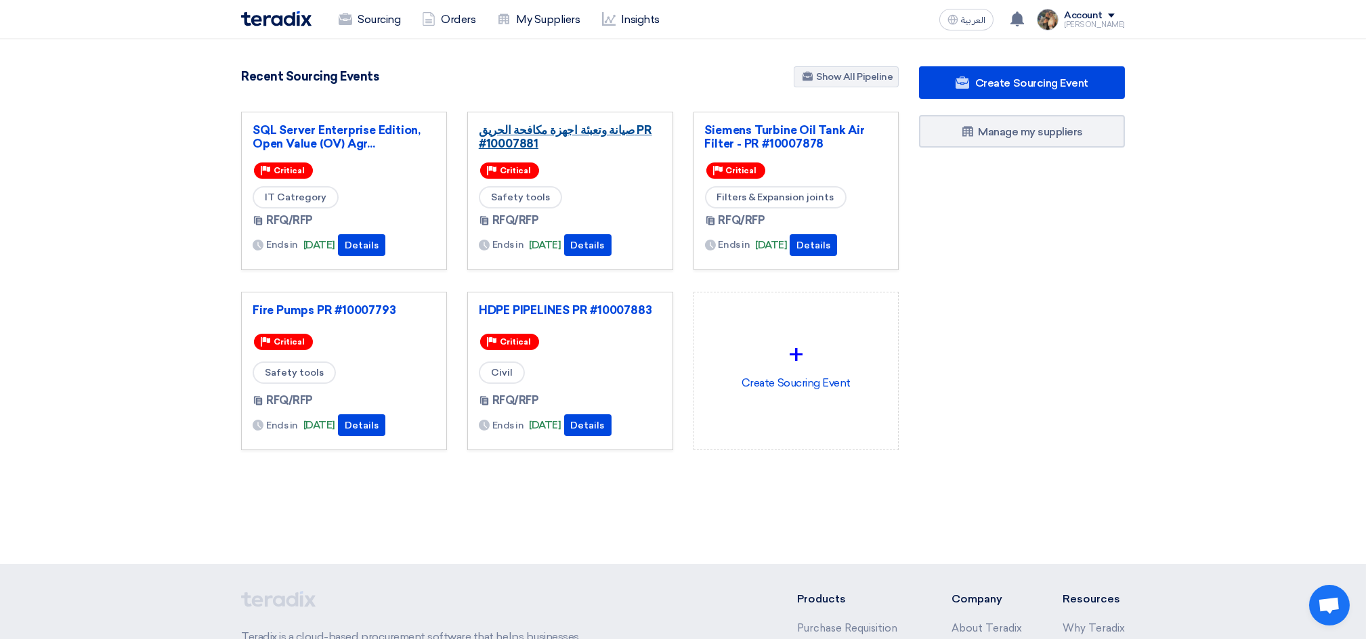
click at [538, 135] on link "صيانة وتعبئة اجهزة مكافحة الحريق PR #10007881" at bounding box center [570, 136] width 183 height 27
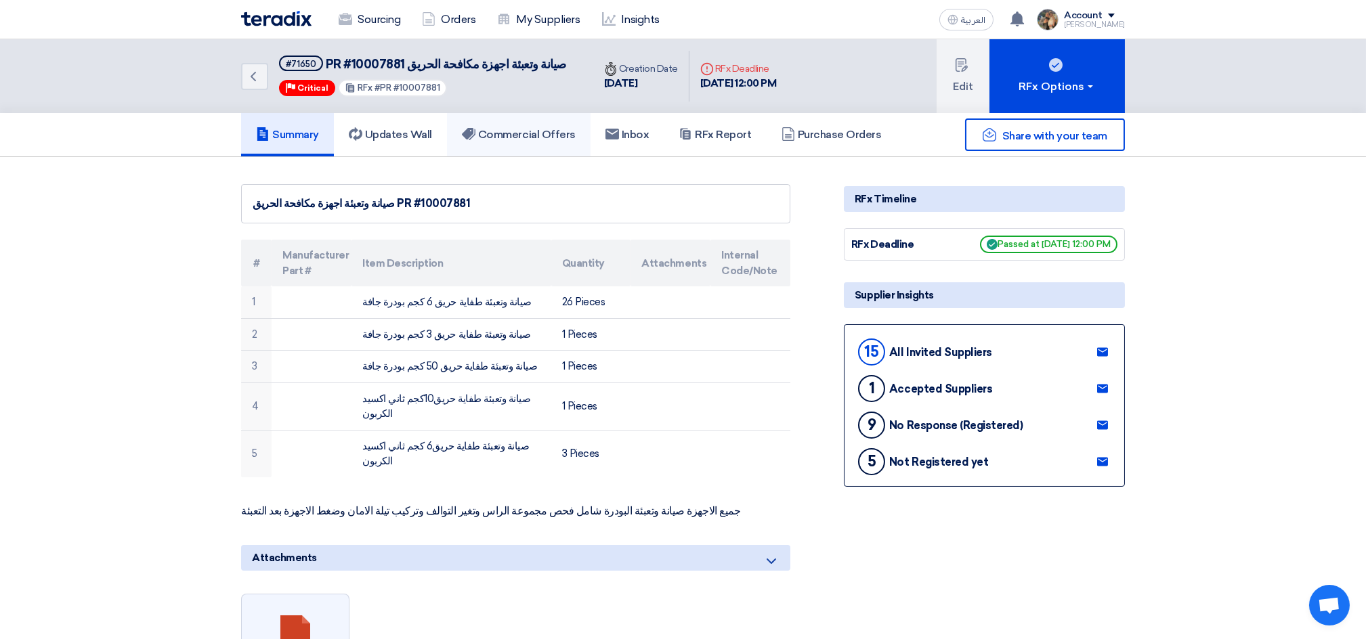
click at [506, 113] on link "Commercial Offers" at bounding box center [519, 134] width 144 height 43
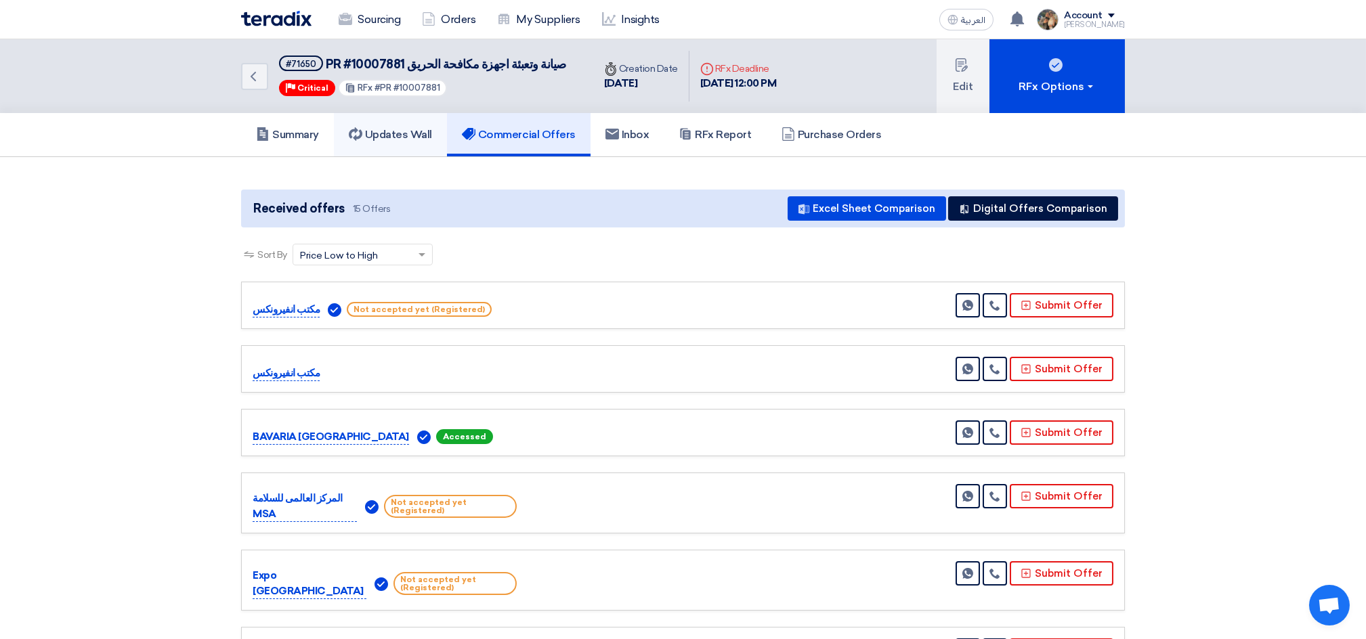
click at [413, 137] on h5 "Updates Wall" at bounding box center [390, 135] width 83 height 14
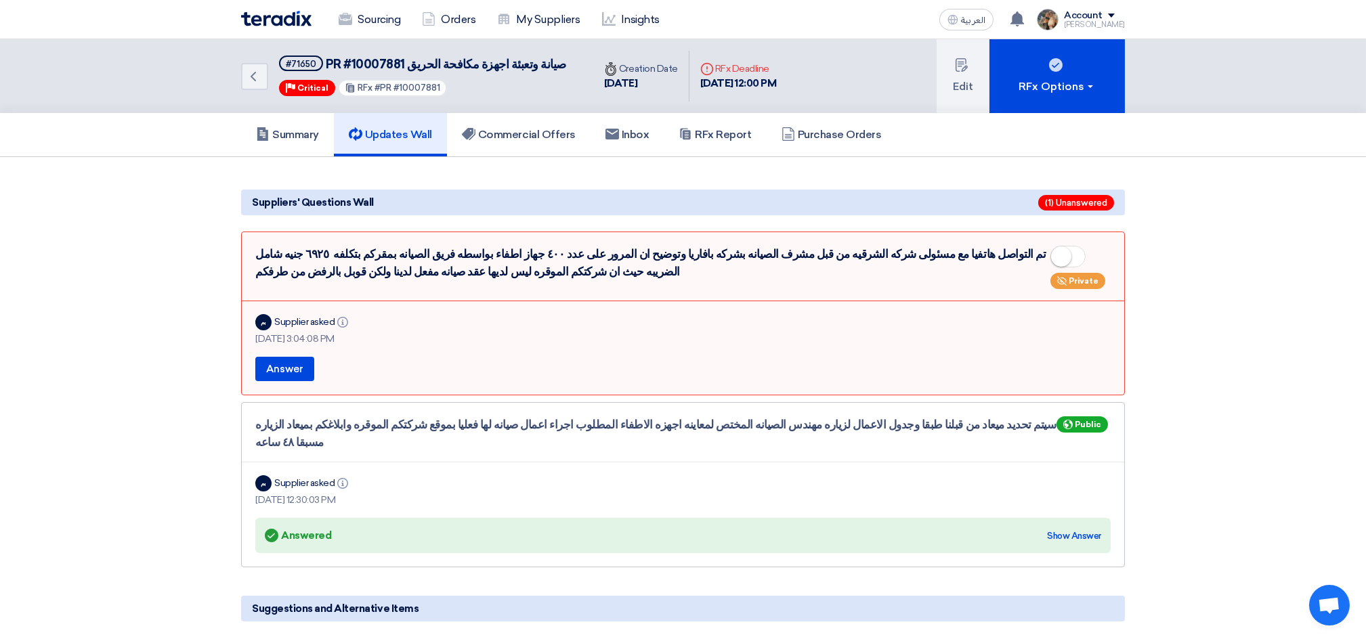
click at [272, 20] on img at bounding box center [276, 19] width 70 height 16
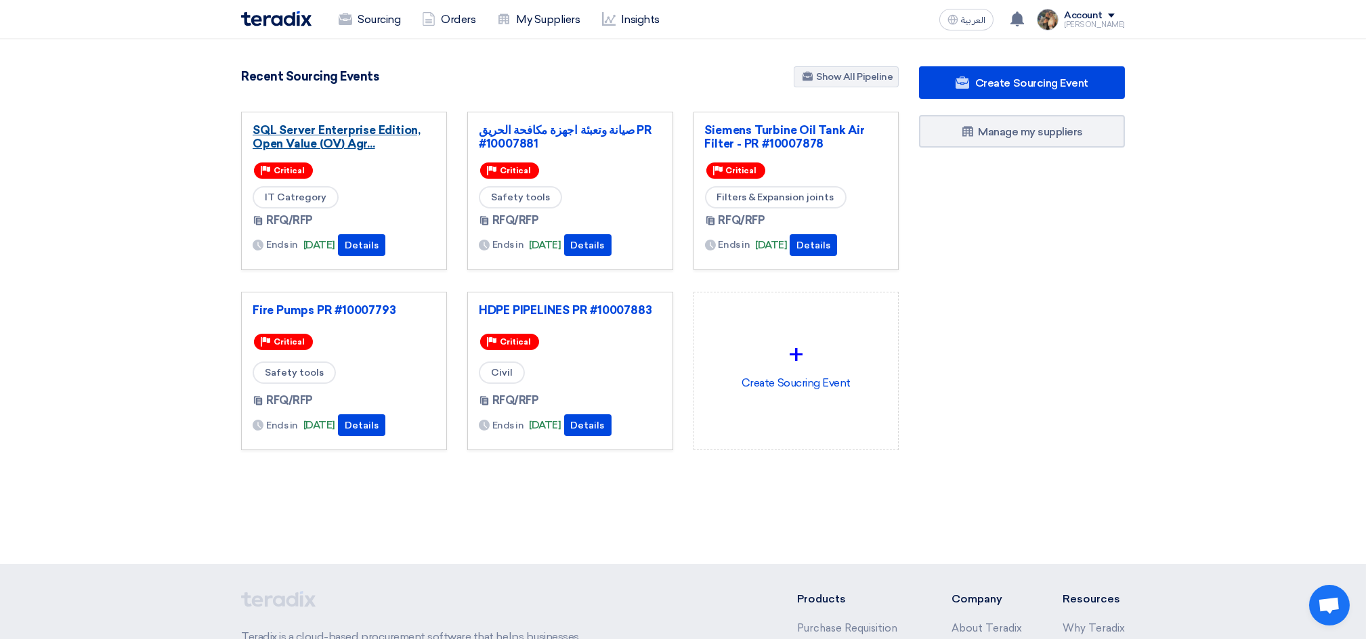
click at [385, 129] on link "SQL Server Enterprise Edition, Open Value (OV) Agr..." at bounding box center [344, 136] width 183 height 27
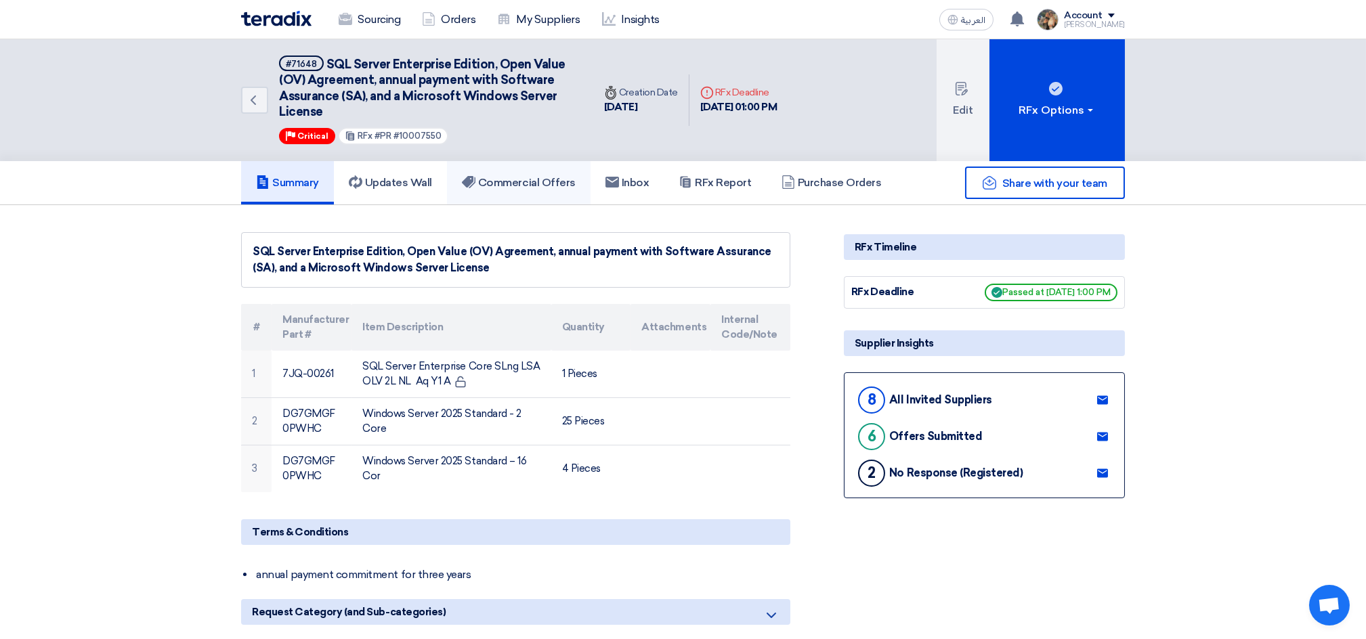
click at [555, 183] on h5 "Commercial Offers" at bounding box center [519, 183] width 114 height 14
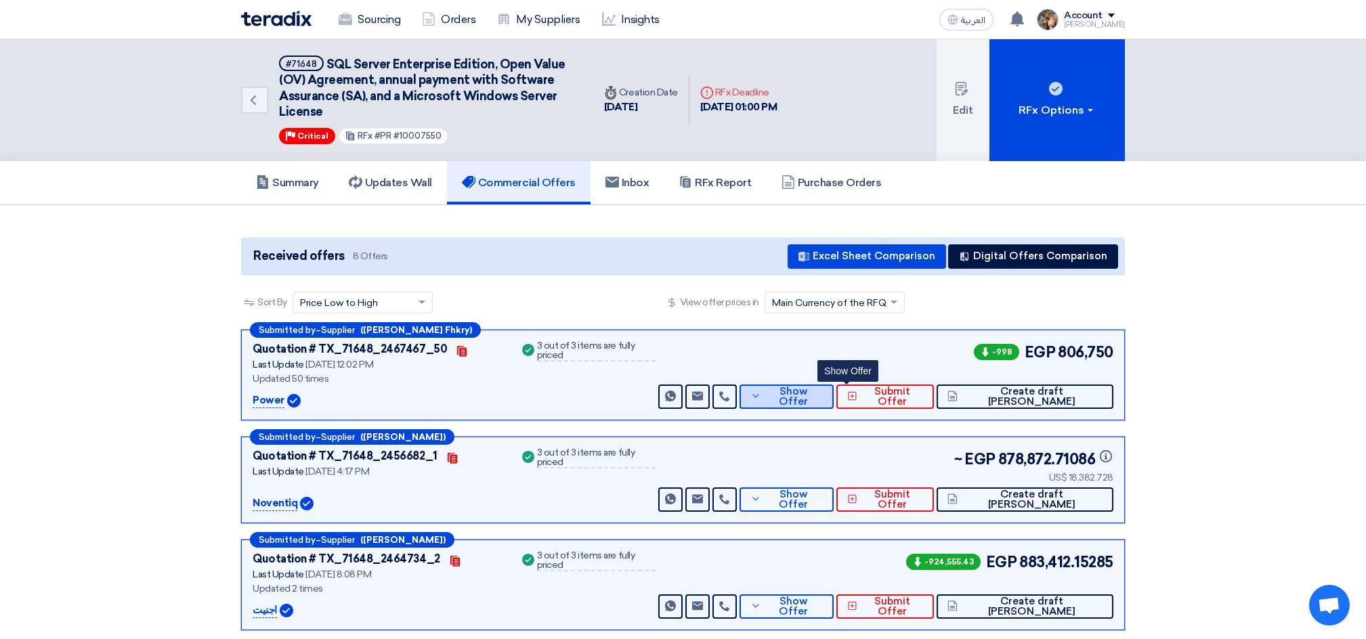
click at [824, 396] on span "Show Offer" at bounding box center [794, 397] width 59 height 20
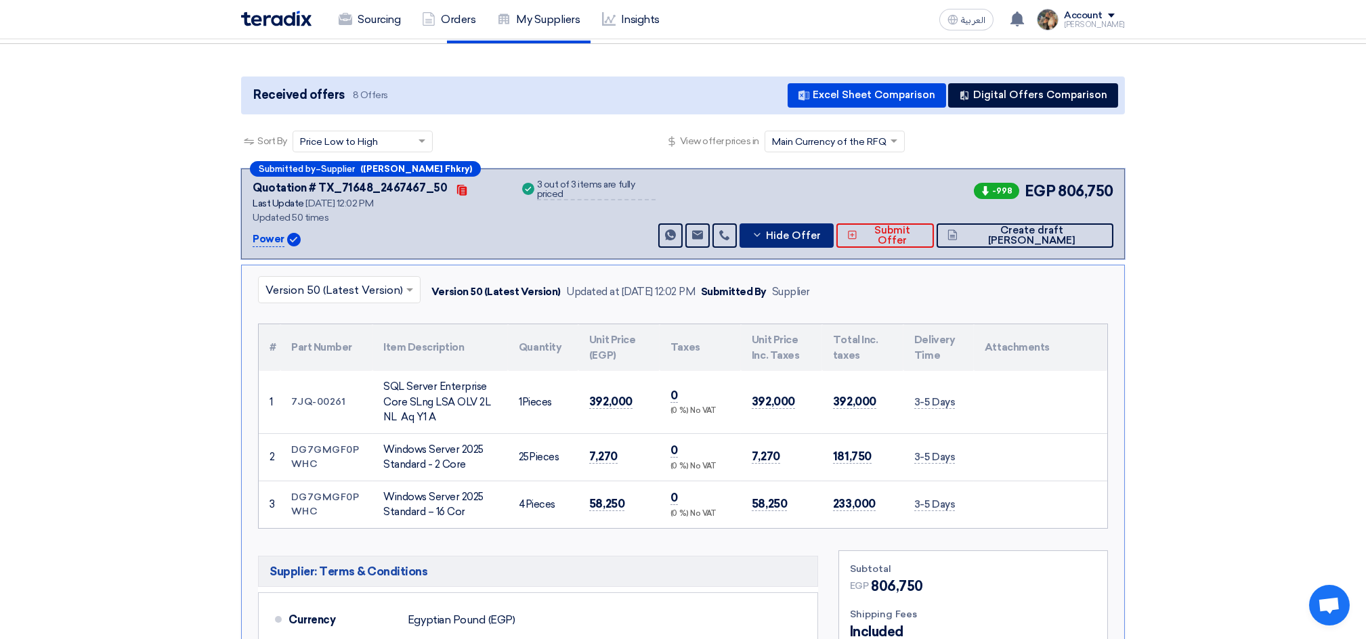
scroll to position [180, 0]
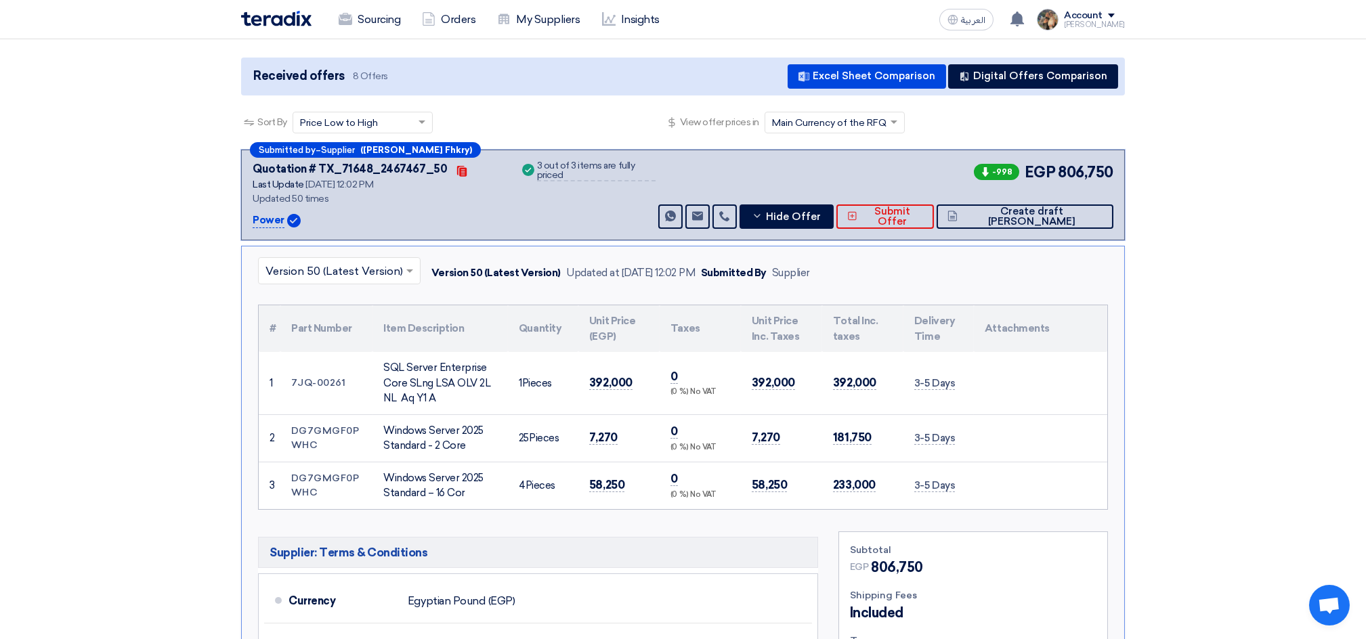
click at [362, 272] on input "text" at bounding box center [332, 272] width 134 height 22
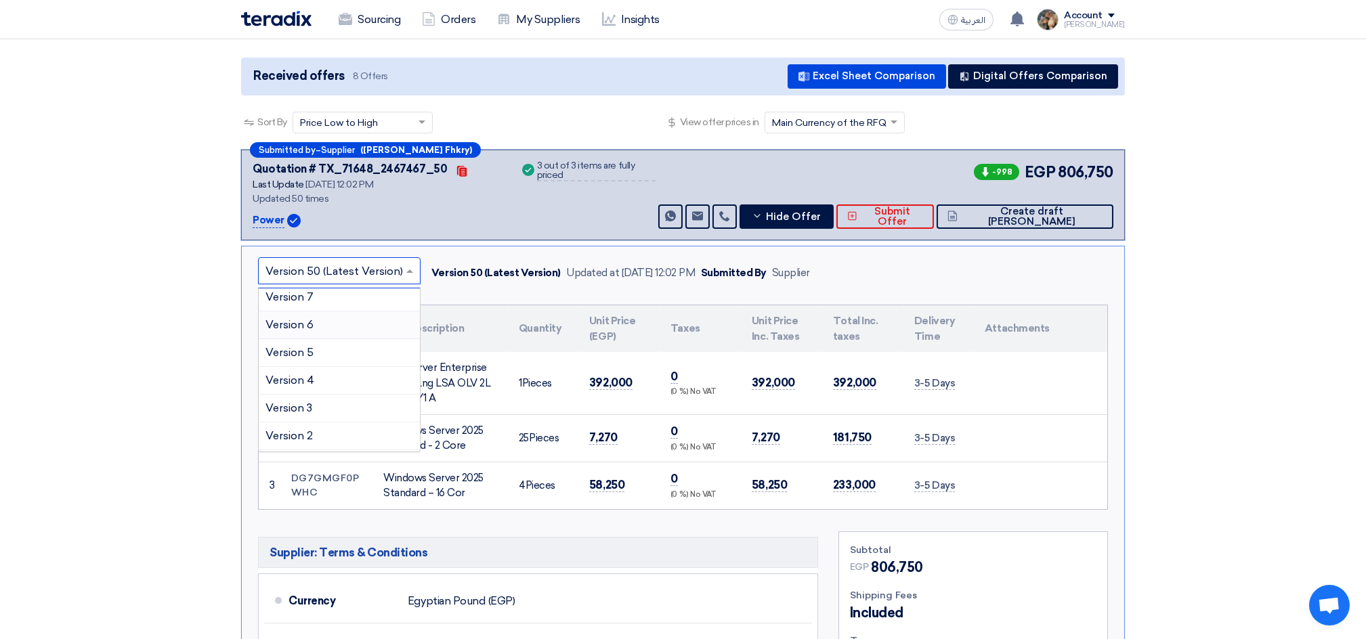
scroll to position [1227, 0]
click at [330, 431] on div "Version 1" at bounding box center [339, 437] width 161 height 27
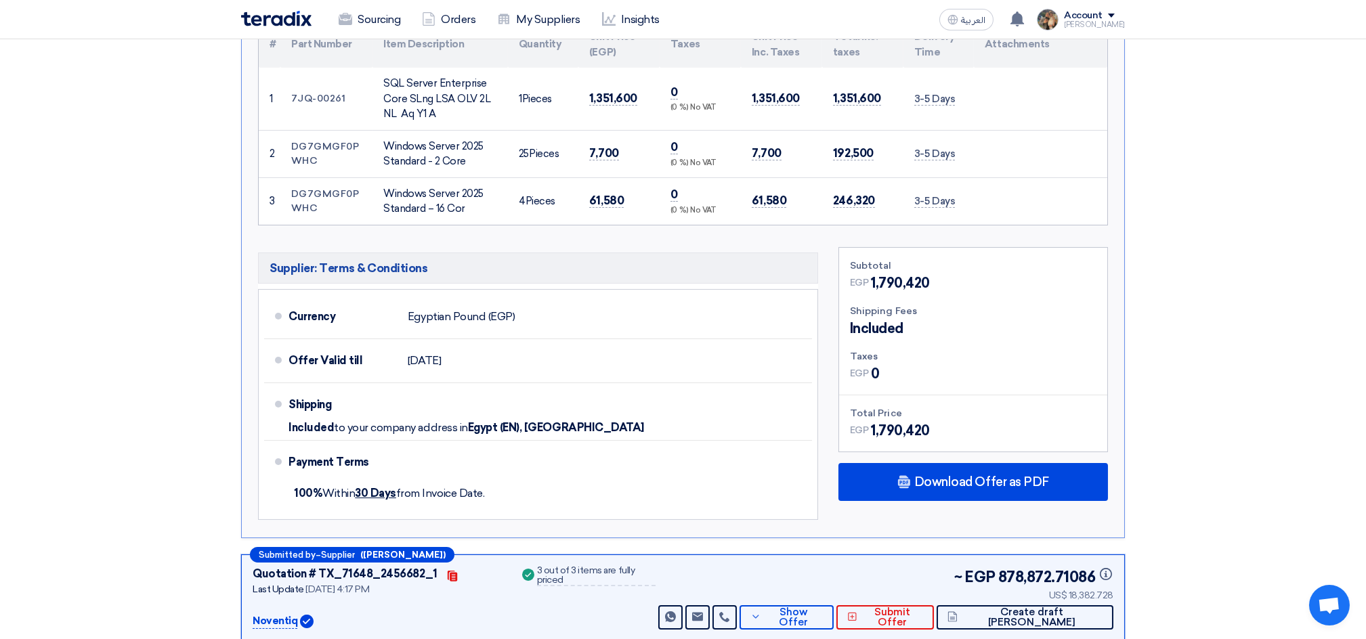
scroll to position [361, 0]
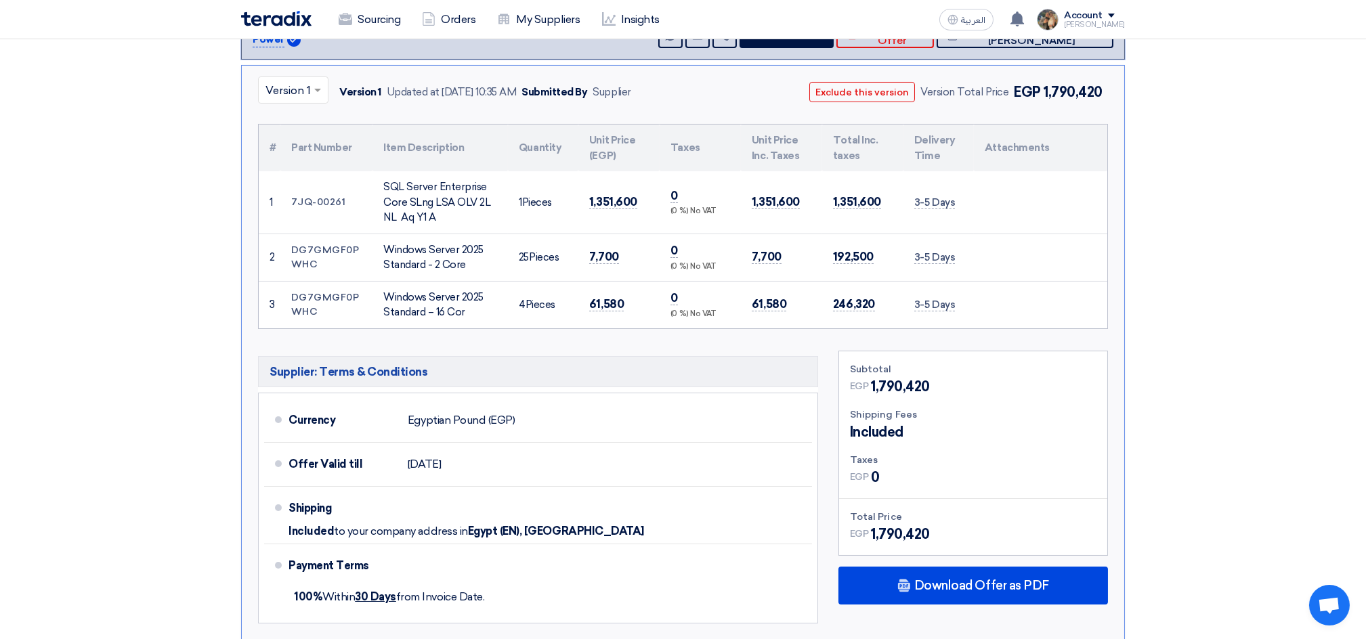
drag, startPoint x: 866, startPoint y: 528, endPoint x: 941, endPoint y: 528, distance: 75.2
click at [941, 528] on div "EGP 1,790,420" at bounding box center [973, 534] width 247 height 20
click at [915, 528] on span "1,790,420" at bounding box center [900, 534] width 59 height 20
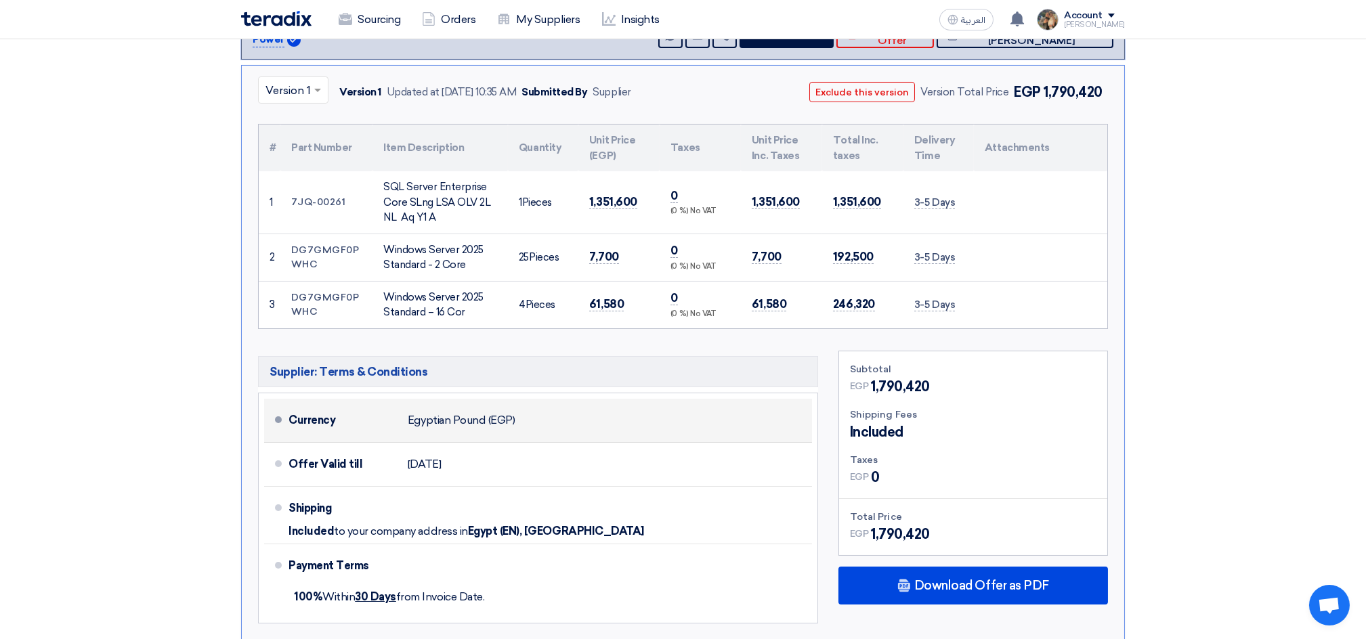
scroll to position [0, 0]
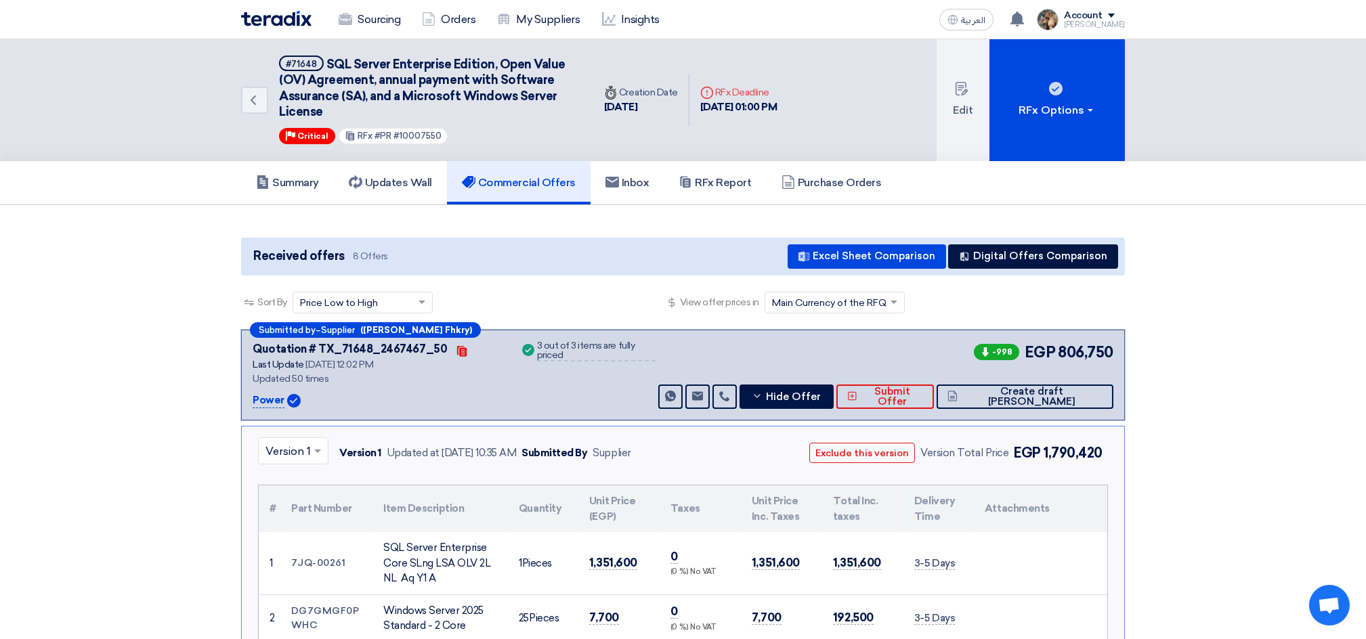
click at [309, 442] on div at bounding box center [293, 451] width 69 height 22
click at [291, 473] on div "Version 6" at bounding box center [293, 485] width 69 height 28
click at [315, 456] on span at bounding box center [322, 451] width 17 height 16
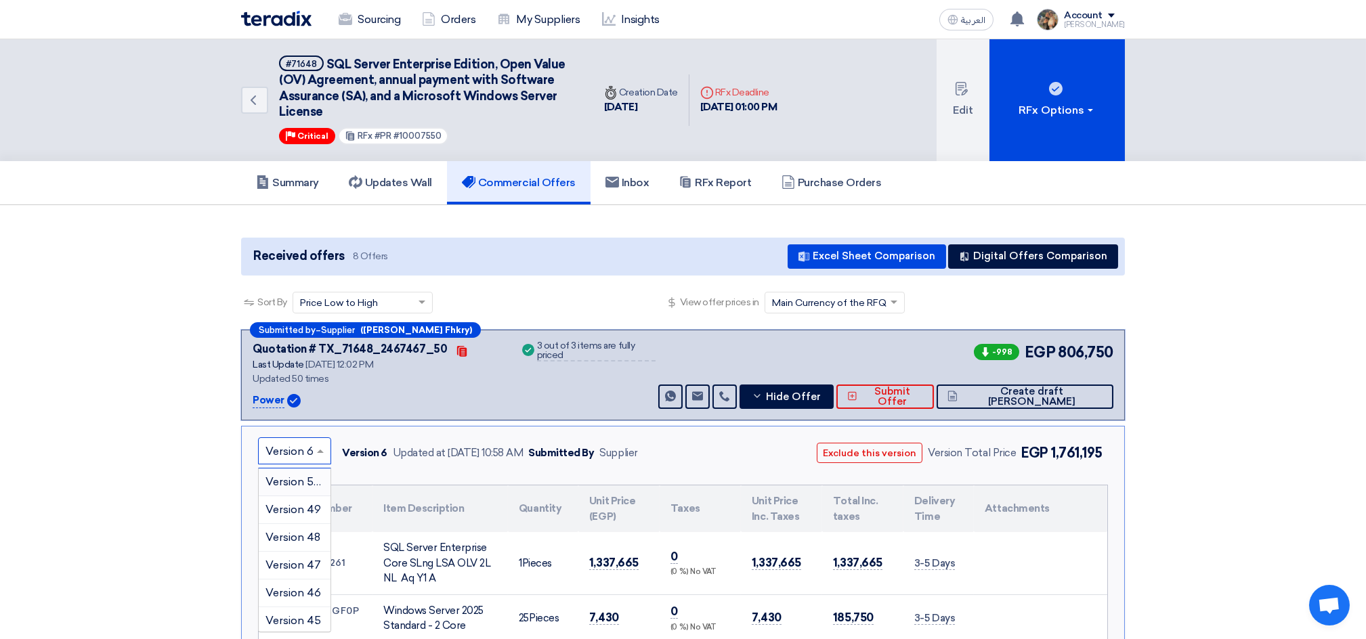
click at [298, 478] on span "Version 50 (Latest Version)" at bounding box center [333, 481] width 137 height 13
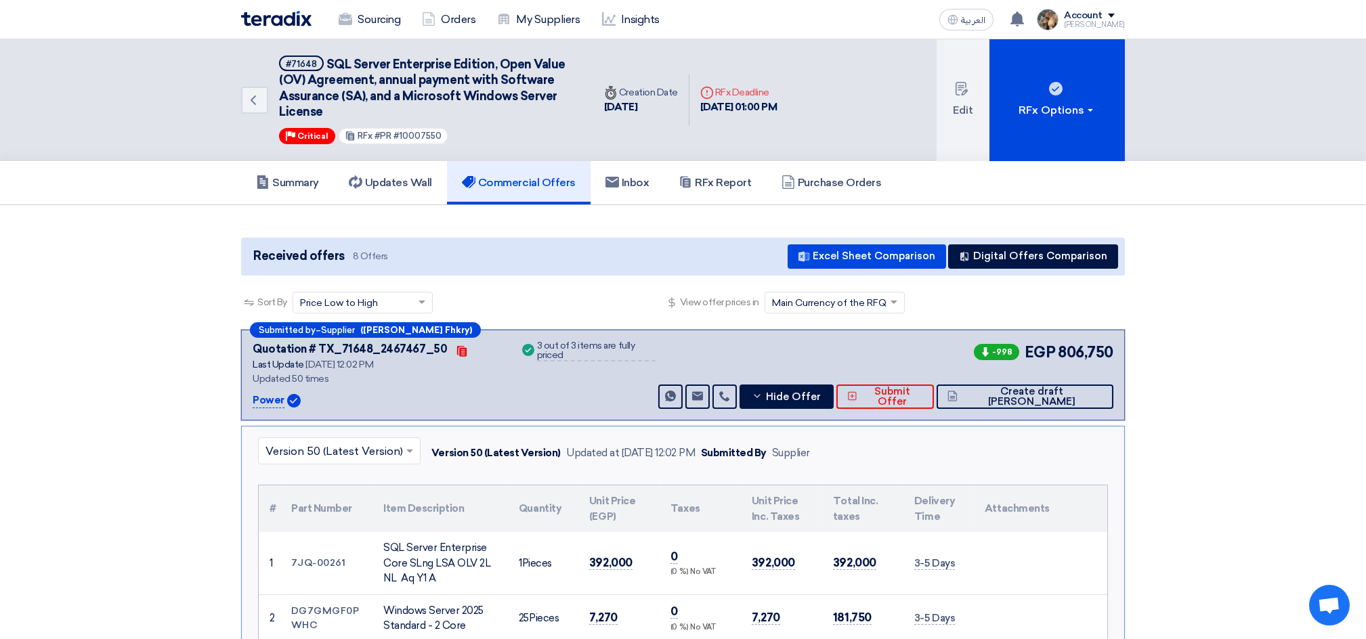
click at [414, 448] on span at bounding box center [411, 451] width 17 height 16
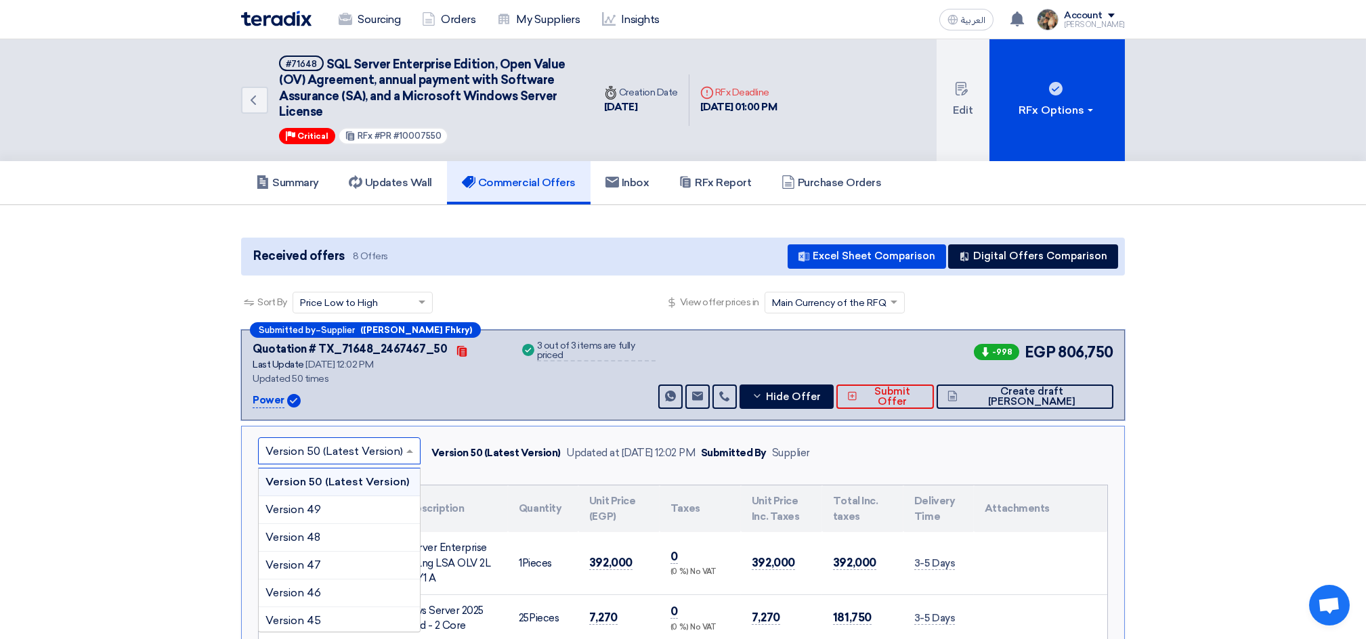
click at [484, 449] on div "Version 50 (Latest Version)" at bounding box center [495, 454] width 129 height 16
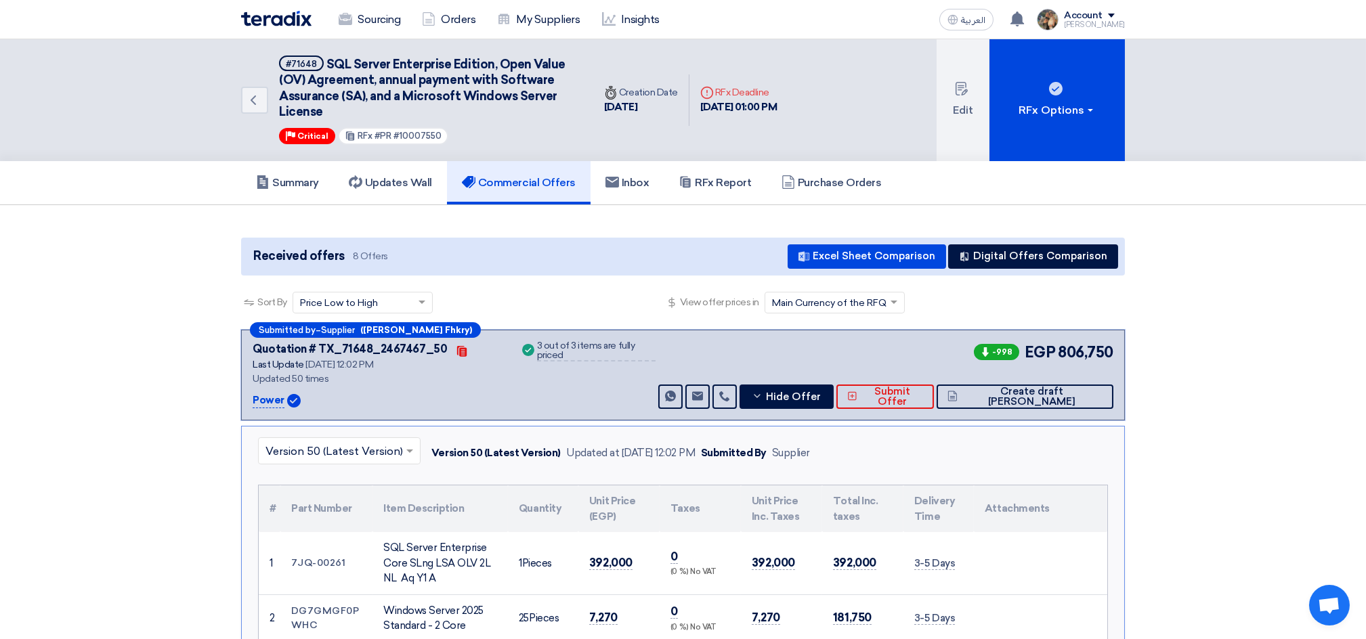
click at [259, 398] on p "Power" at bounding box center [269, 401] width 32 height 16
click at [826, 395] on button "Hide Offer" at bounding box center [787, 397] width 94 height 24
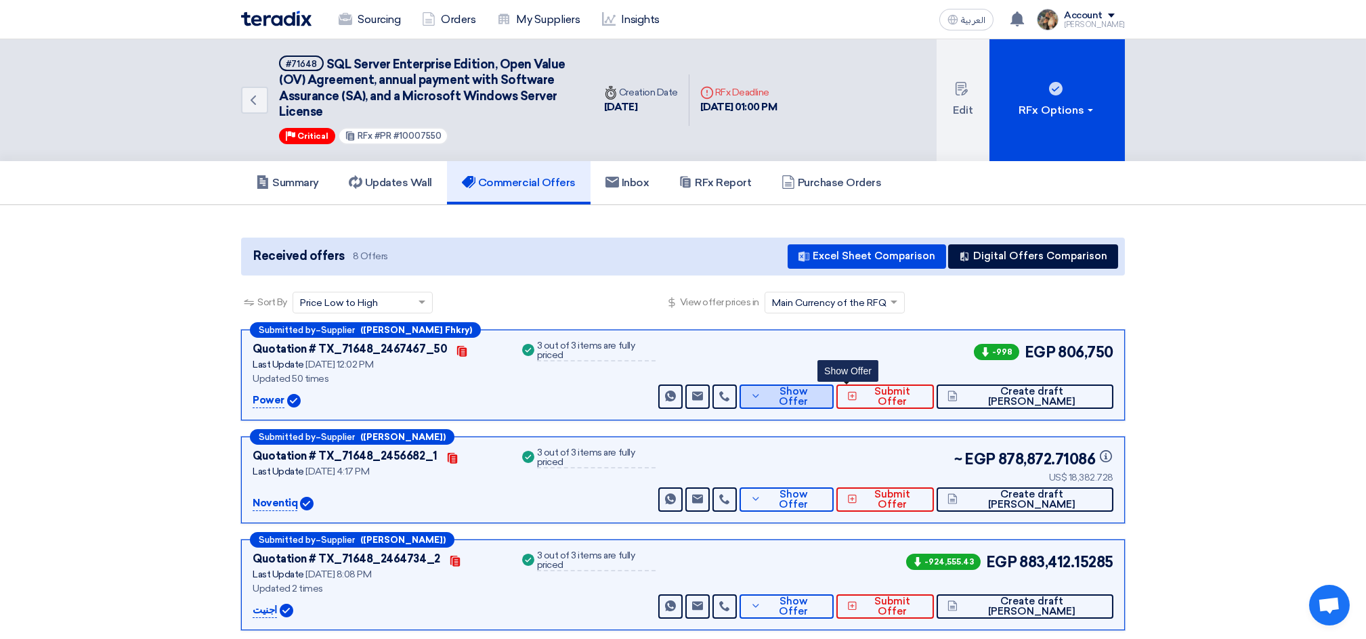
click at [824, 391] on button "Show Offer" at bounding box center [787, 397] width 94 height 24
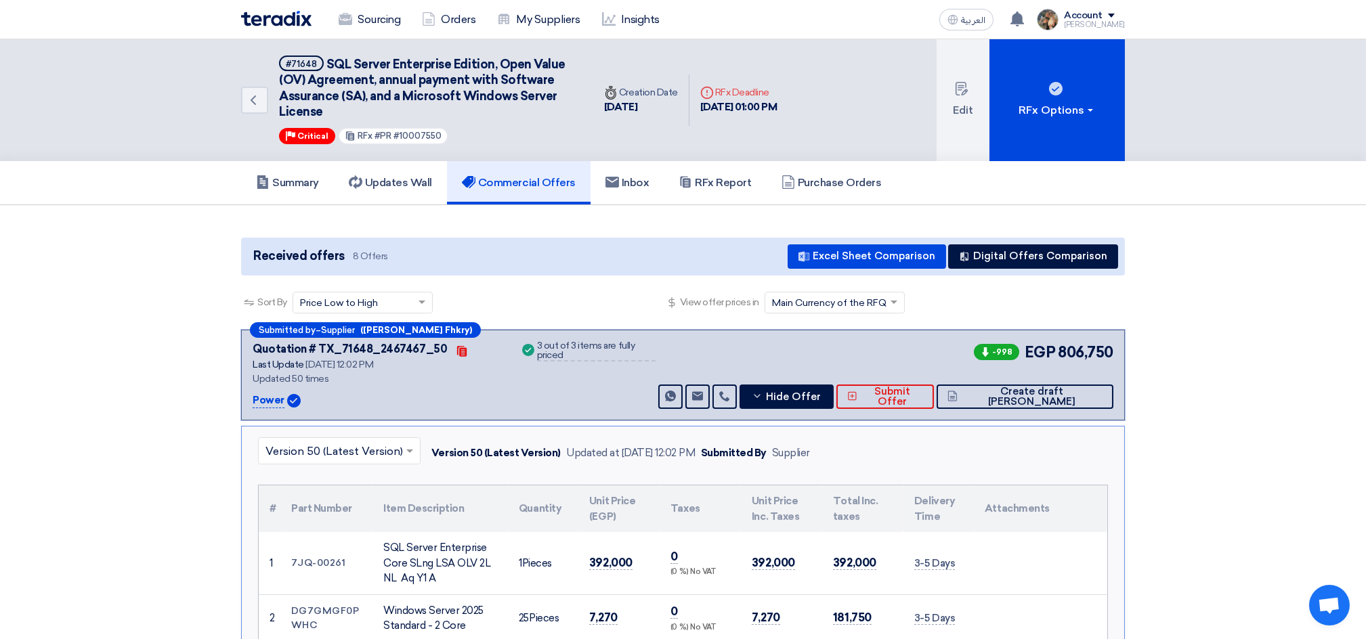
click at [278, 389] on div "Quotation # TX_71648_2467467_50 Contacts Last Update [DATE] 12:02 PM Updated 50…" at bounding box center [378, 375] width 251 height 68
drag, startPoint x: 245, startPoint y: 327, endPoint x: 1143, endPoint y: 378, distance: 899.5
click at [834, 387] on button "Hide Offer" at bounding box center [787, 397] width 94 height 24
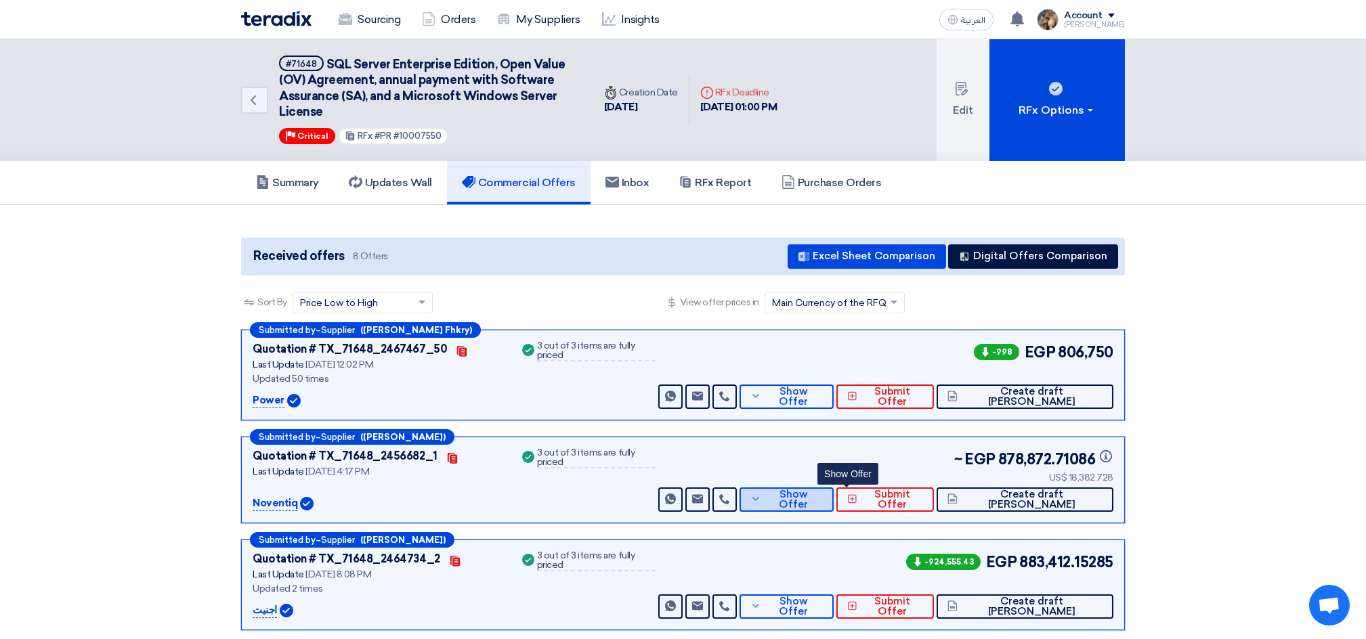
click at [761, 496] on icon at bounding box center [755, 499] width 11 height 11
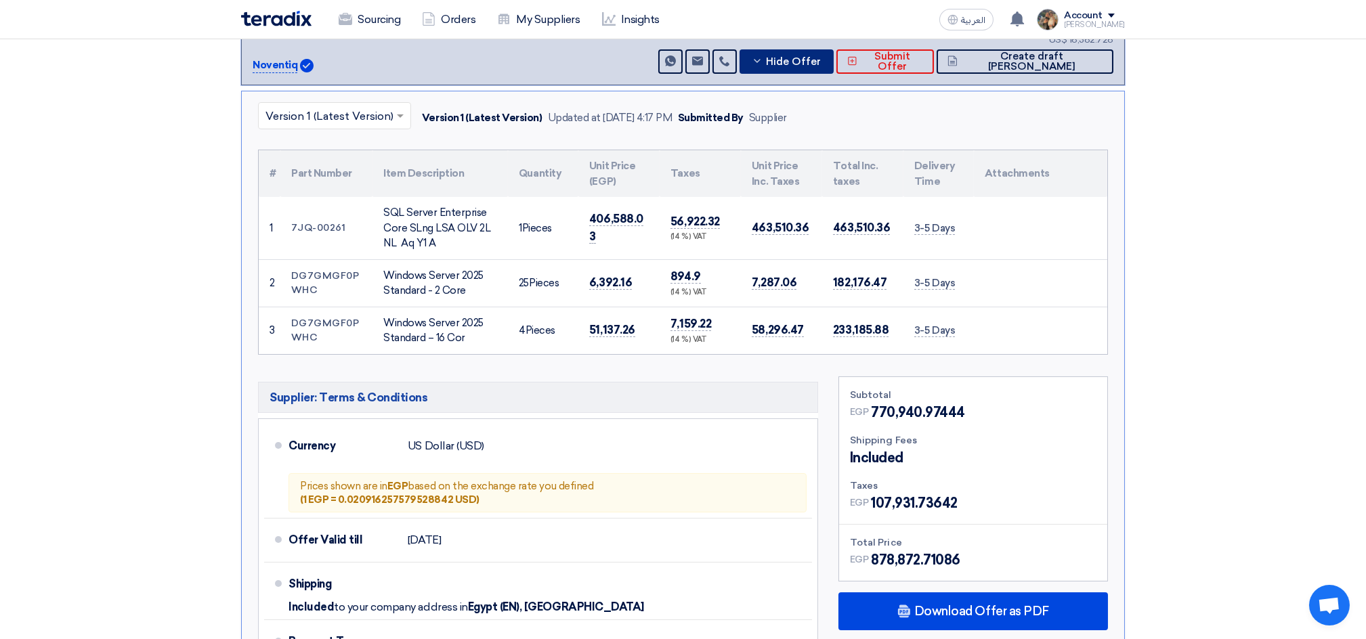
scroll to position [361, 0]
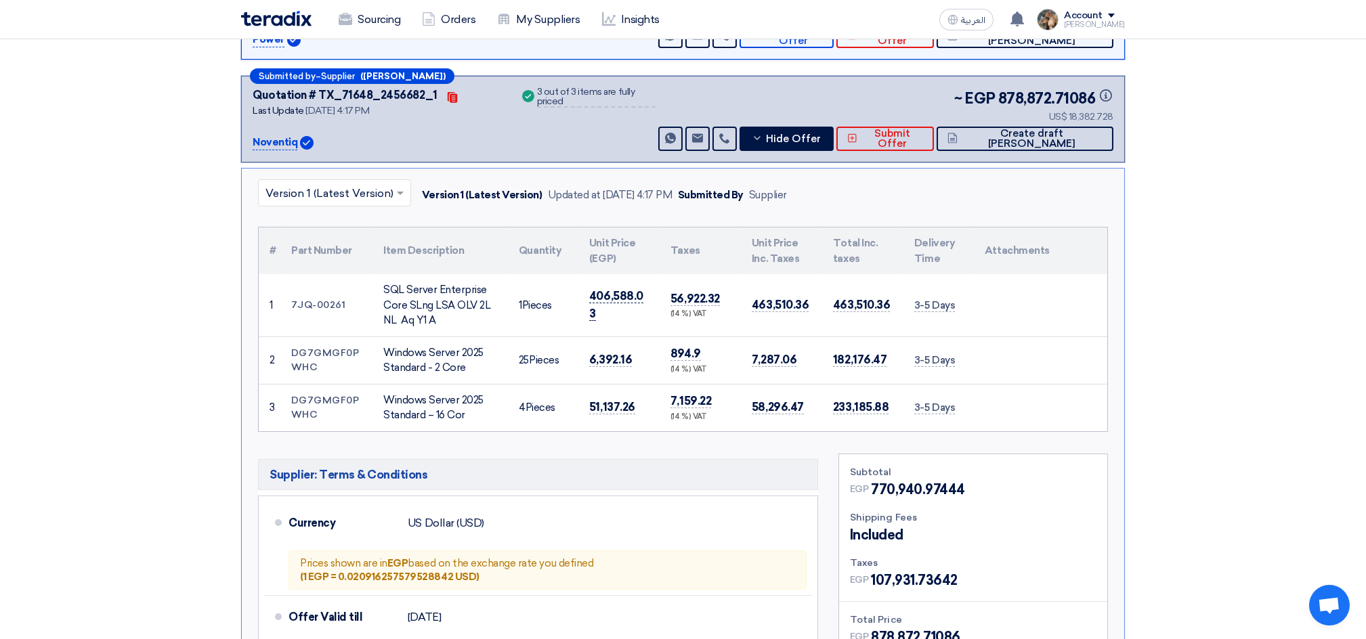
click at [605, 302] on span "406,588.03" at bounding box center [616, 305] width 54 height 32
click at [815, 313] on td "463,510.36" at bounding box center [781, 305] width 81 height 62
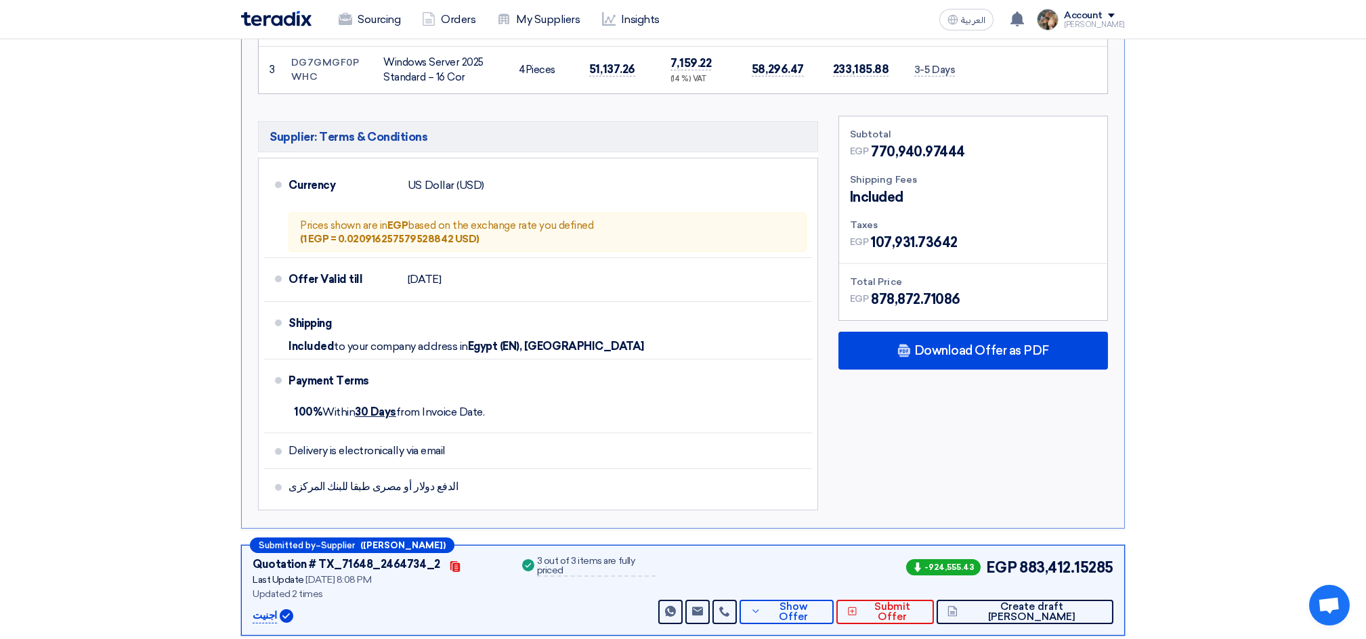
scroll to position [903, 0]
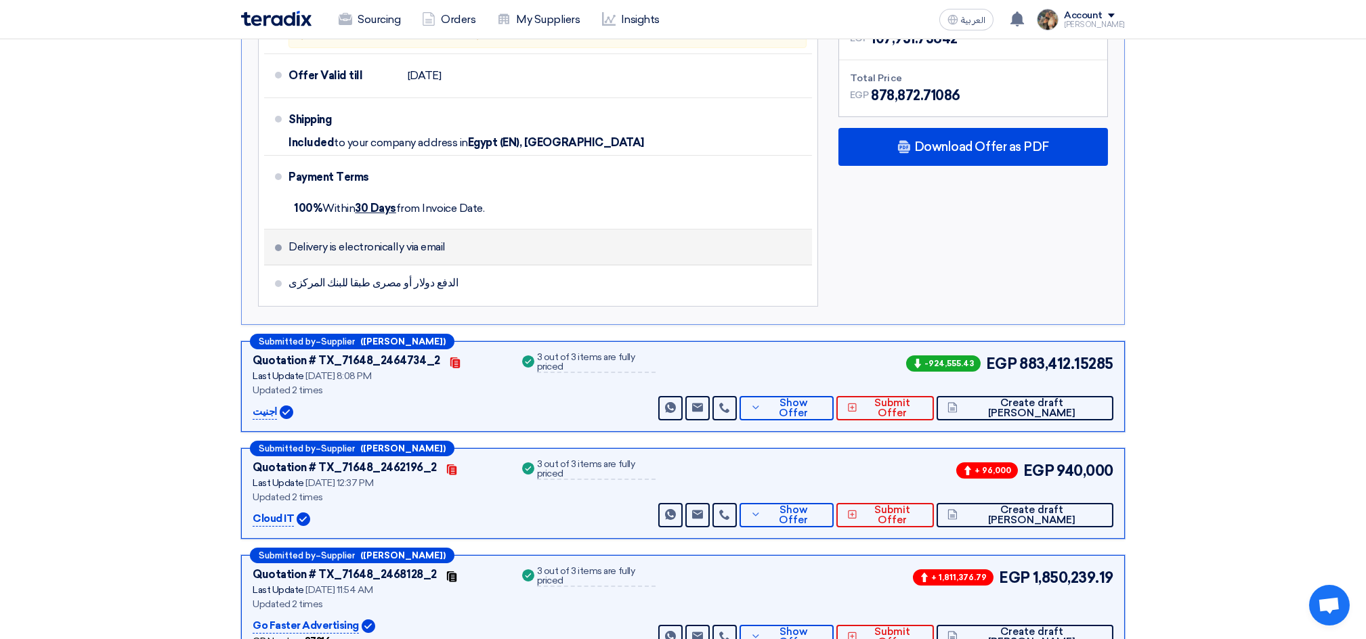
click at [339, 248] on span "Delivery is electronically via email" at bounding box center [367, 247] width 157 height 14
click at [485, 234] on li "Delivery is electronically via email" at bounding box center [538, 248] width 548 height 36
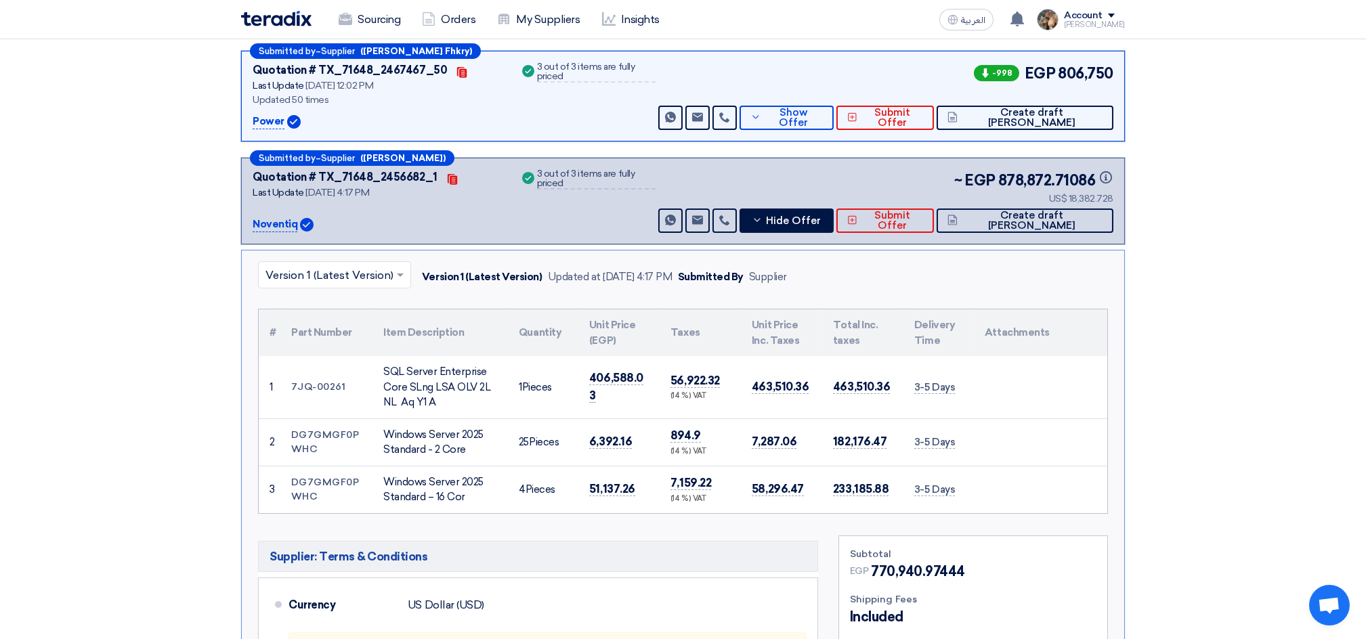
scroll to position [271, 0]
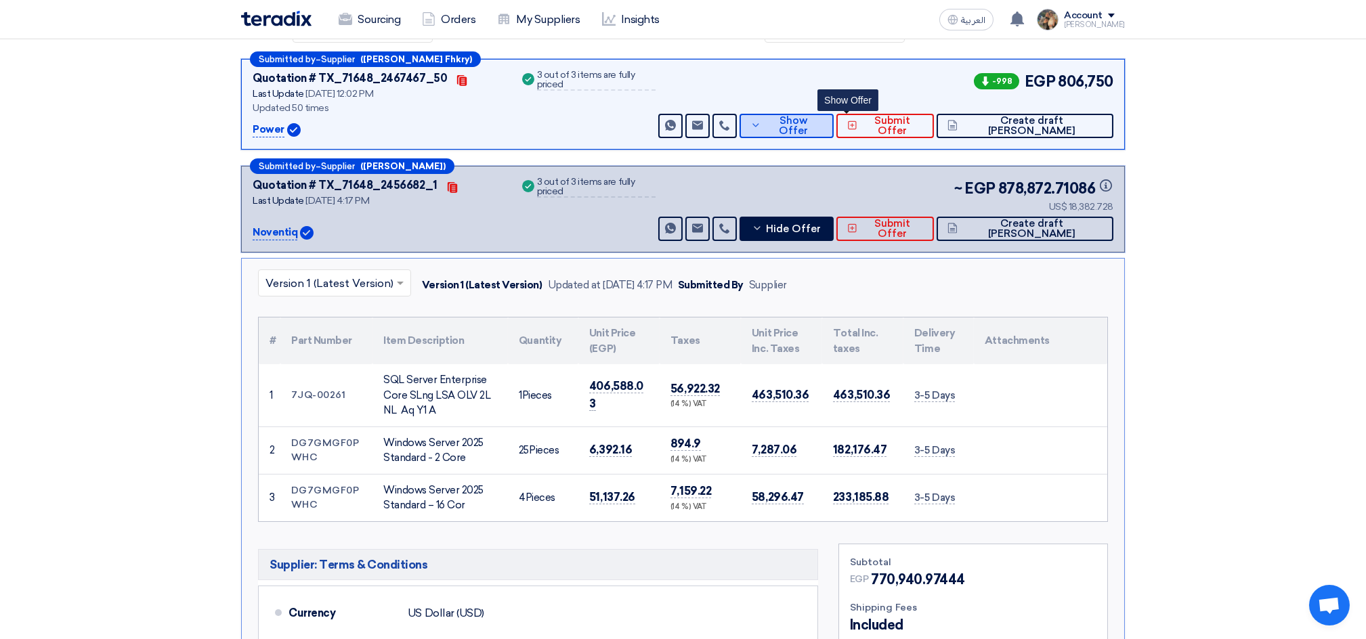
click at [824, 117] on span "Show Offer" at bounding box center [794, 126] width 59 height 20
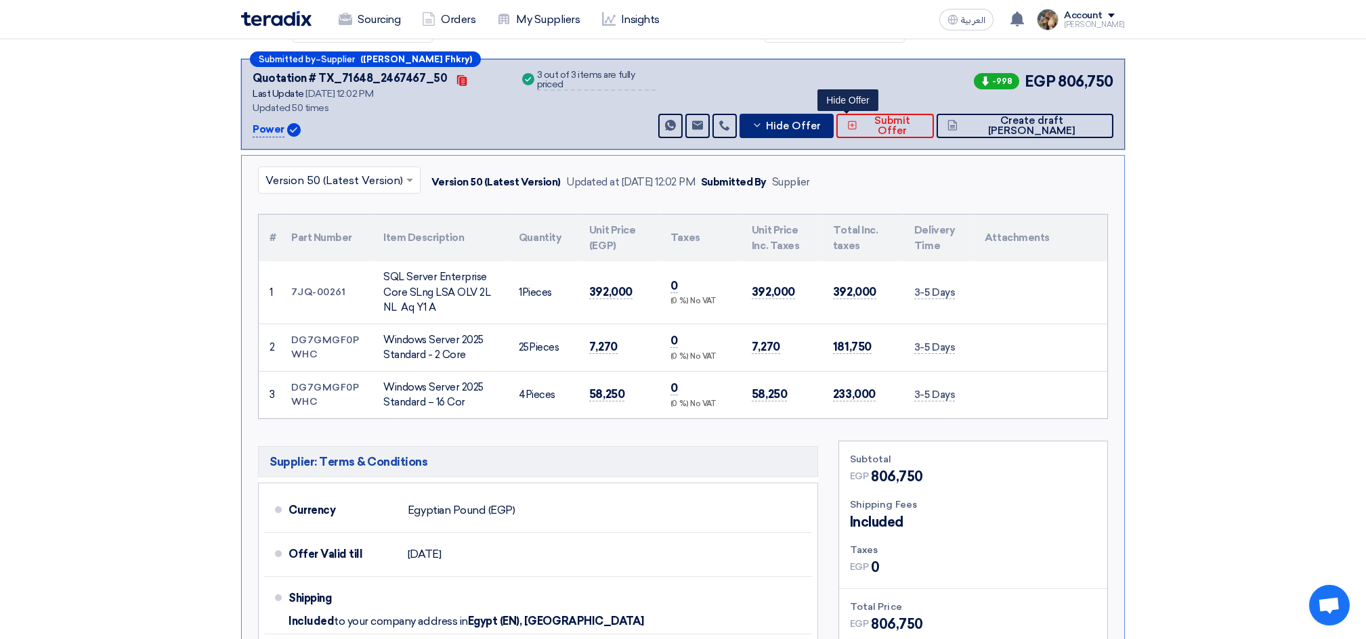
click at [821, 121] on span "Hide Offer" at bounding box center [793, 126] width 55 height 10
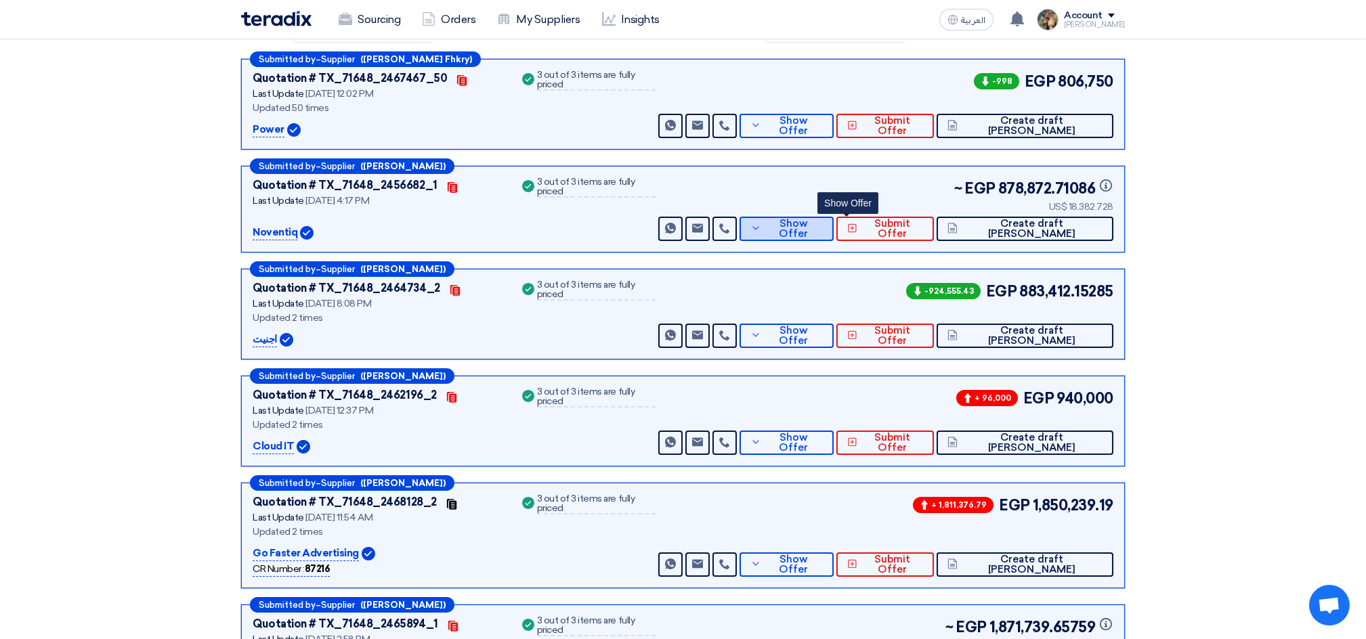
click at [810, 221] on button "Show Offer" at bounding box center [787, 229] width 94 height 24
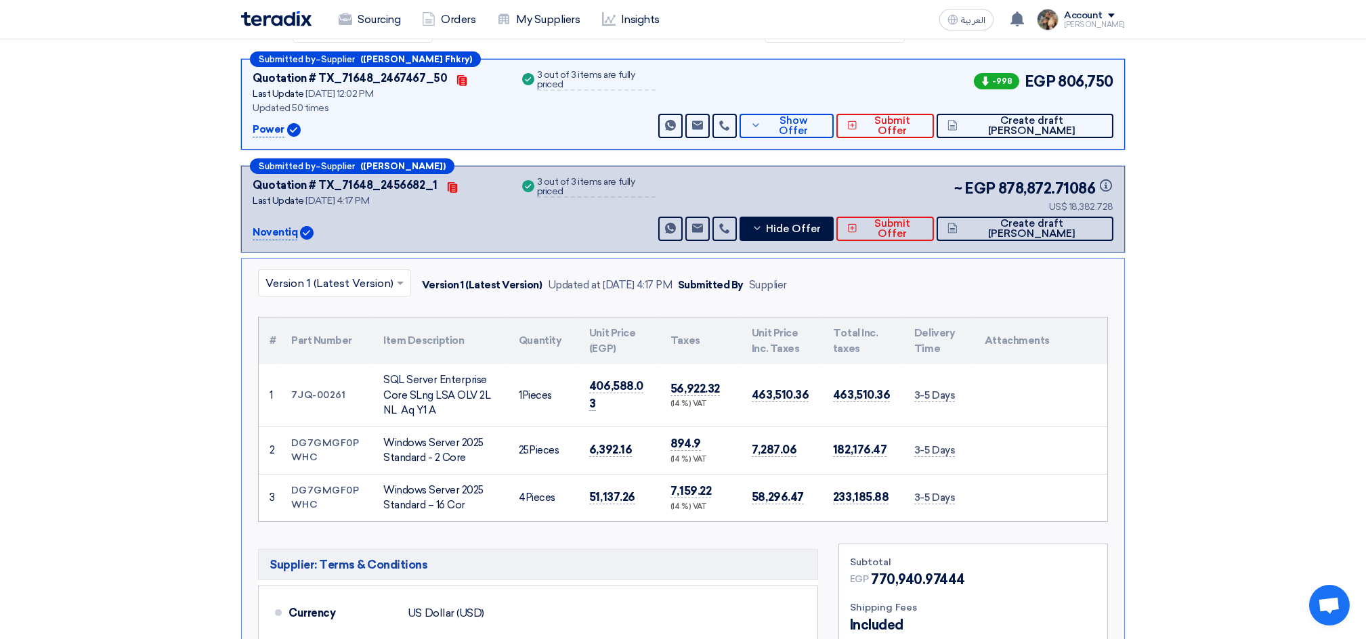
drag, startPoint x: 263, startPoint y: 330, endPoint x: 996, endPoint y: 486, distance: 749.3
click at [995, 490] on table "# Part Number Item Description Quantity Unit Price (EGP) Taxes Unit Price Inc. …" at bounding box center [683, 420] width 849 height 204
click at [926, 359] on th "Delivery Time" at bounding box center [938, 341] width 70 height 47
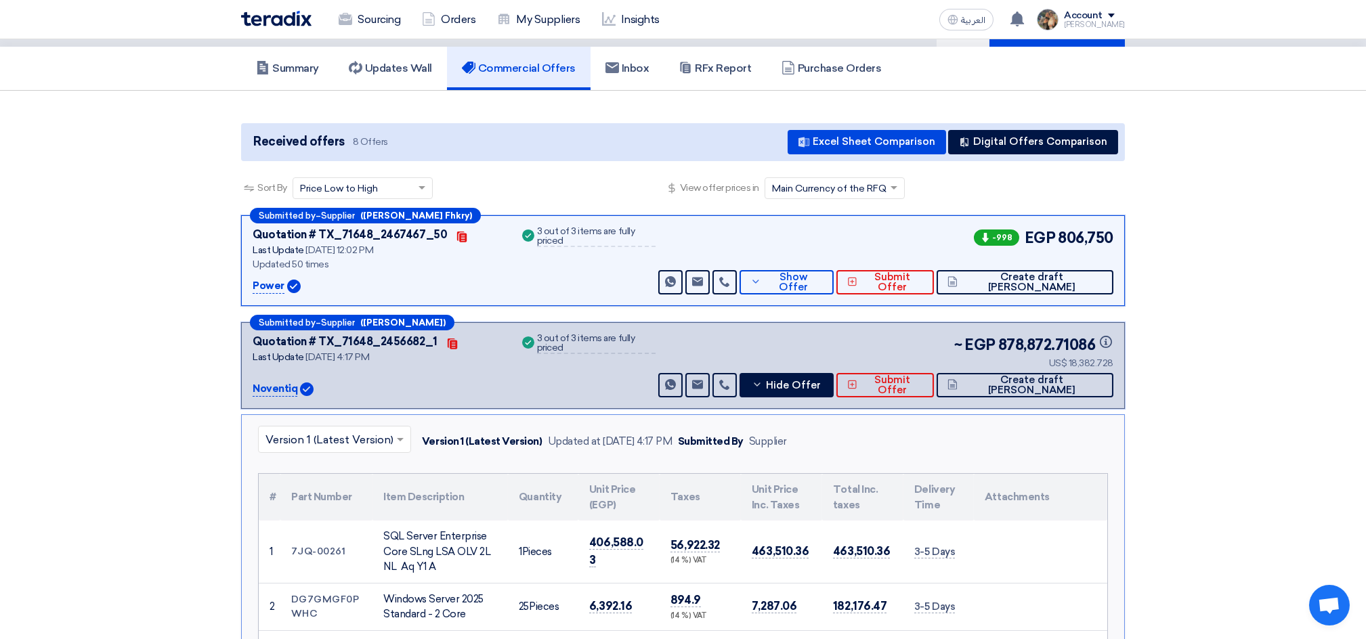
scroll to position [0, 0]
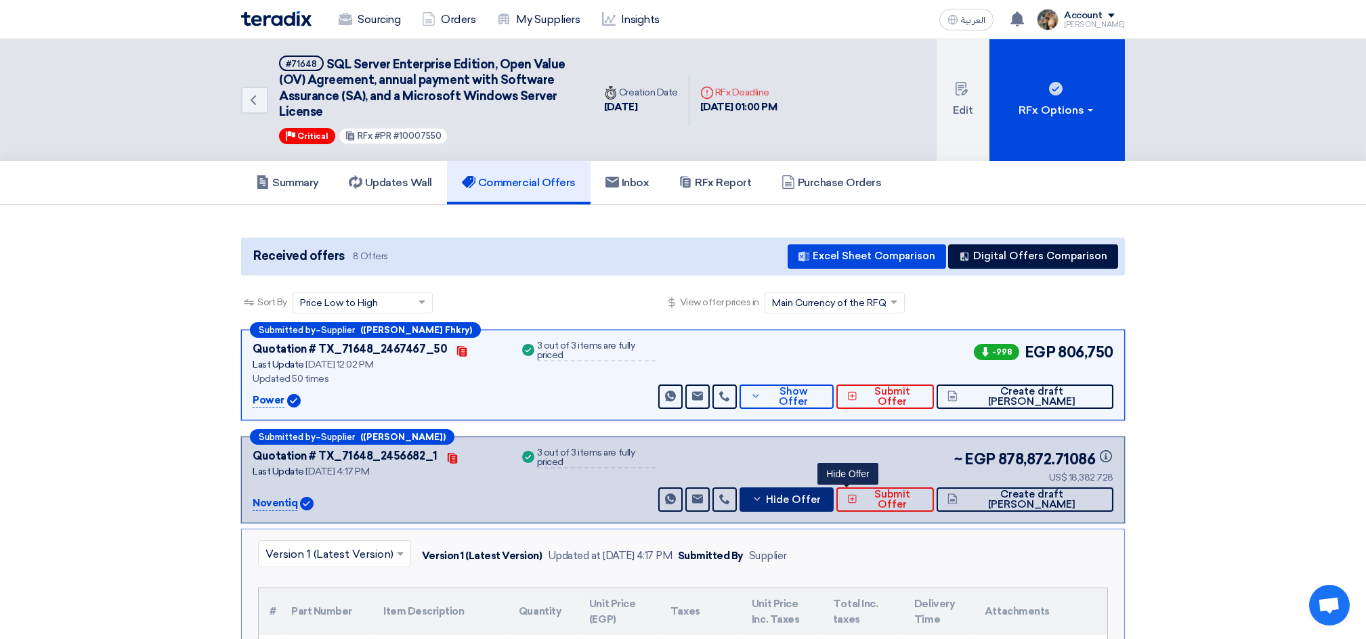
click at [821, 498] on span "Hide Offer" at bounding box center [793, 500] width 55 height 10
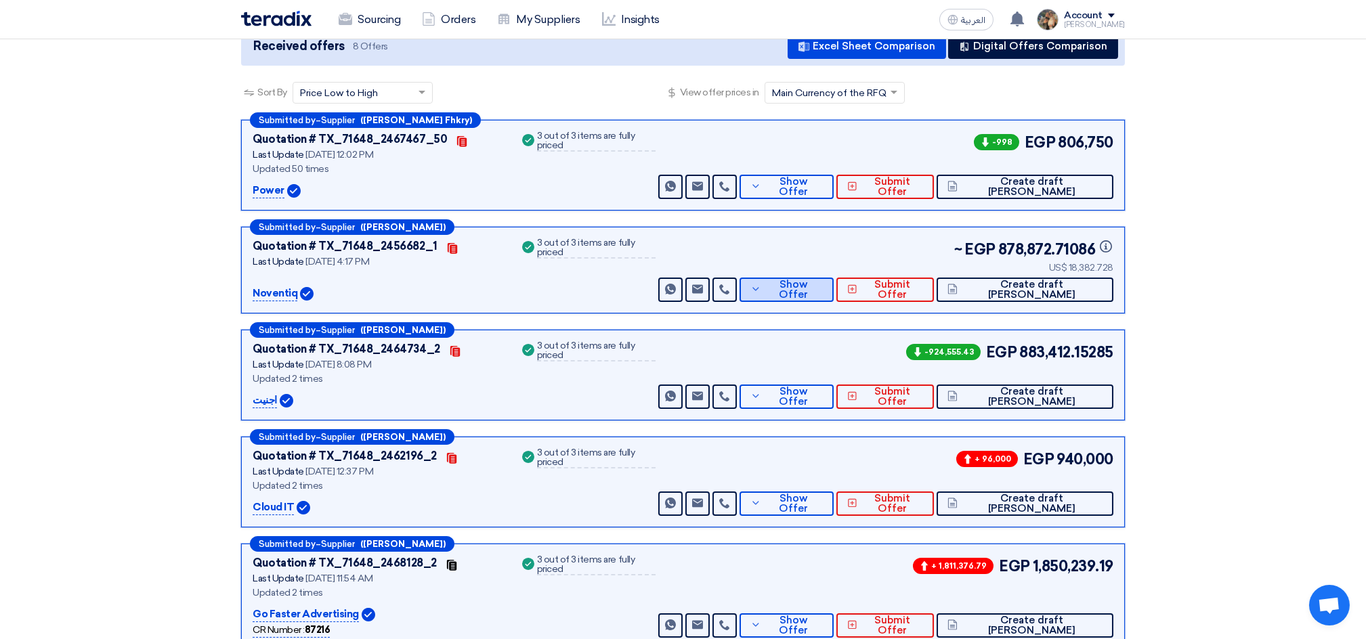
scroll to position [180, 0]
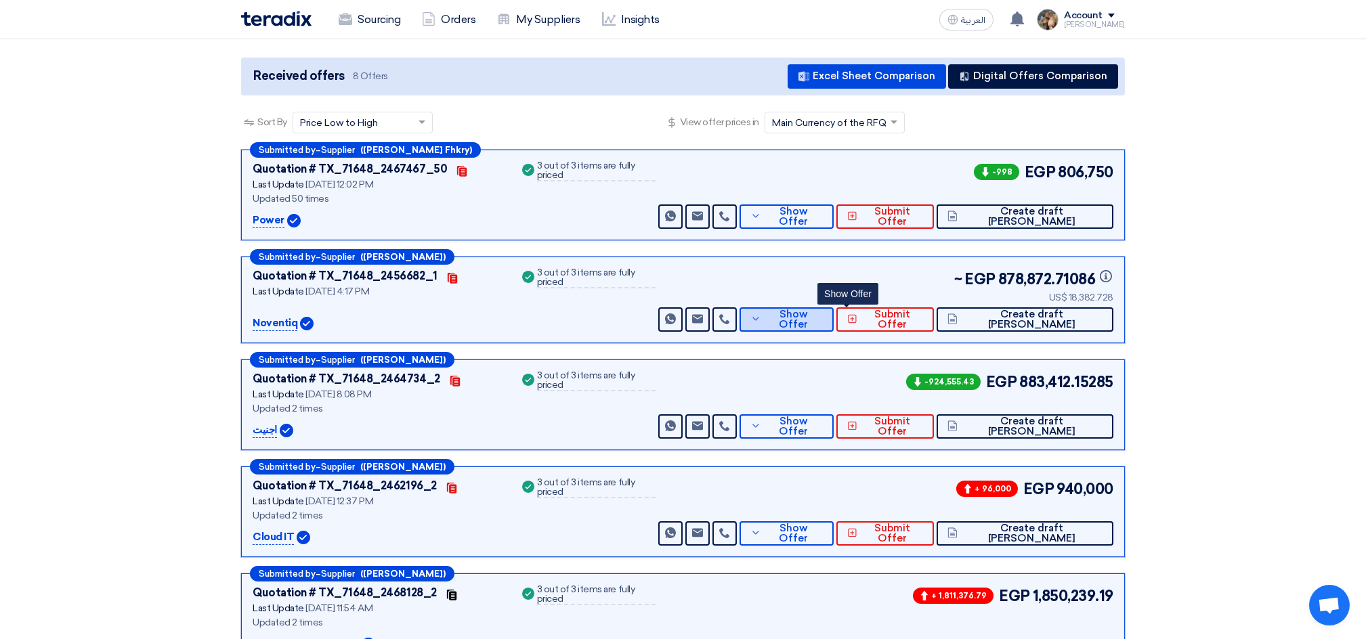
click at [824, 312] on span "Show Offer" at bounding box center [794, 319] width 59 height 20
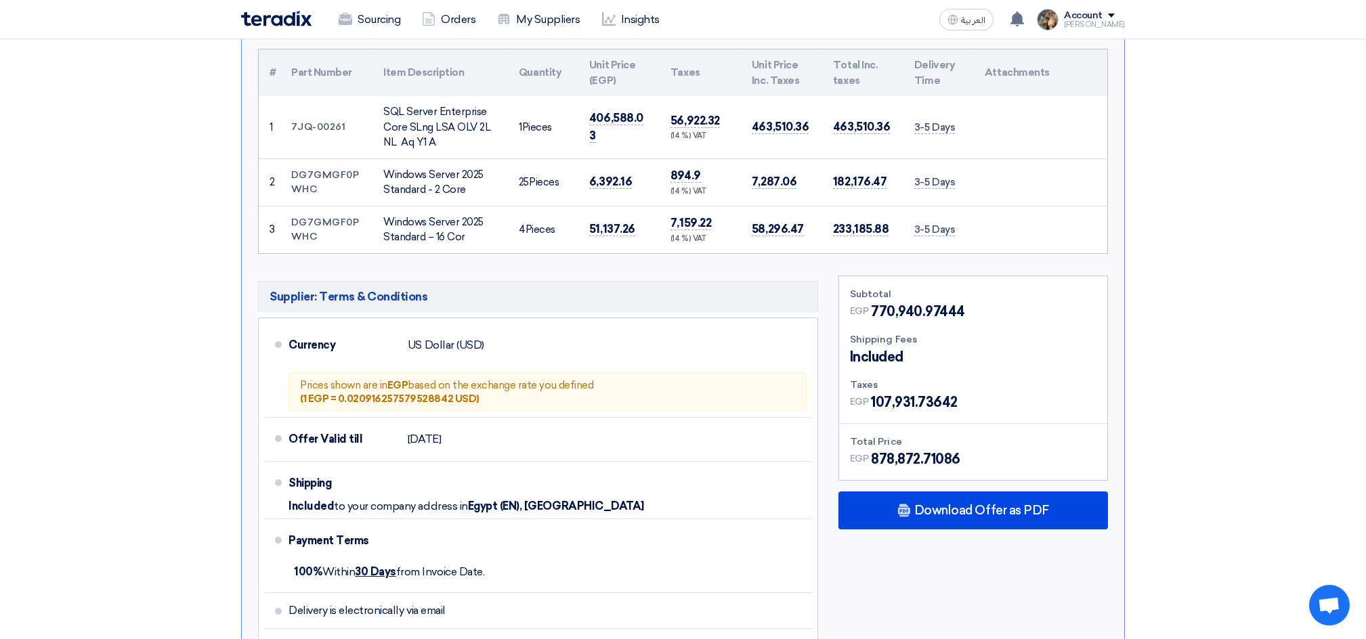
scroll to position [542, 0]
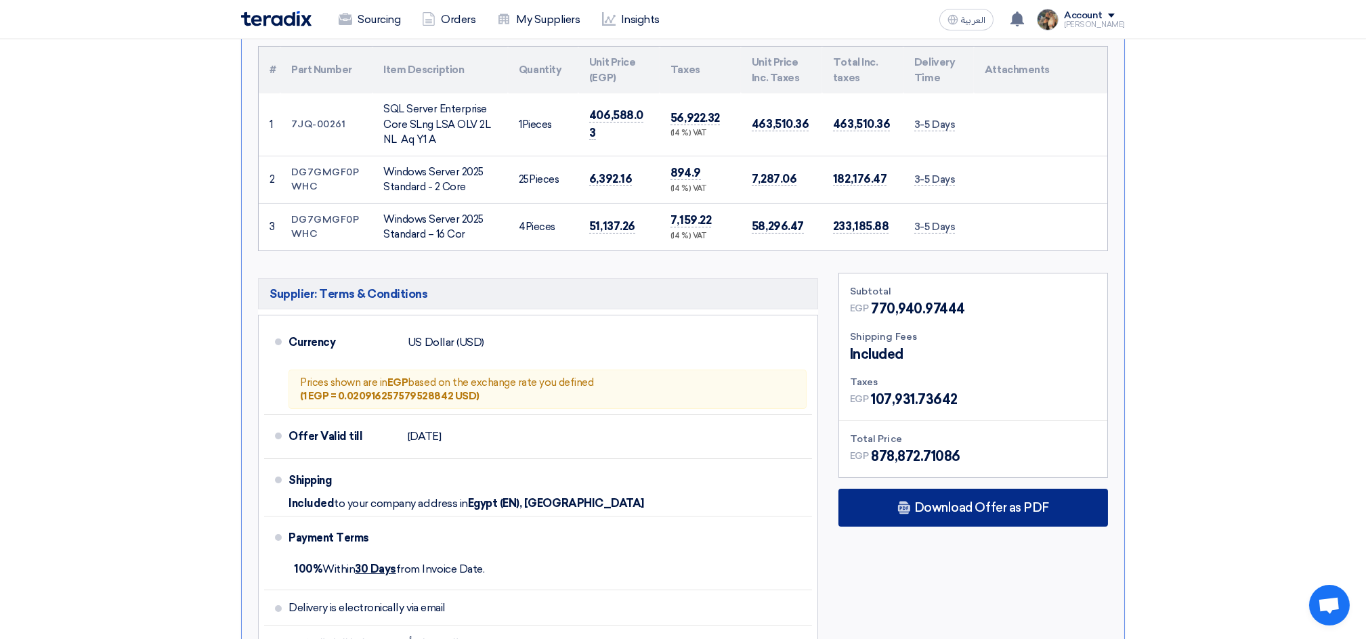
click at [920, 508] on span "Download Offer as PDF" at bounding box center [981, 508] width 135 height 12
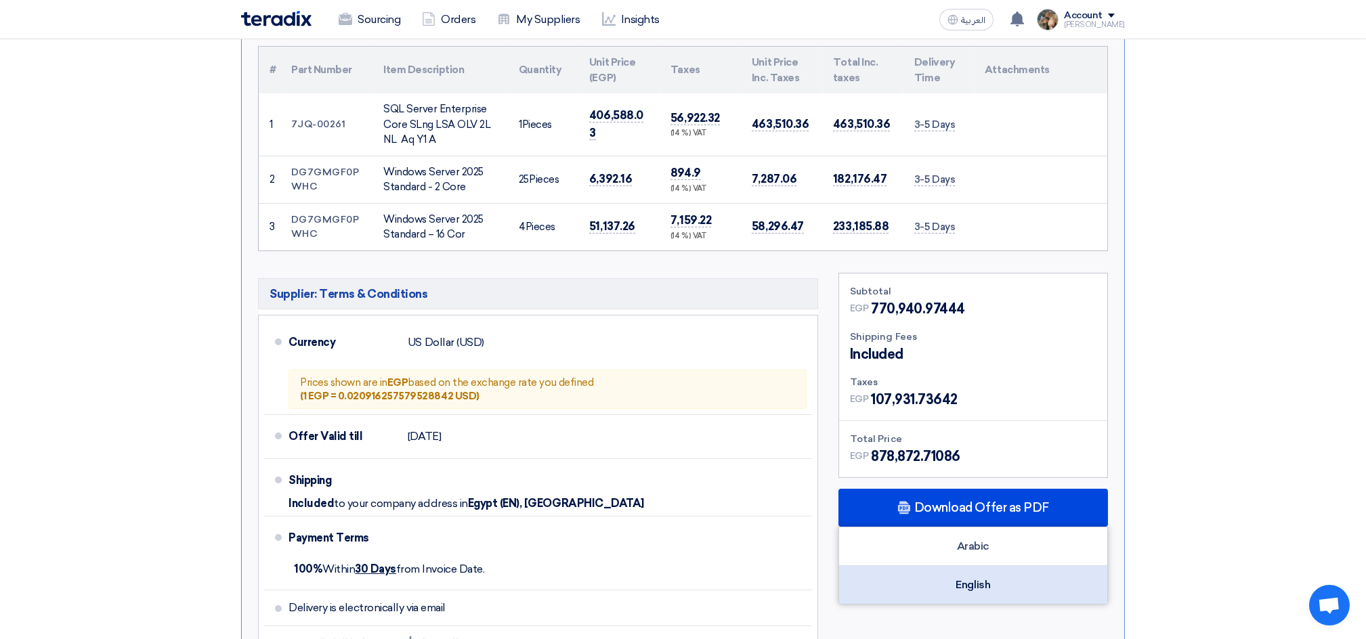
click at [945, 573] on div "English" at bounding box center [973, 585] width 268 height 38
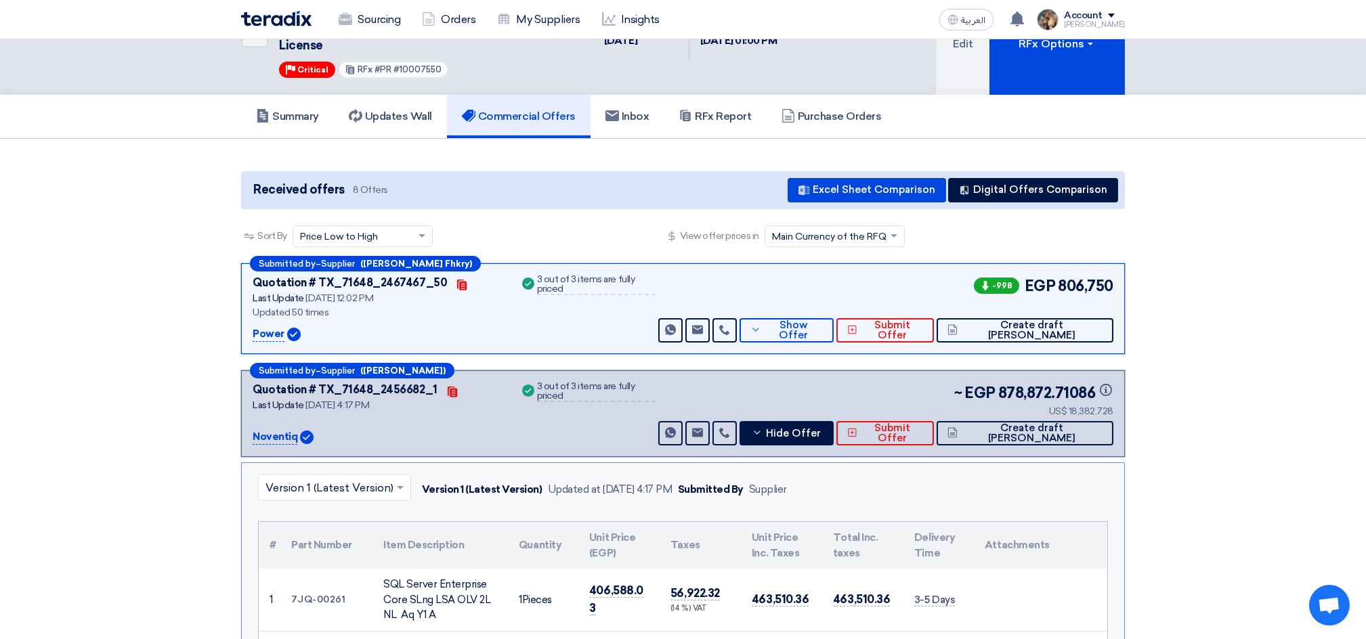
scroll to position [0, 0]
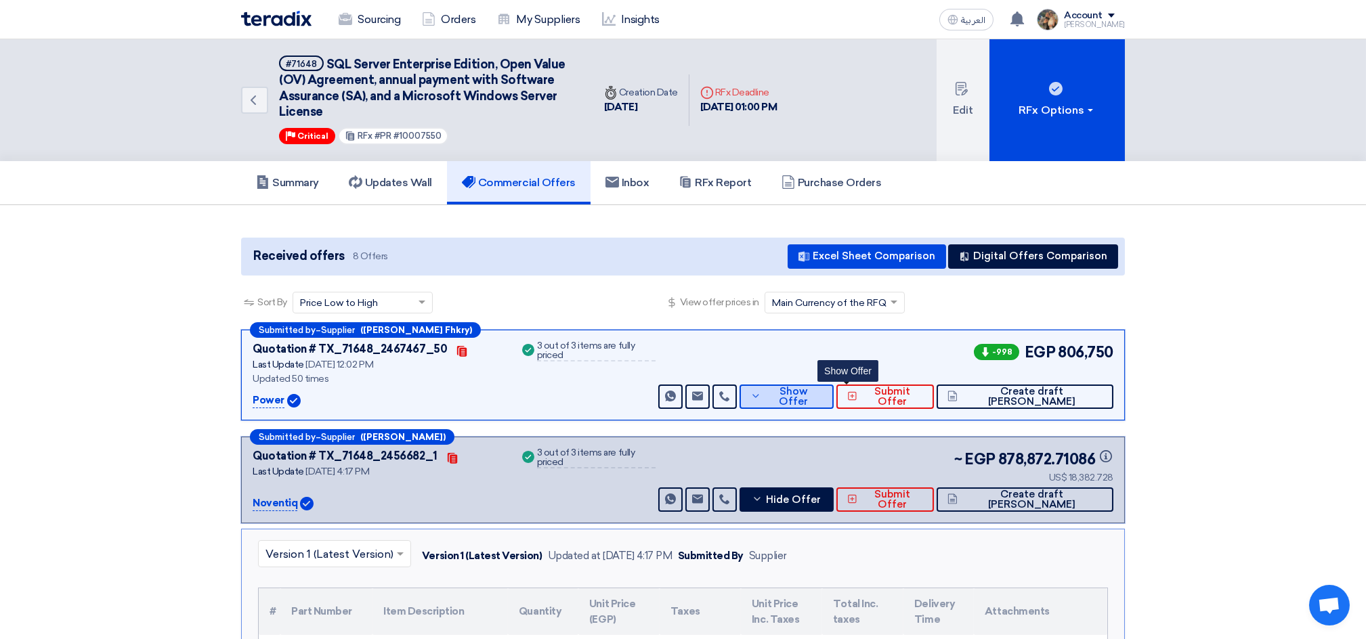
click at [810, 398] on button "Show Offer" at bounding box center [787, 397] width 94 height 24
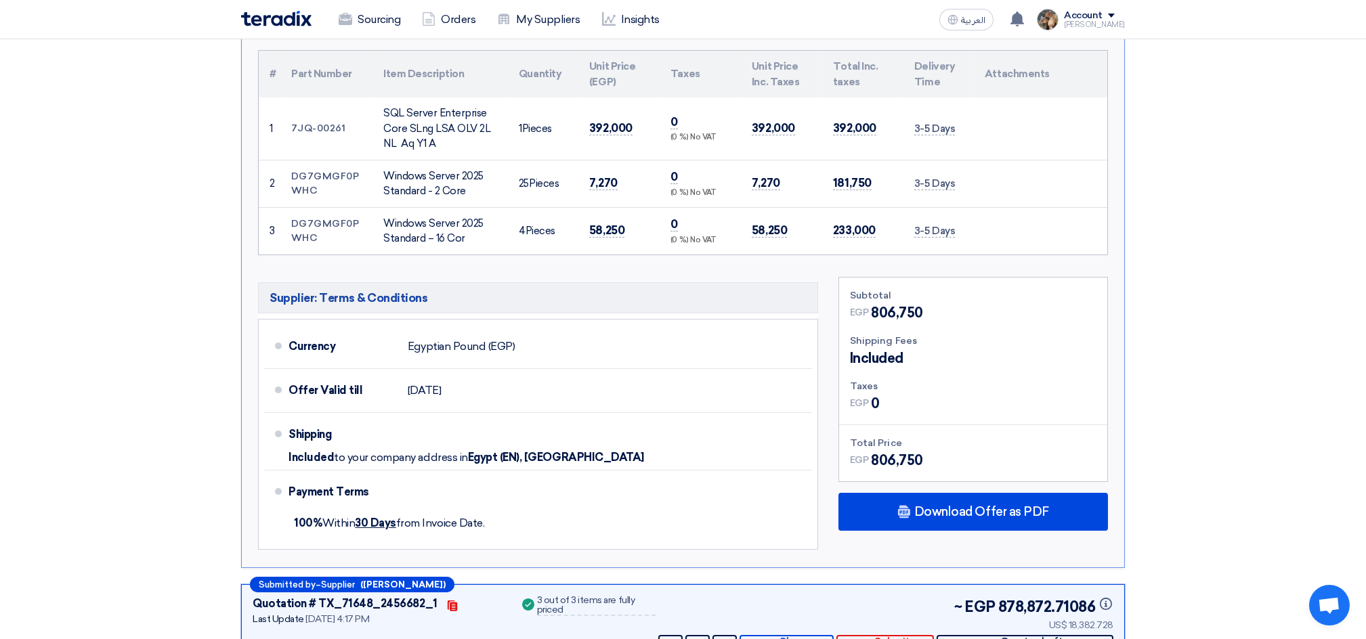
scroll to position [451, 0]
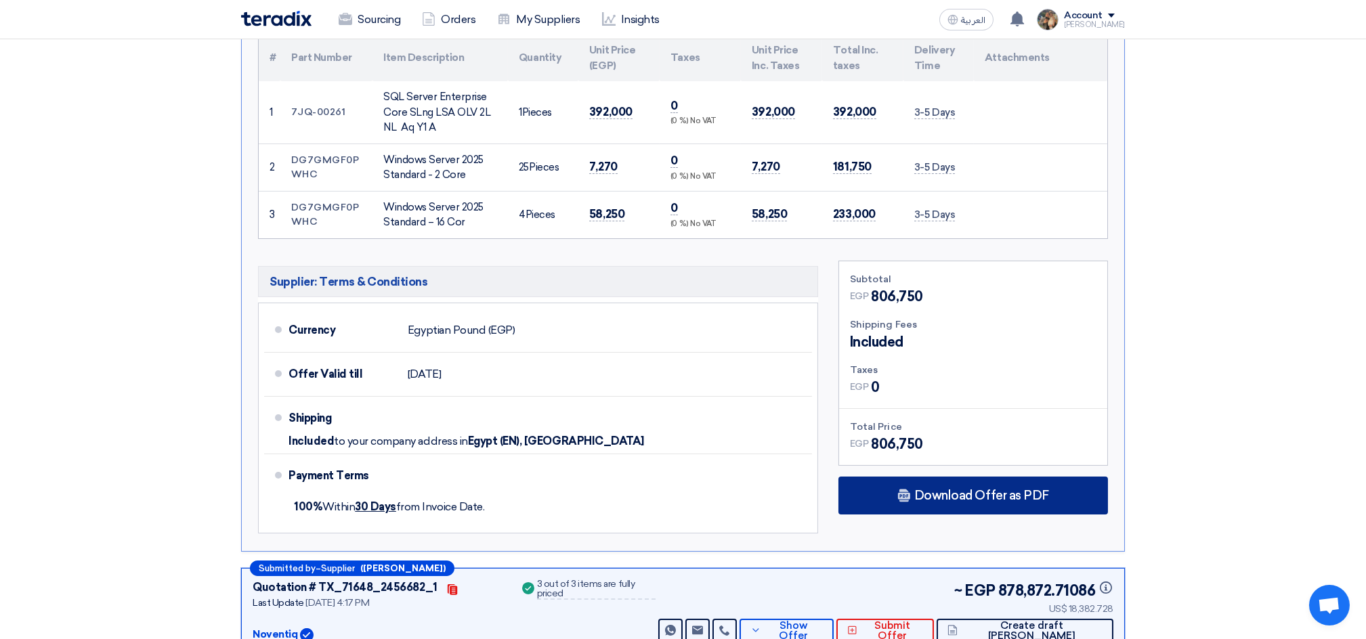
click at [937, 506] on div "Download Offer as PDF" at bounding box center [973, 496] width 270 height 38
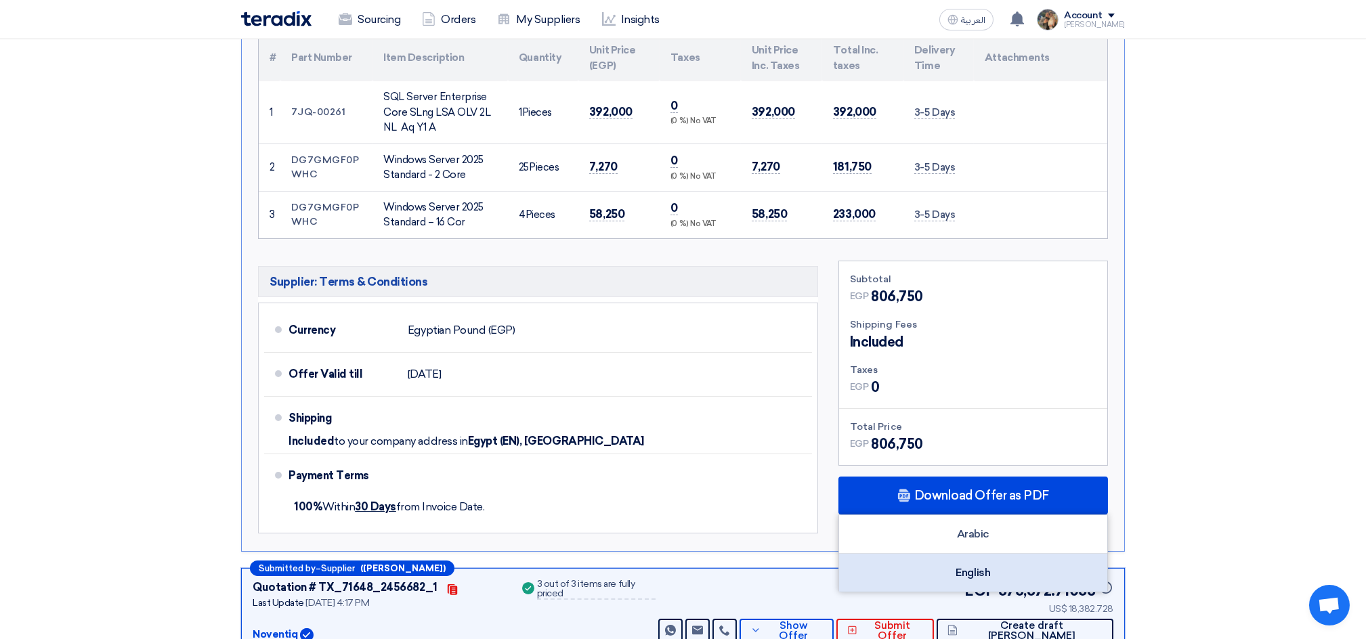
click at [954, 562] on div "English" at bounding box center [973, 573] width 268 height 38
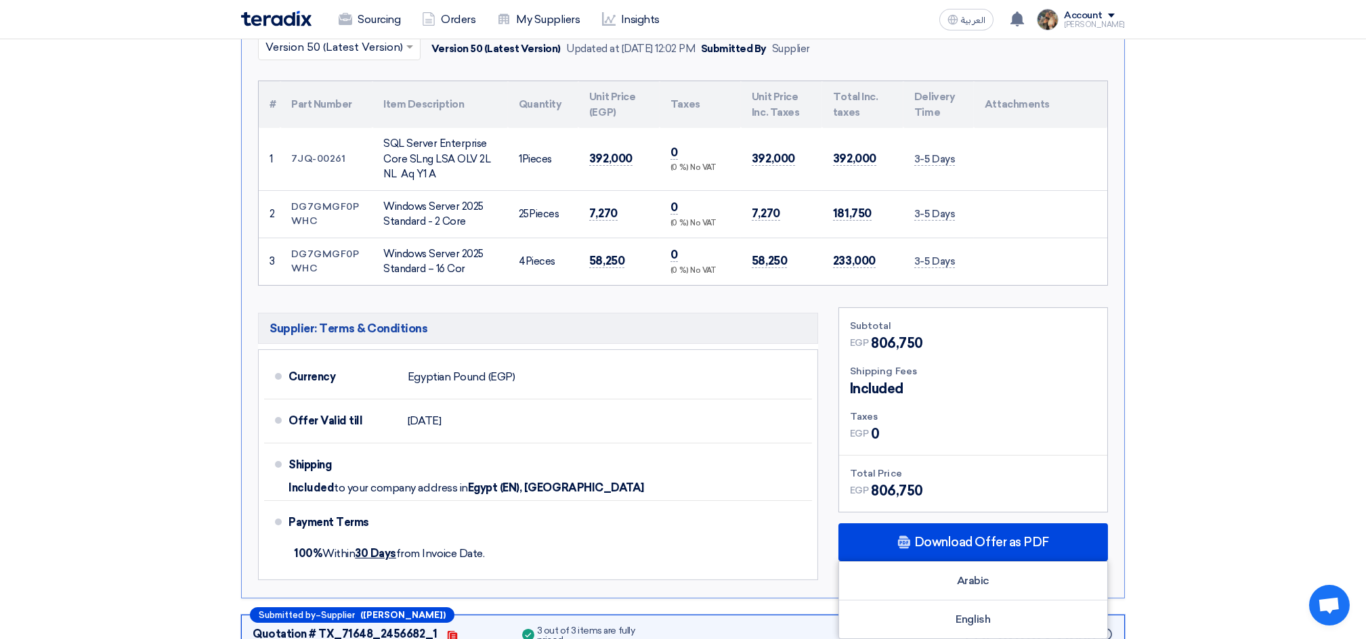
scroll to position [361, 0]
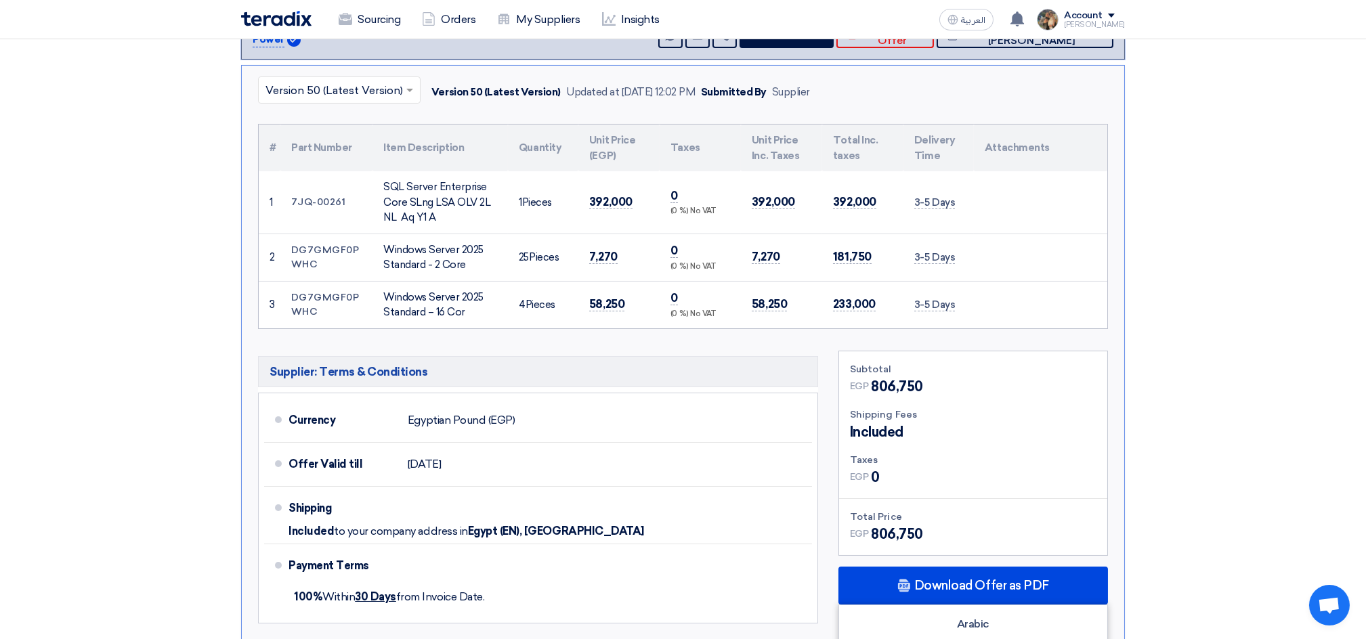
click at [393, 179] on div "SQL Server Enterprise Core SLng LSA OLV 2L NL Aq Y1 A" at bounding box center [440, 202] width 114 height 46
drag, startPoint x: 393, startPoint y: 179, endPoint x: 434, endPoint y: 212, distance: 52.0
click at [434, 212] on div "SQL Server Enterprise Core SLng LSA OLV 2L NL Aq Y1 A" at bounding box center [440, 202] width 114 height 46
copy div "SQL Server Enterprise Core SLng LSA OLV 2L NL Aq Y1 A"
click at [519, 200] on span "1" at bounding box center [520, 202] width 3 height 12
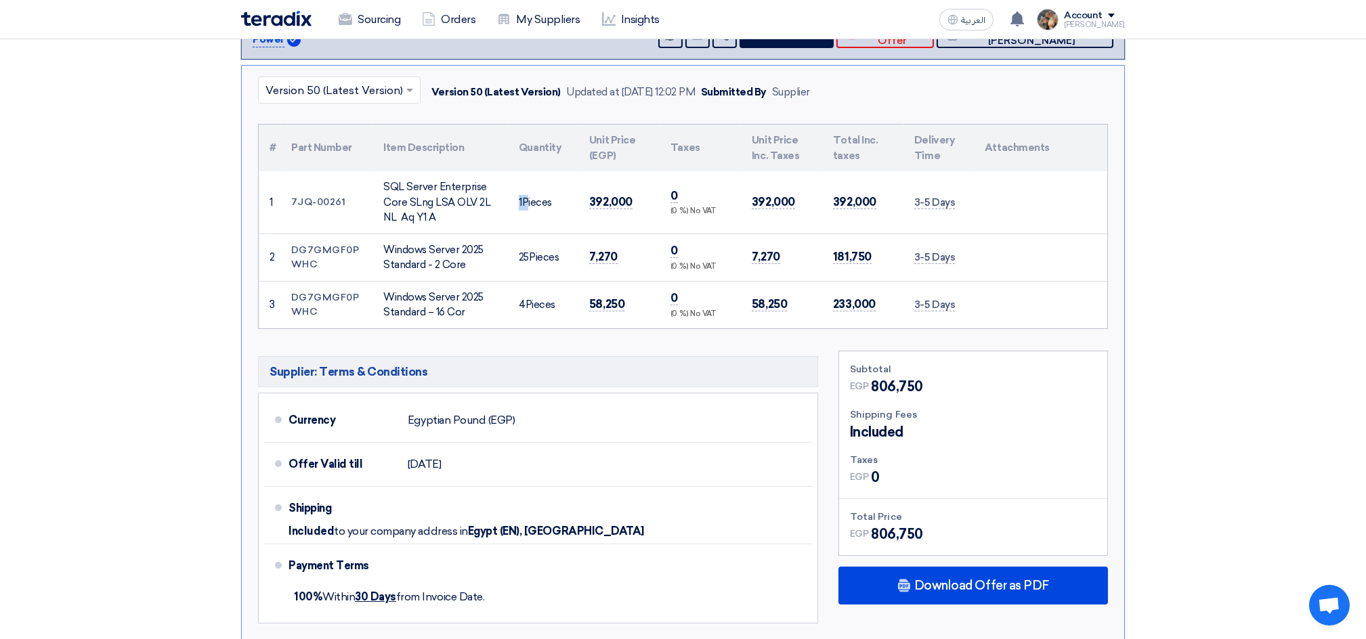
click at [519, 200] on span "1" at bounding box center [520, 202] width 3 height 12
copy td "1"
click at [524, 256] on span "25" at bounding box center [524, 257] width 10 height 12
copy td "25"
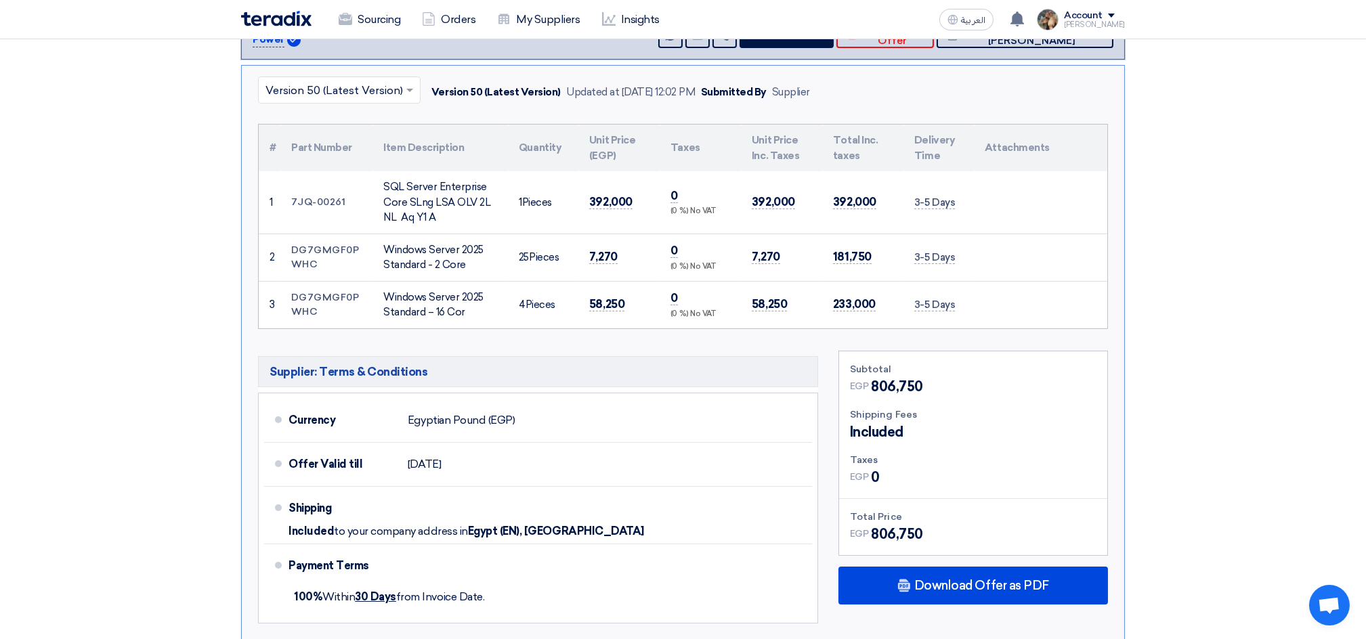
click at [393, 244] on div "Windows Server 2025 Standard - 2 Core" at bounding box center [440, 257] width 114 height 30
drag, startPoint x: 431, startPoint y: 256, endPoint x: 448, endPoint y: 257, distance: 16.9
click at [448, 257] on div "Windows Server 2025 Standard - 2 Core" at bounding box center [440, 257] width 114 height 30
copy div "Windows Server 2025 Standard - 2 Core"
click at [390, 291] on div "Windows Server 2025 Standard – 16 Cor" at bounding box center [440, 305] width 114 height 30
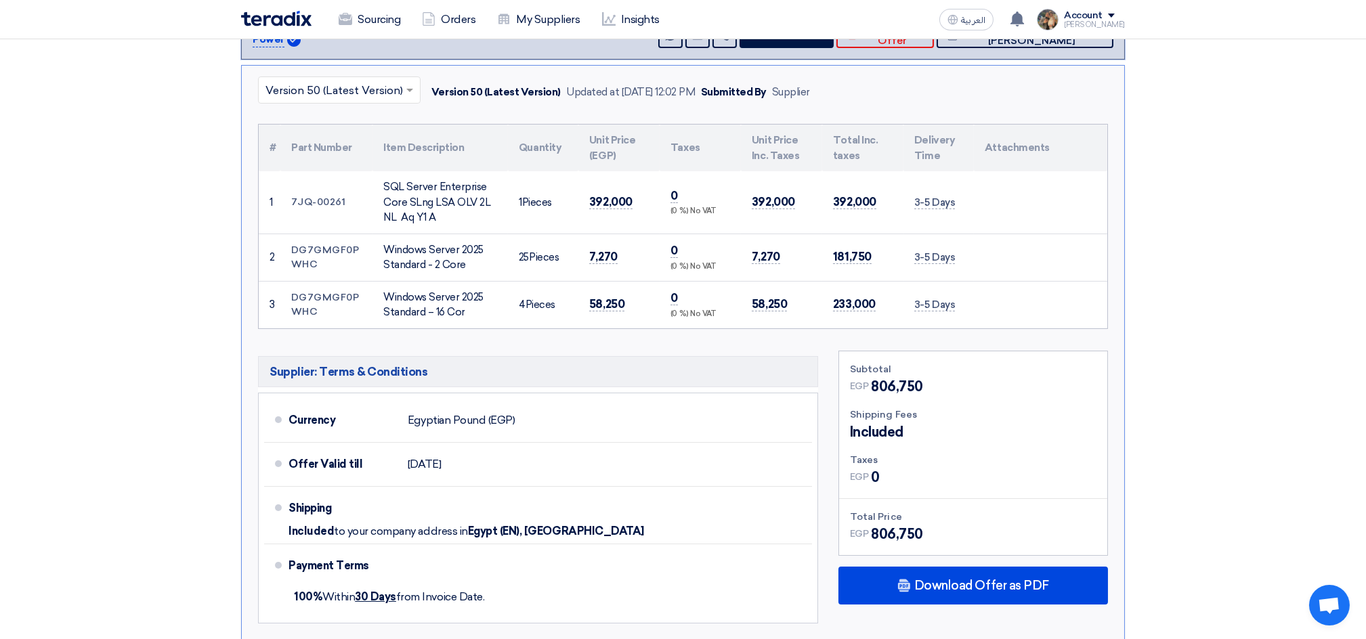
drag, startPoint x: 390, startPoint y: 291, endPoint x: 473, endPoint y: 310, distance: 84.9
click at [473, 310] on div "Windows Server 2025 Standard – 16 Cor" at bounding box center [440, 305] width 114 height 30
copy div "Windows Server 2025 Standard – 16 Cor"
click at [521, 302] on span "4" at bounding box center [522, 305] width 7 height 12
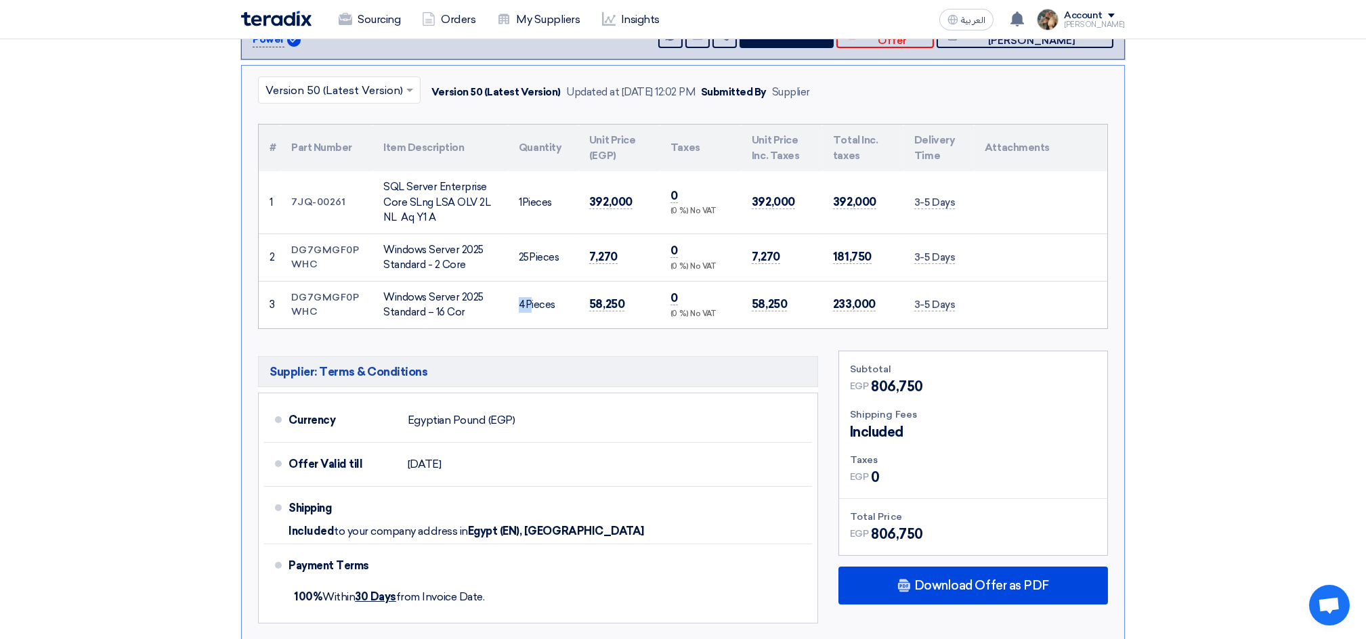
copy td "4"
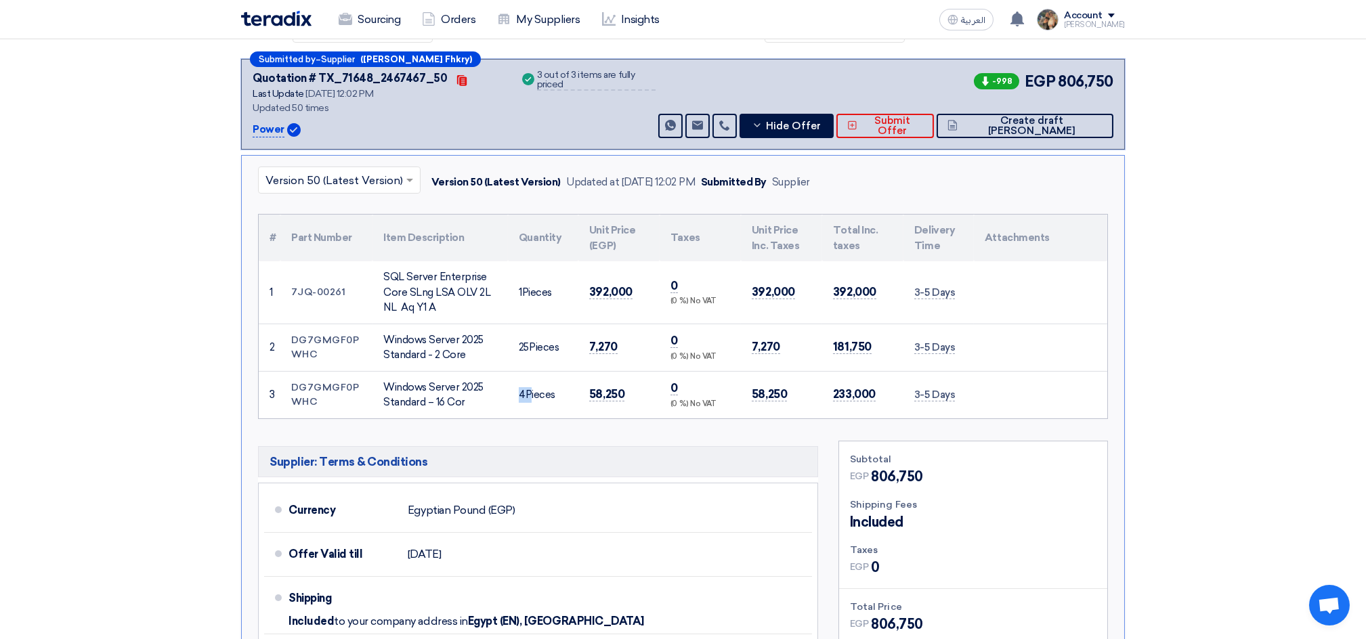
scroll to position [180, 0]
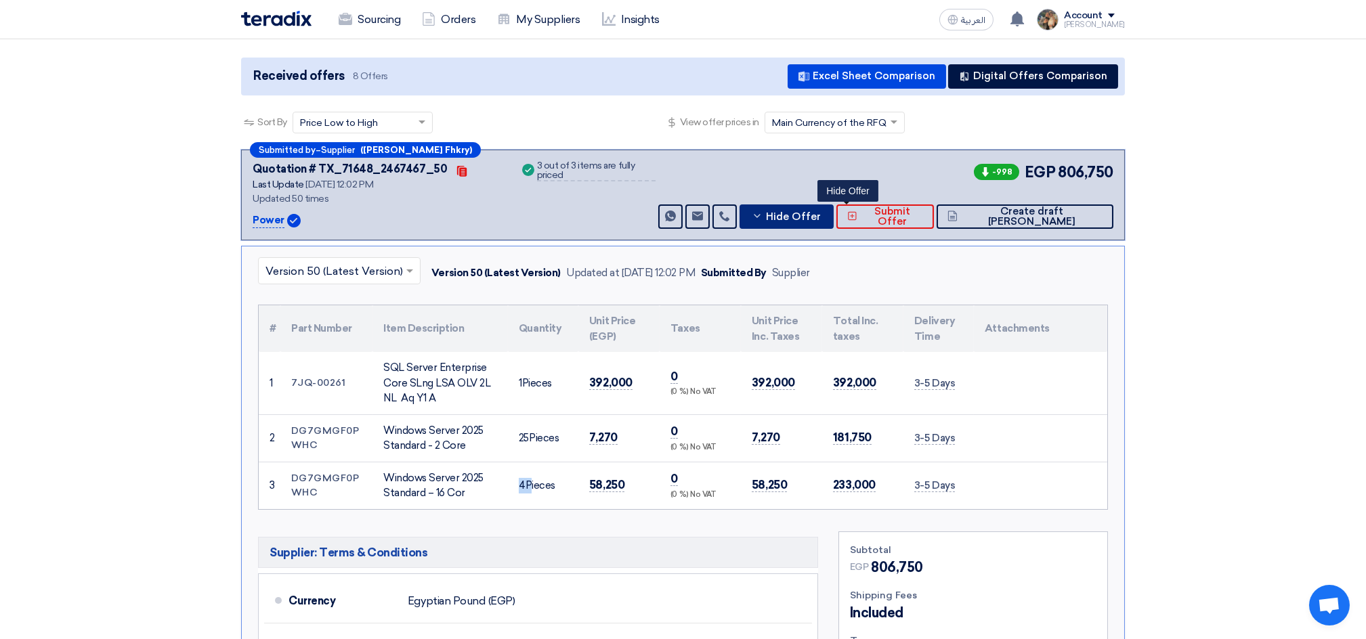
click at [834, 223] on button "Hide Offer" at bounding box center [787, 217] width 94 height 24
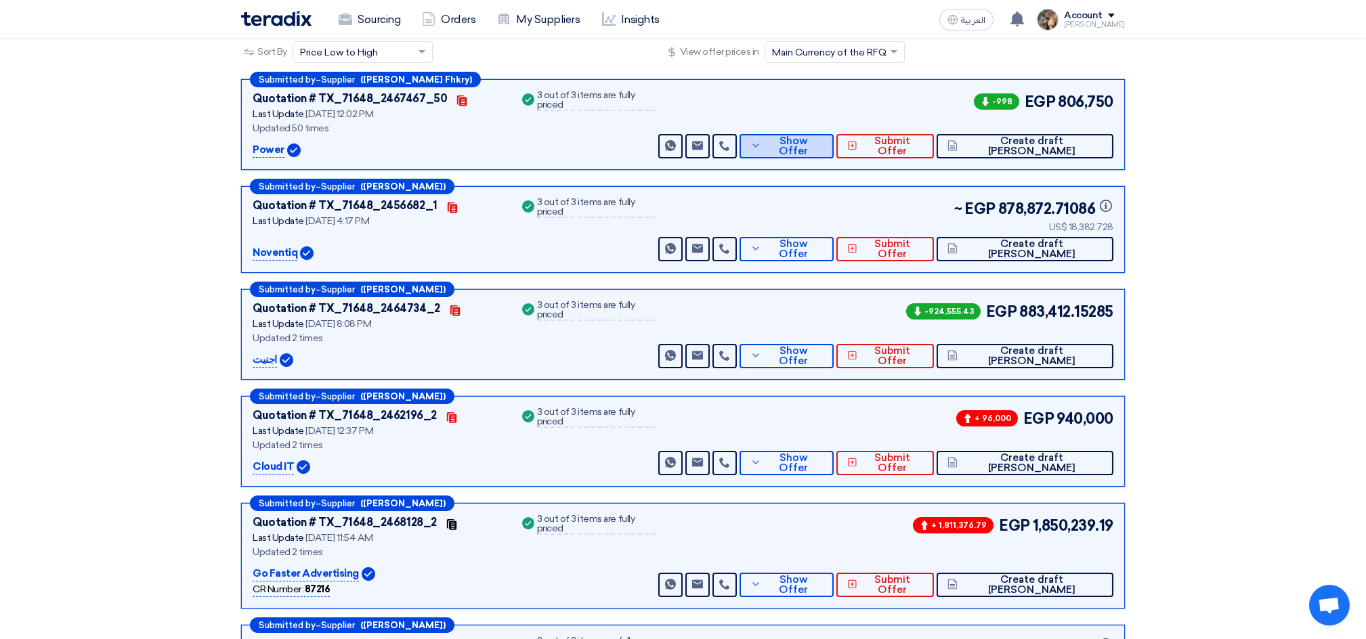
scroll to position [271, 0]
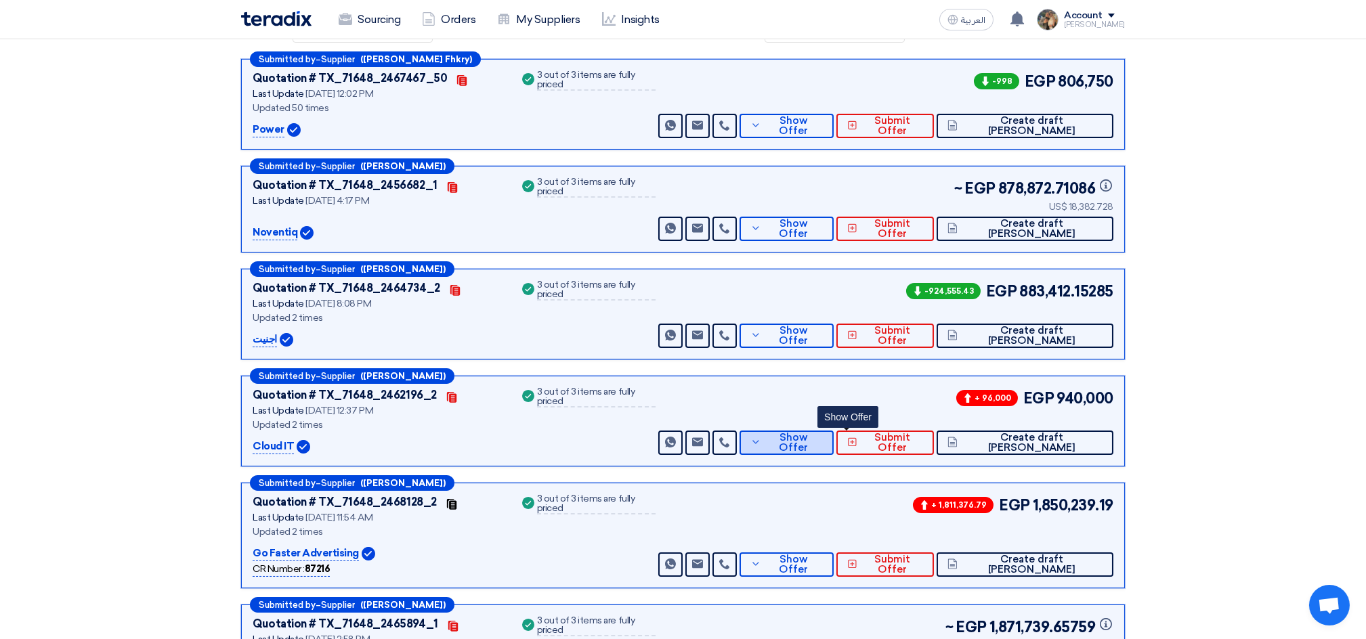
click at [824, 438] on span "Show Offer" at bounding box center [794, 443] width 59 height 20
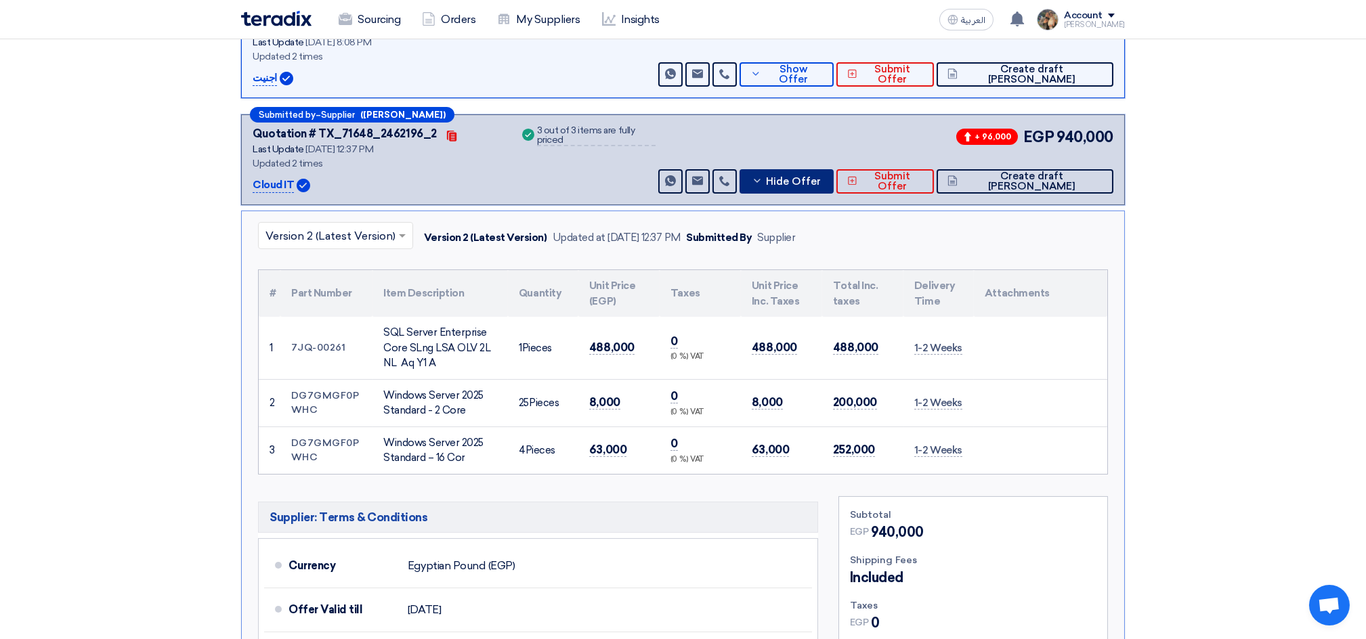
scroll to position [542, 0]
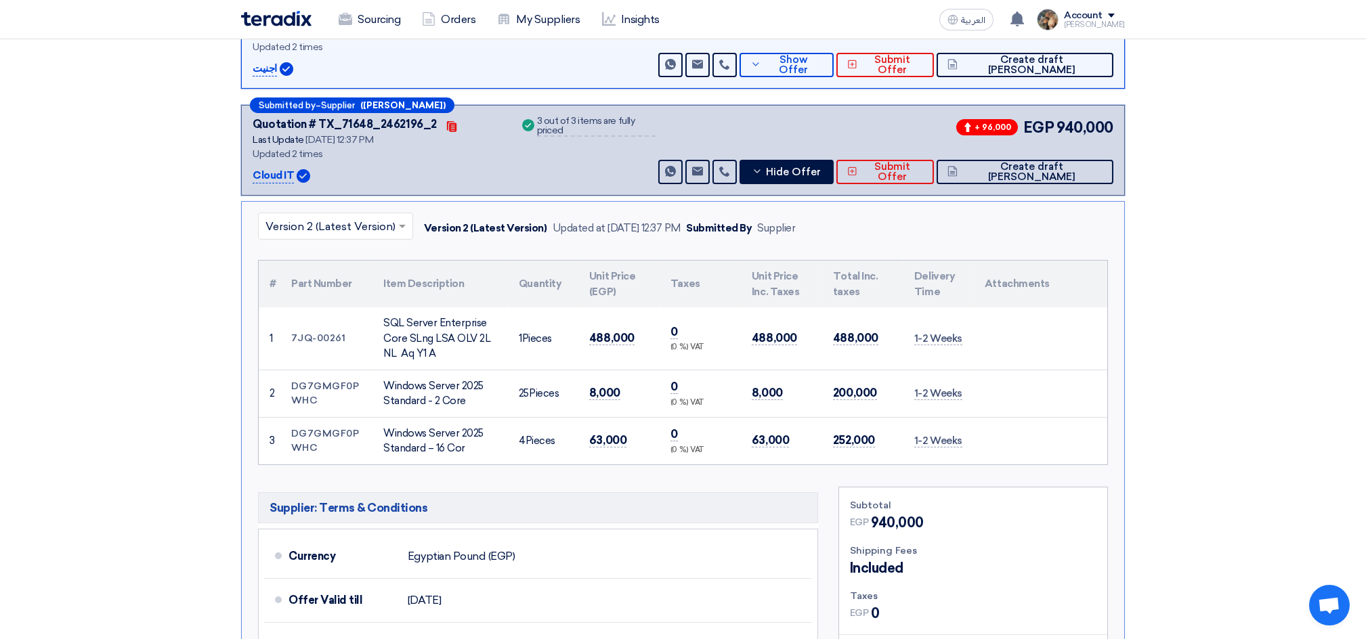
click at [334, 228] on input "text" at bounding box center [328, 227] width 127 height 22
click at [333, 279] on div "Version 1" at bounding box center [336, 285] width 154 height 27
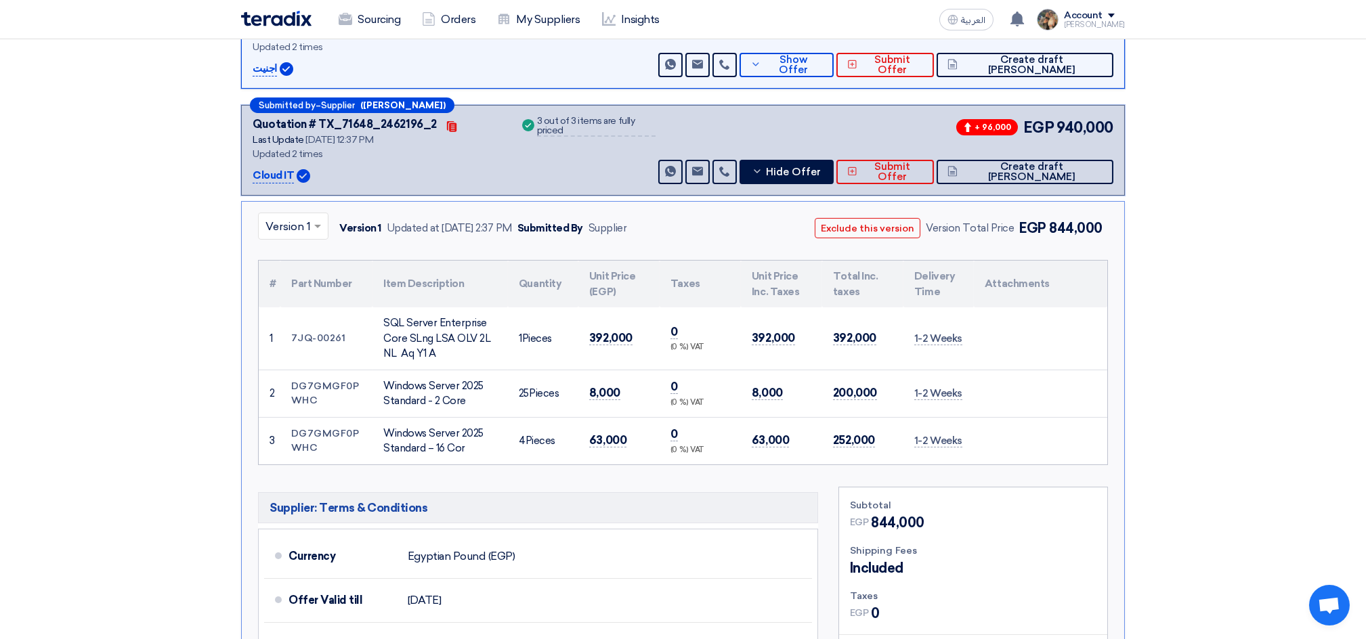
click at [321, 230] on span at bounding box center [319, 226] width 17 height 16
click at [312, 257] on span "Version 2 (Latest Version)" at bounding box center [330, 257] width 130 height 13
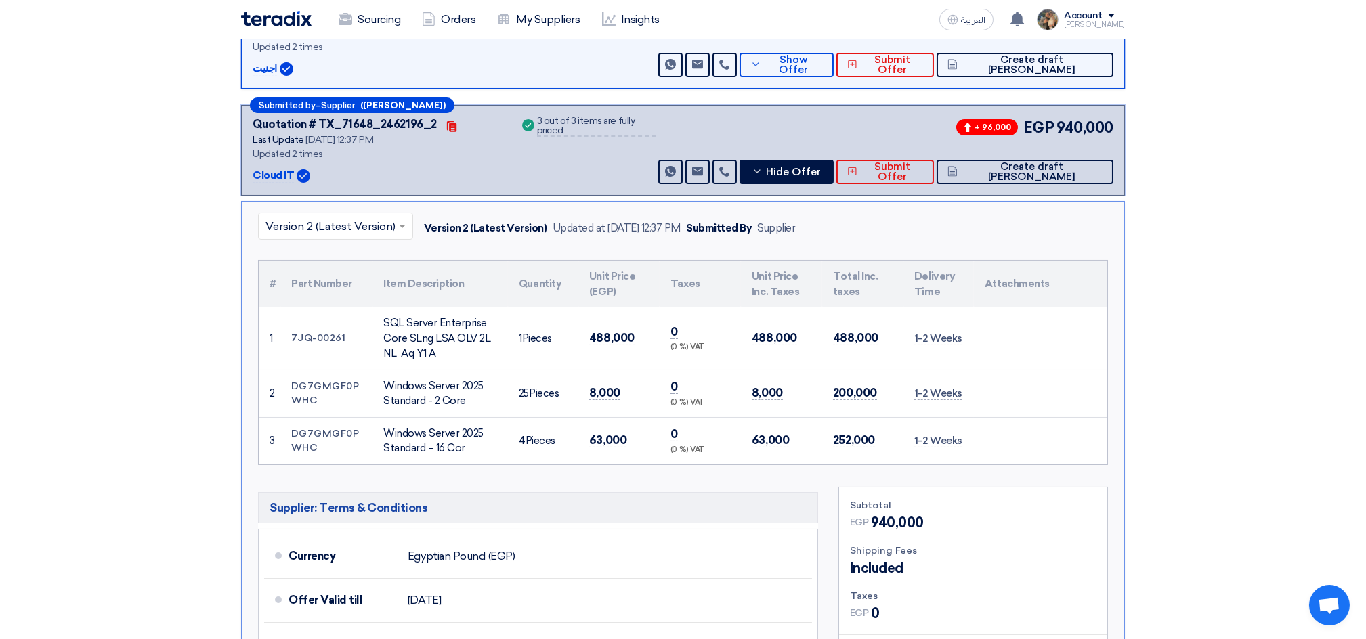
click at [304, 233] on input "text" at bounding box center [328, 227] width 127 height 22
click at [341, 289] on div "Version 1" at bounding box center [336, 285] width 154 height 27
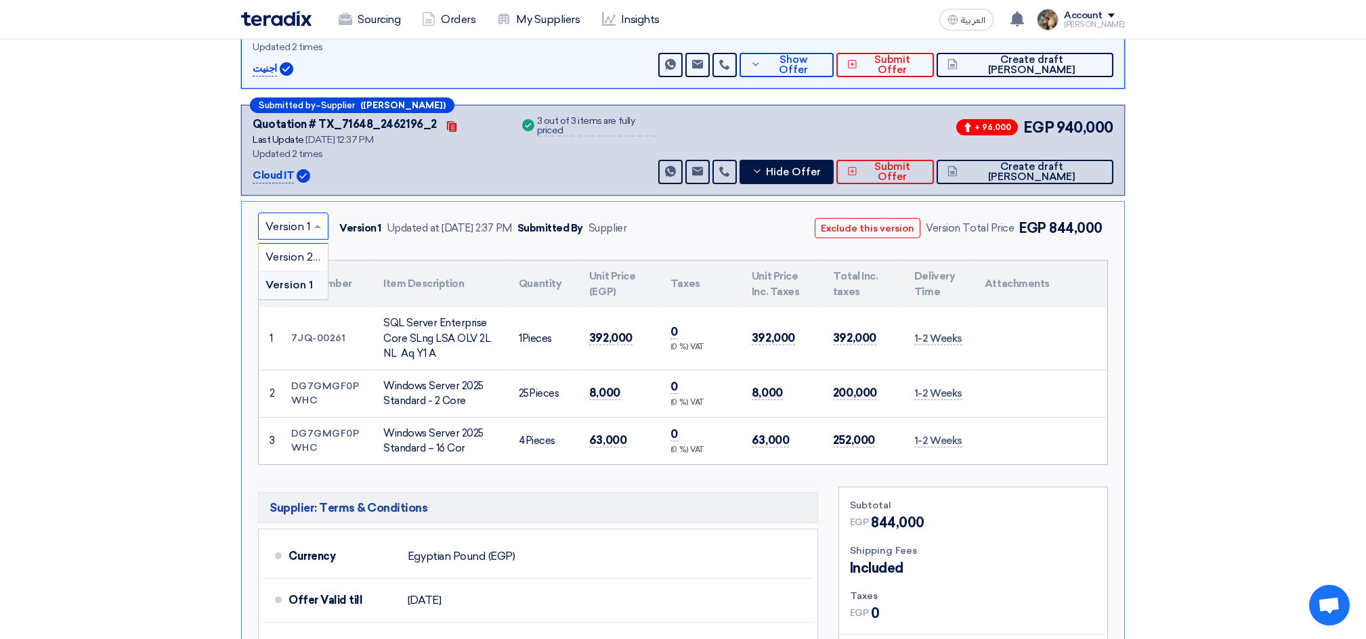
click at [297, 224] on input "text" at bounding box center [286, 227] width 42 height 22
click at [302, 252] on span "Version 2 (Latest Version)" at bounding box center [330, 257] width 130 height 13
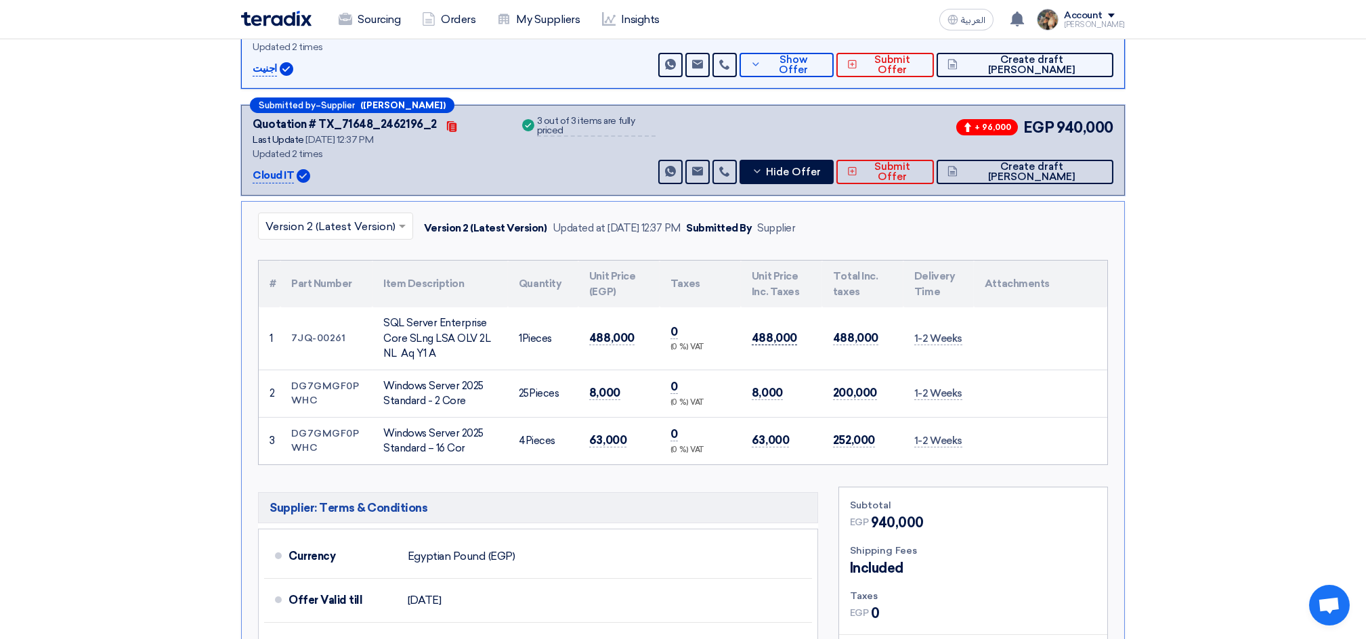
click at [785, 339] on span "488,000" at bounding box center [774, 338] width 45 height 14
click at [595, 353] on td "488,000" at bounding box center [618, 338] width 81 height 62
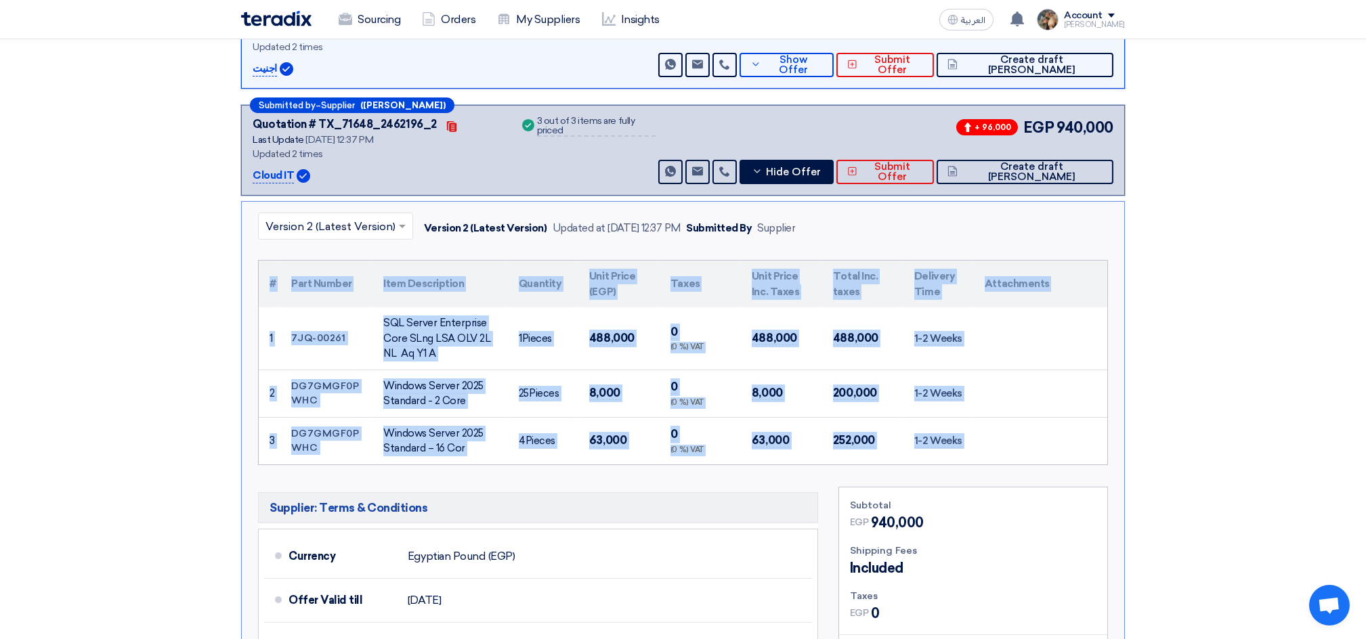
drag, startPoint x: 257, startPoint y: 276, endPoint x: 901, endPoint y: 366, distance: 650.3
click at [983, 437] on div "# Part Number Item Description Quantity Unit Price (EGP) Taxes Unit Price Inc. …" at bounding box center [683, 362] width 850 height 205
click at [901, 366] on td "488,000" at bounding box center [862, 338] width 81 height 62
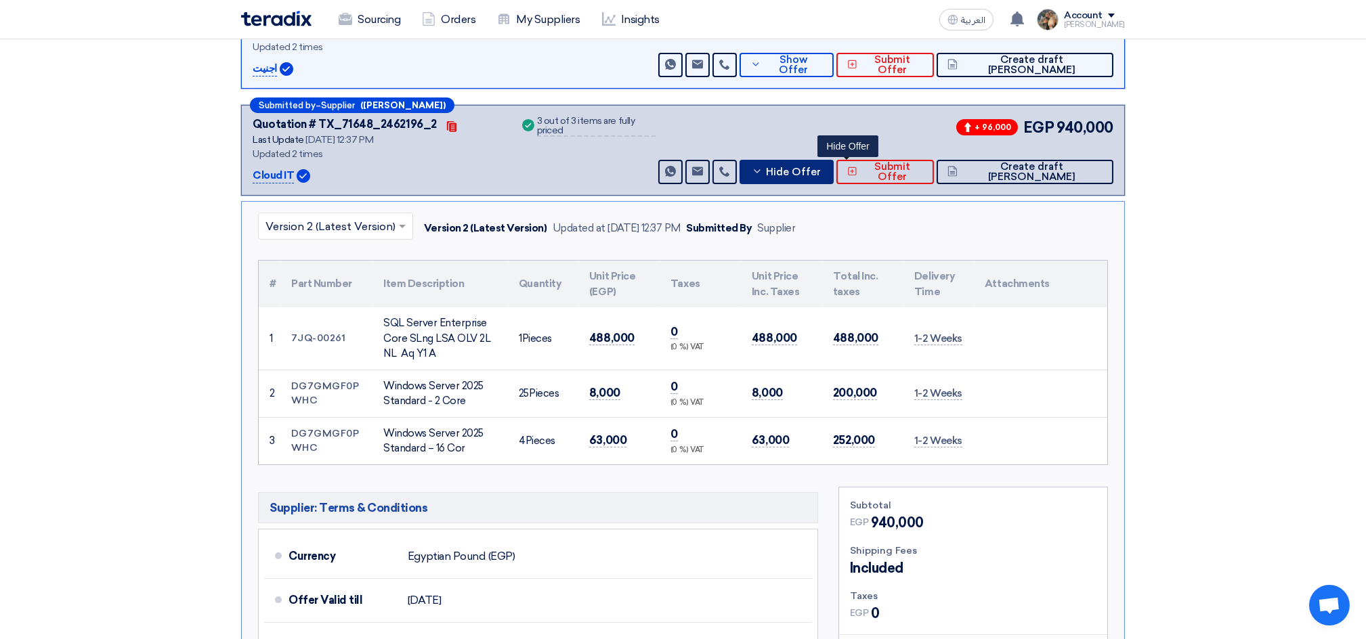
click at [813, 167] on button "Hide Offer" at bounding box center [787, 172] width 94 height 24
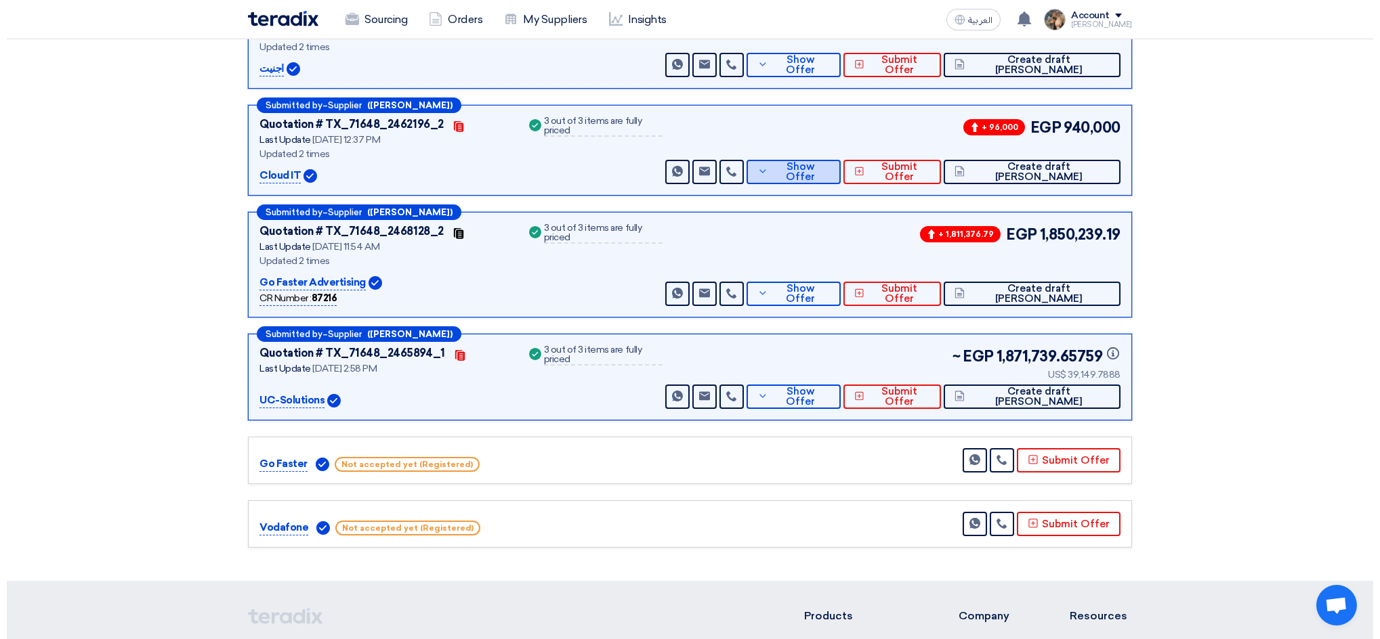
scroll to position [0, 0]
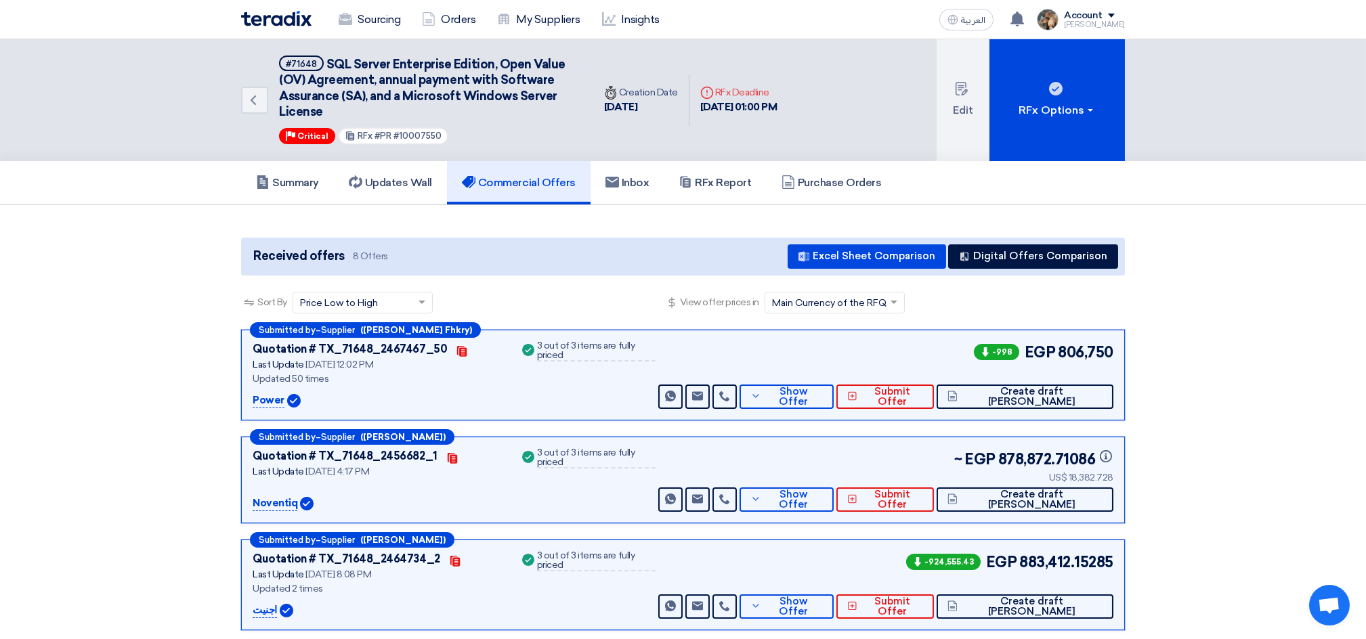
click at [261, 20] on img at bounding box center [276, 19] width 70 height 16
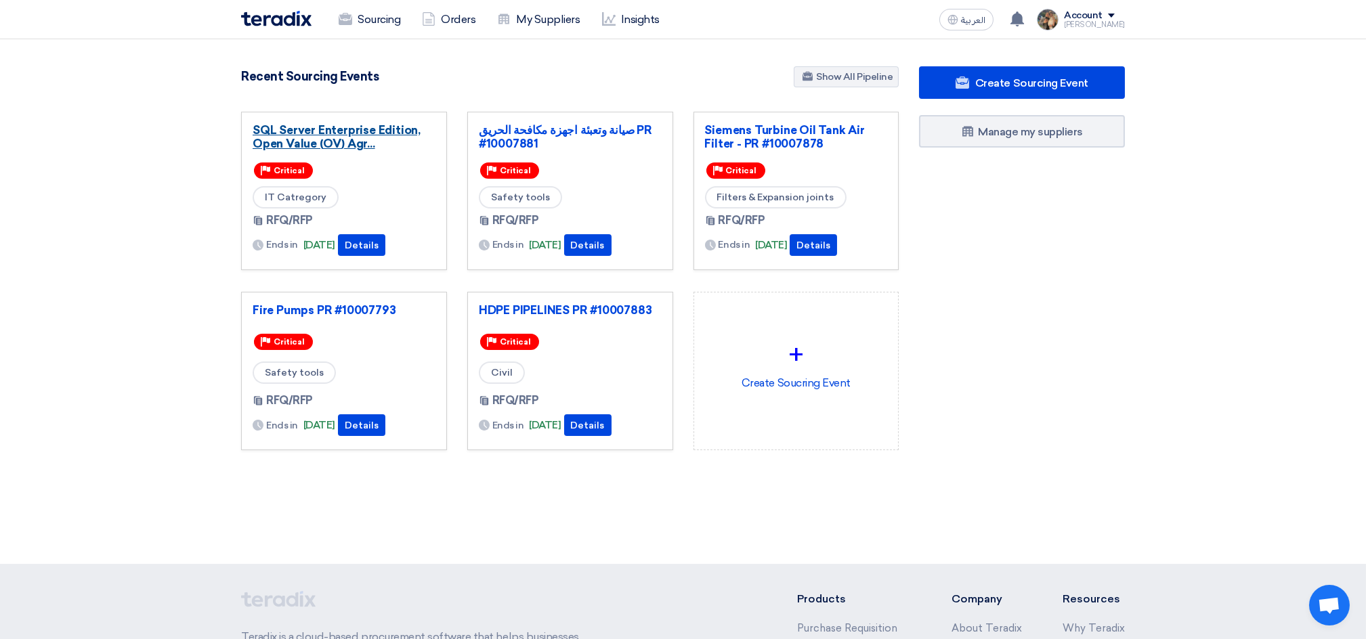
click at [290, 140] on link "SQL Server Enterprise Edition, Open Value (OV) Agr..." at bounding box center [344, 136] width 183 height 27
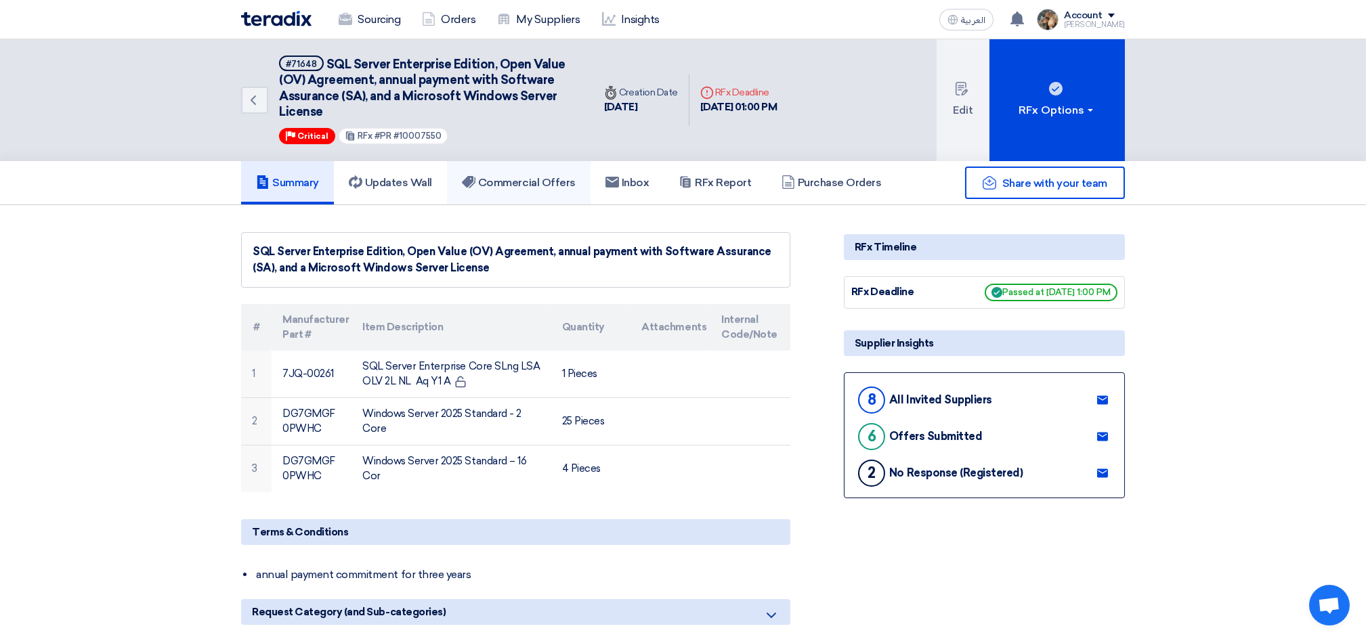
click at [496, 195] on link "Commercial Offers" at bounding box center [519, 182] width 144 height 43
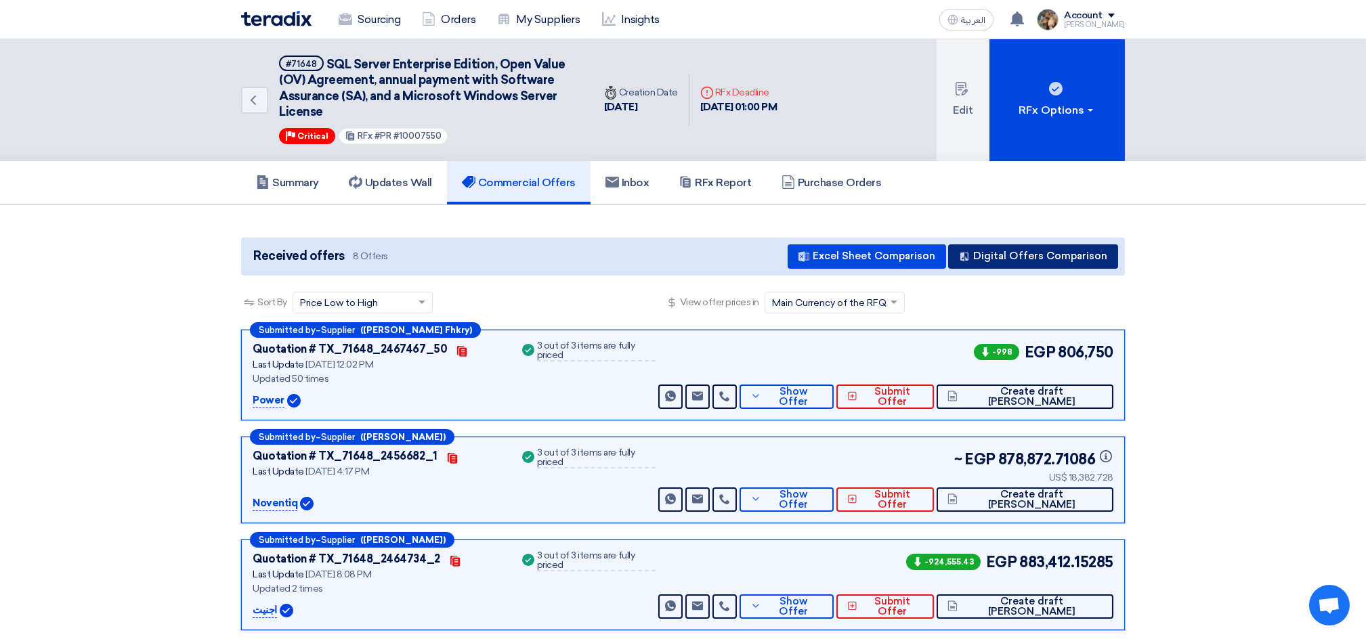
click at [1025, 255] on button "Digital Offers Comparison" at bounding box center [1033, 256] width 170 height 24
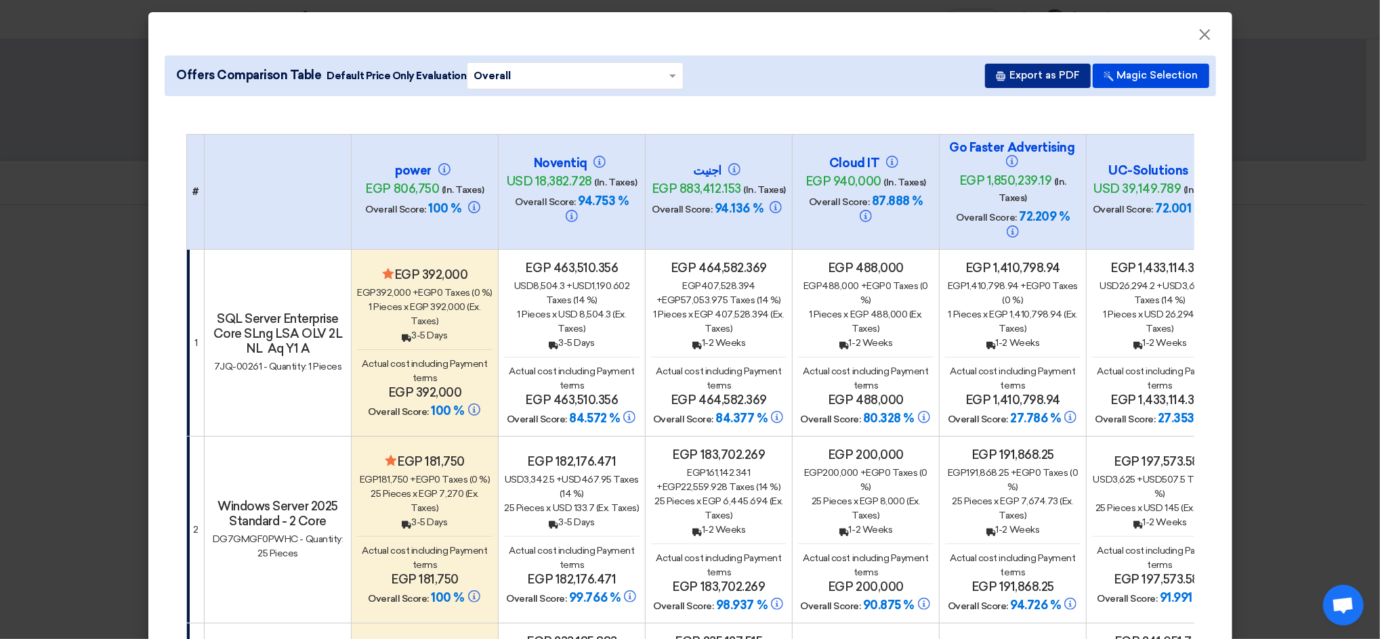
click at [1023, 68] on button "Export as PDF" at bounding box center [1038, 76] width 106 height 24
click at [47, 155] on modal-container "× Offers Comparison Table Default Price Only Evaluation × Overall × Export as P…" at bounding box center [690, 319] width 1380 height 639
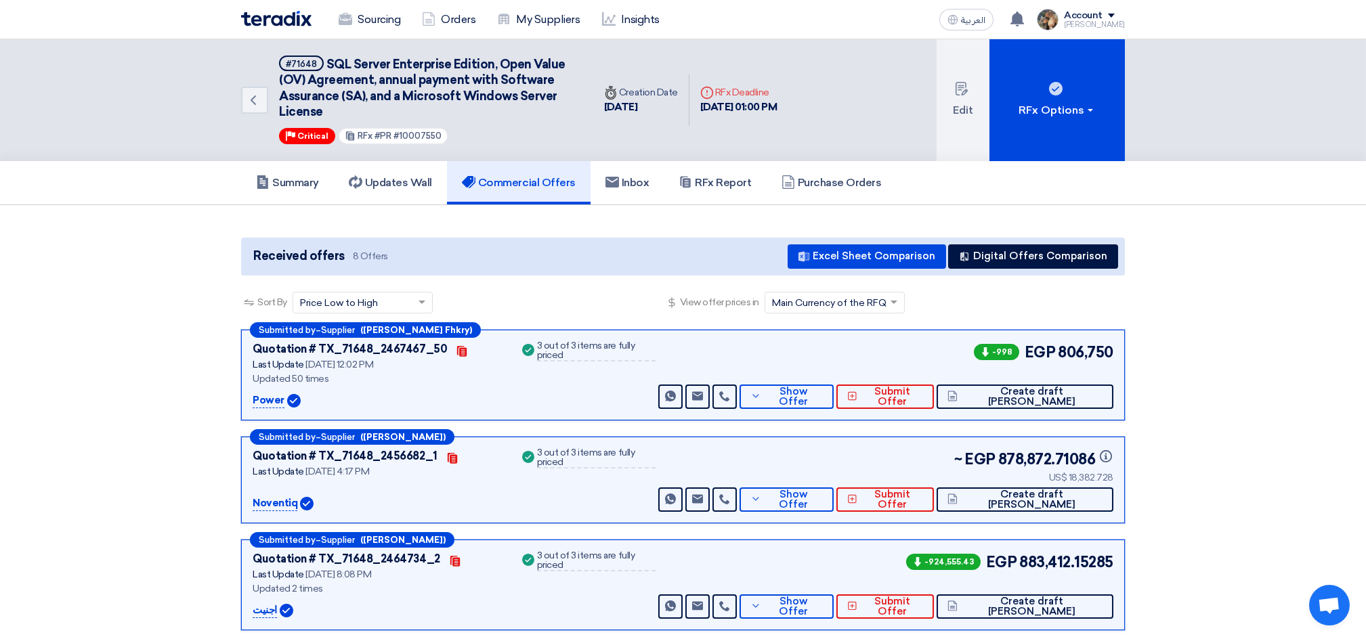
click at [333, 60] on span "SQL Server Enterprise Edition, Open Value (OV) Agreement, annual payment with S…" at bounding box center [422, 88] width 286 height 62
drag, startPoint x: 335, startPoint y: 59, endPoint x: 458, endPoint y: 54, distance: 124.0
click at [458, 54] on div "Back #71648 SQL Server Enterprise Edition, Open Value (OV) Agreement, annual pa…" at bounding box center [417, 100] width 352 height 122
copy span "SQL Server Enterprise Edition"
drag, startPoint x: 450, startPoint y: 87, endPoint x: 468, endPoint y: 159, distance: 74.1
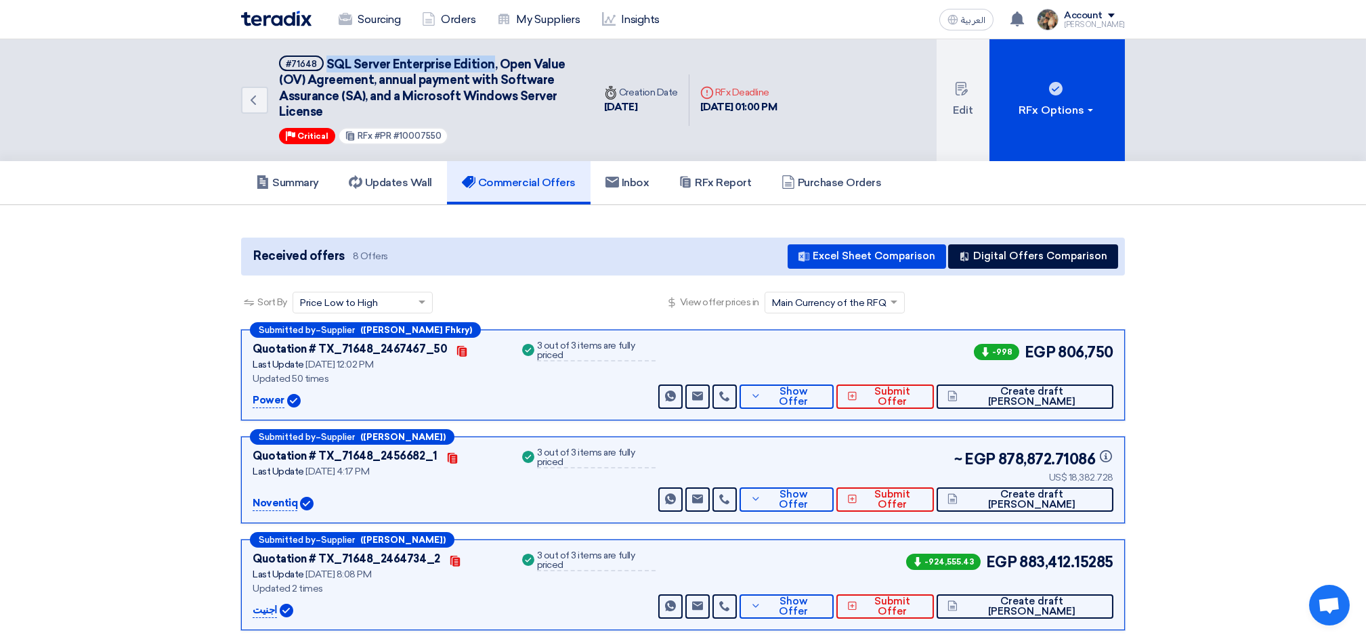
click at [450, 87] on span "SQL Server Enterprise Edition, Open Value (OV) Agreement, annual payment with S…" at bounding box center [422, 88] width 286 height 62
click at [692, 179] on icon at bounding box center [686, 182] width 14 height 14
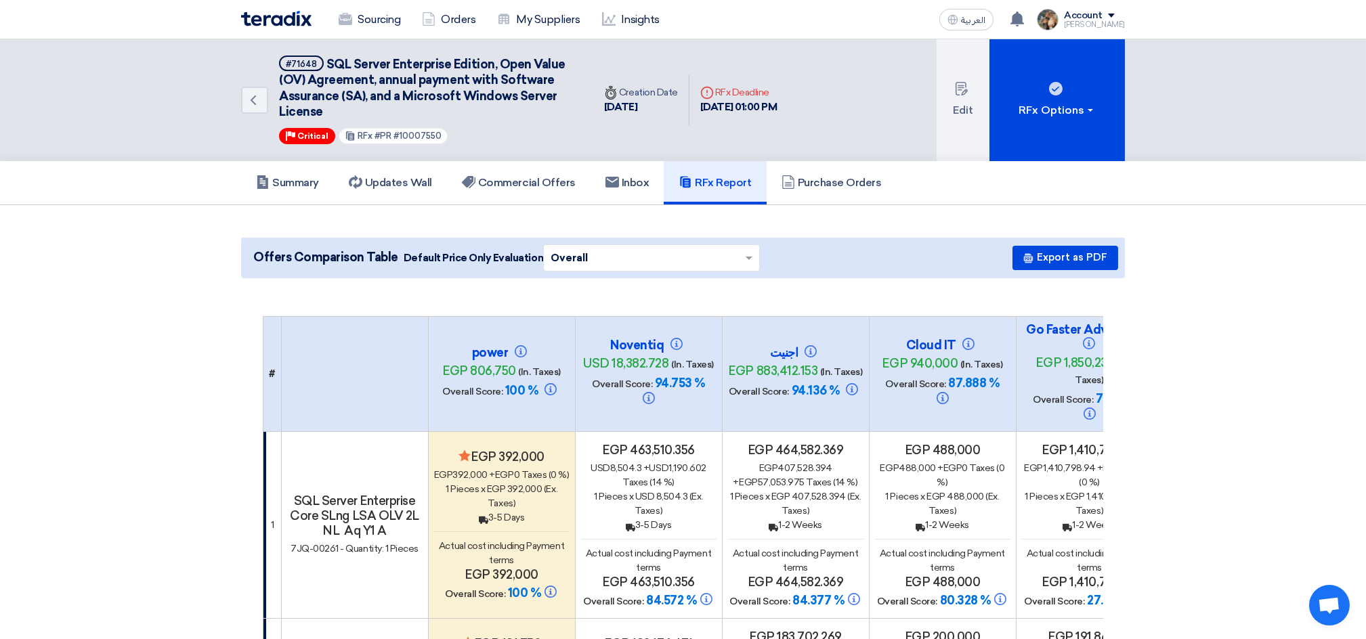
click at [284, 19] on img at bounding box center [276, 19] width 70 height 16
